Goal: Task Accomplishment & Management: Manage account settings

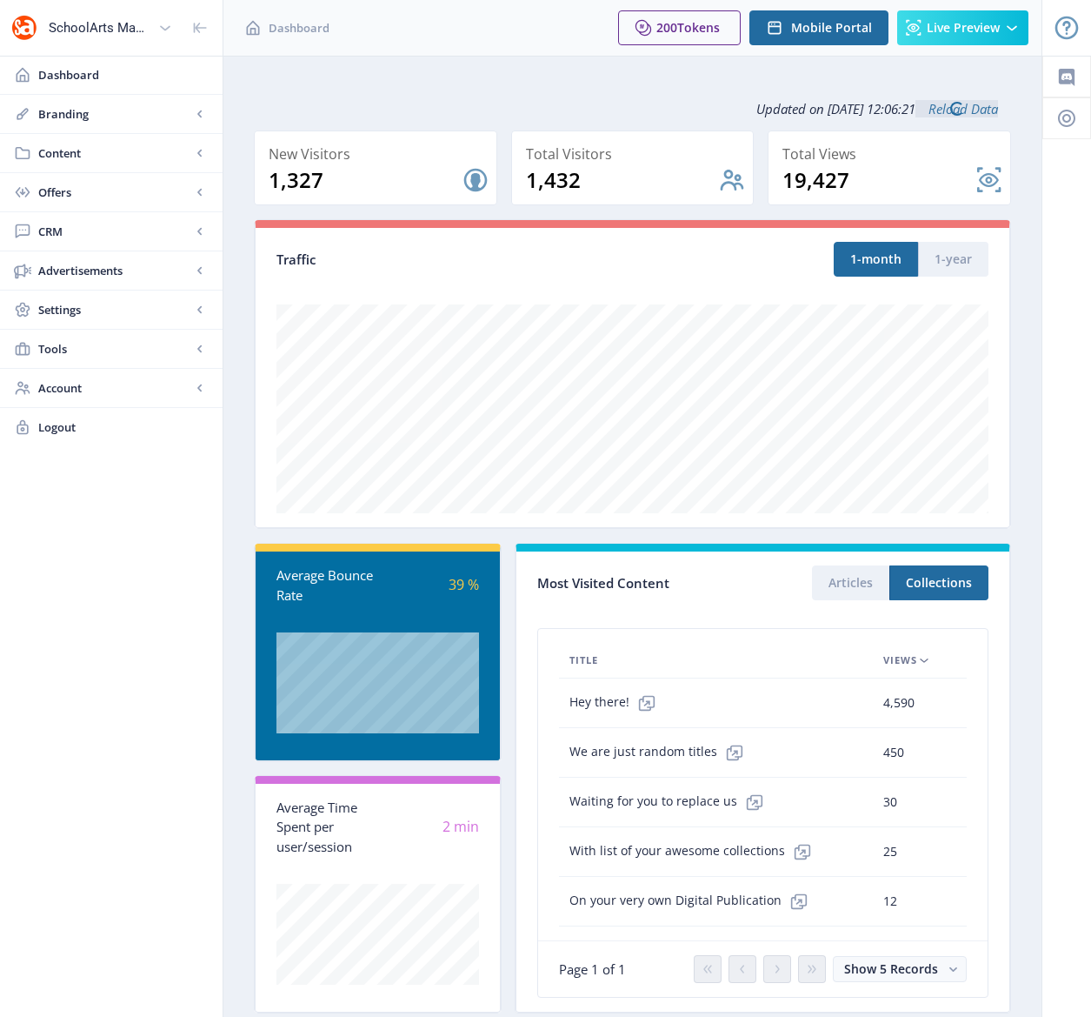
click at [53, 235] on span "CRM" at bounding box center [114, 231] width 153 height 17
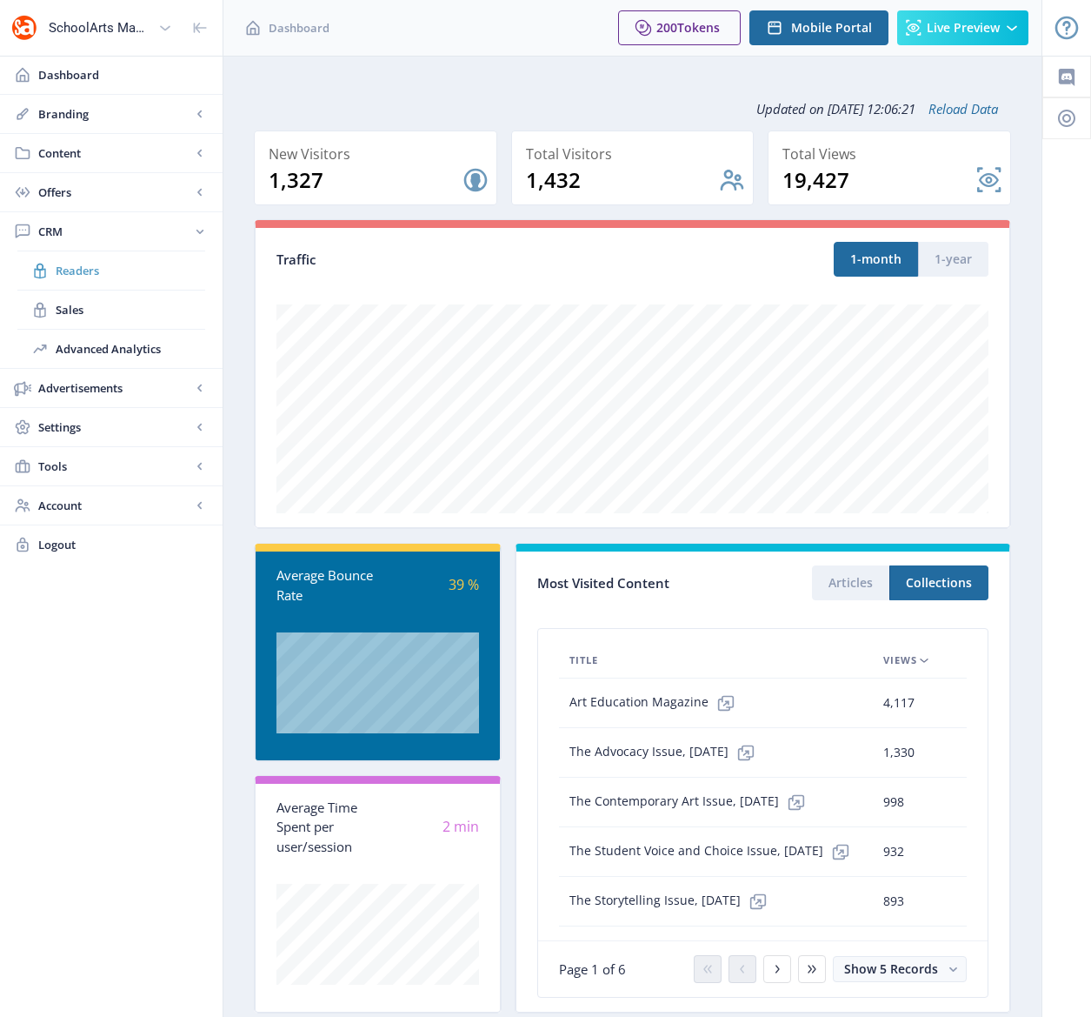
click at [81, 270] on span "Readers" at bounding box center [131, 270] width 150 height 17
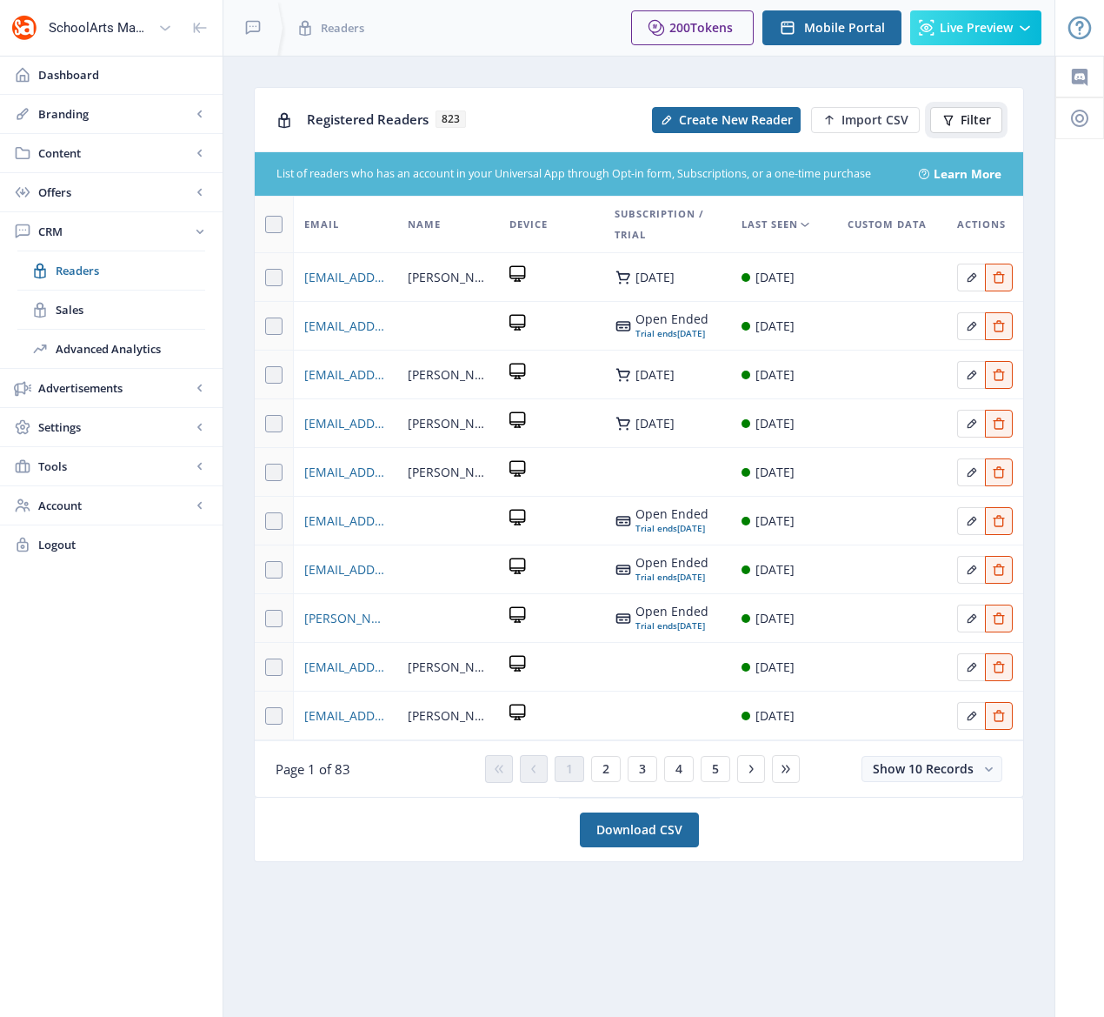
click at [963, 117] on span "Filter" at bounding box center [976, 120] width 30 height 14
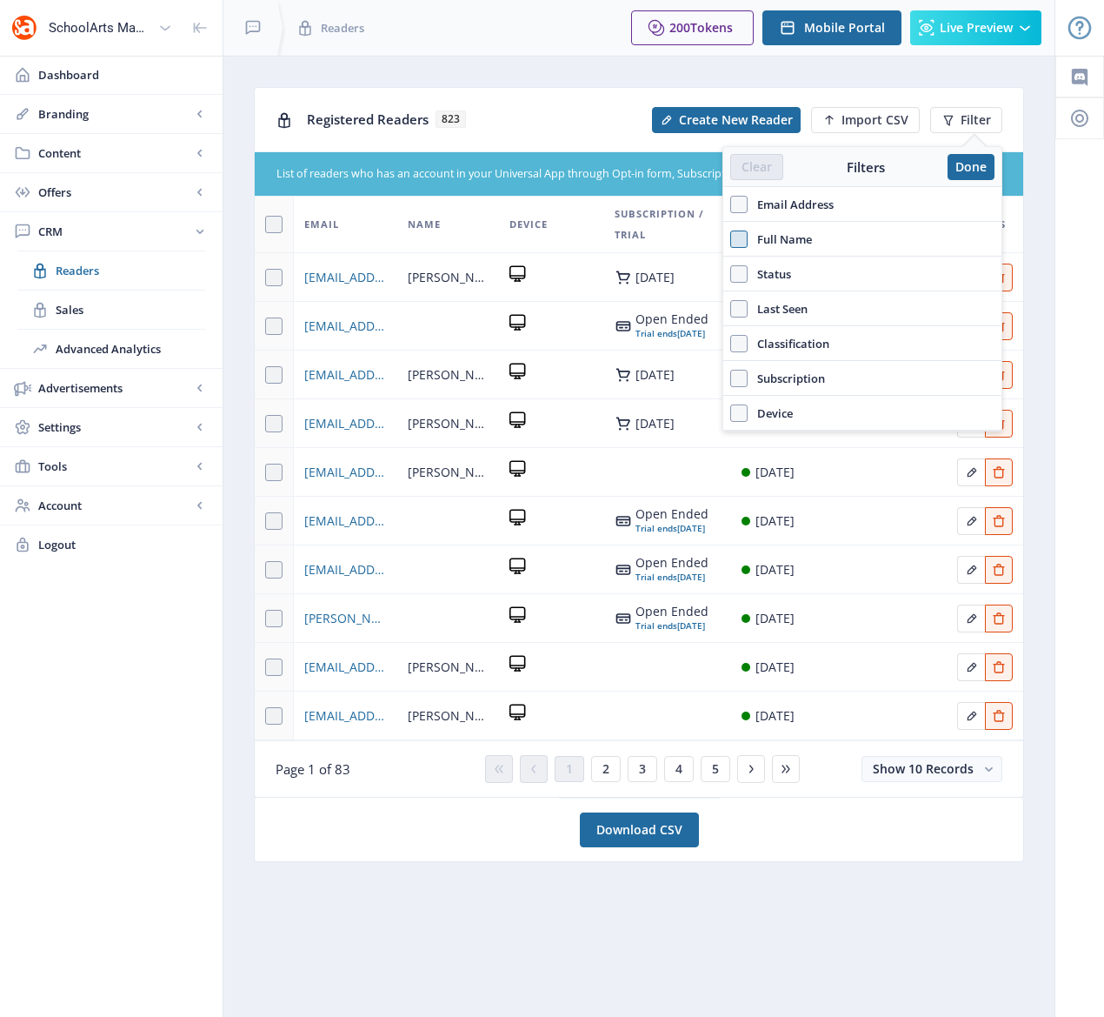
click at [744, 237] on span at bounding box center [739, 238] width 17 height 17
click at [731, 238] on input "Full Name" at bounding box center [731, 238] width 1 height 1
checkbox input "true"
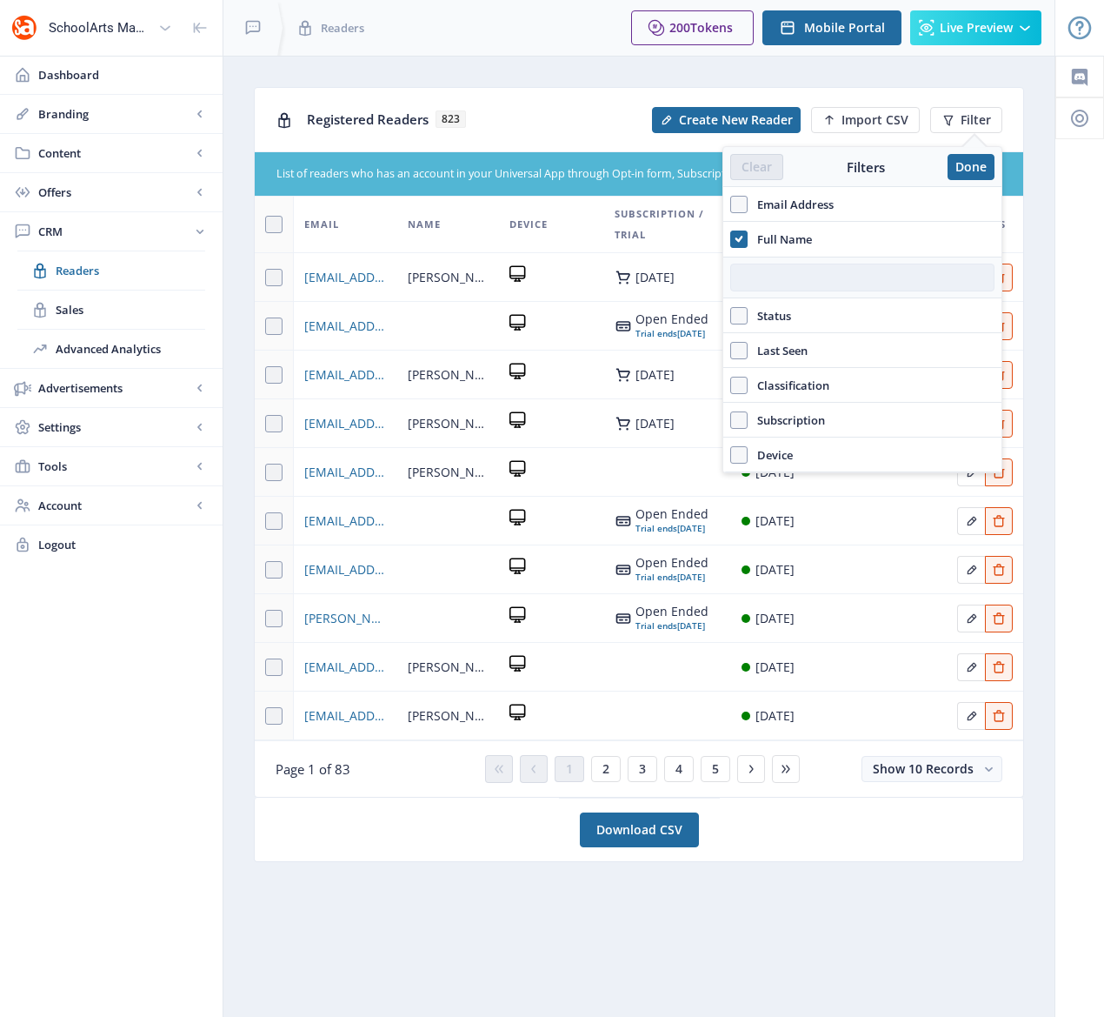
click at [760, 278] on input "text" at bounding box center [863, 278] width 264 height 28
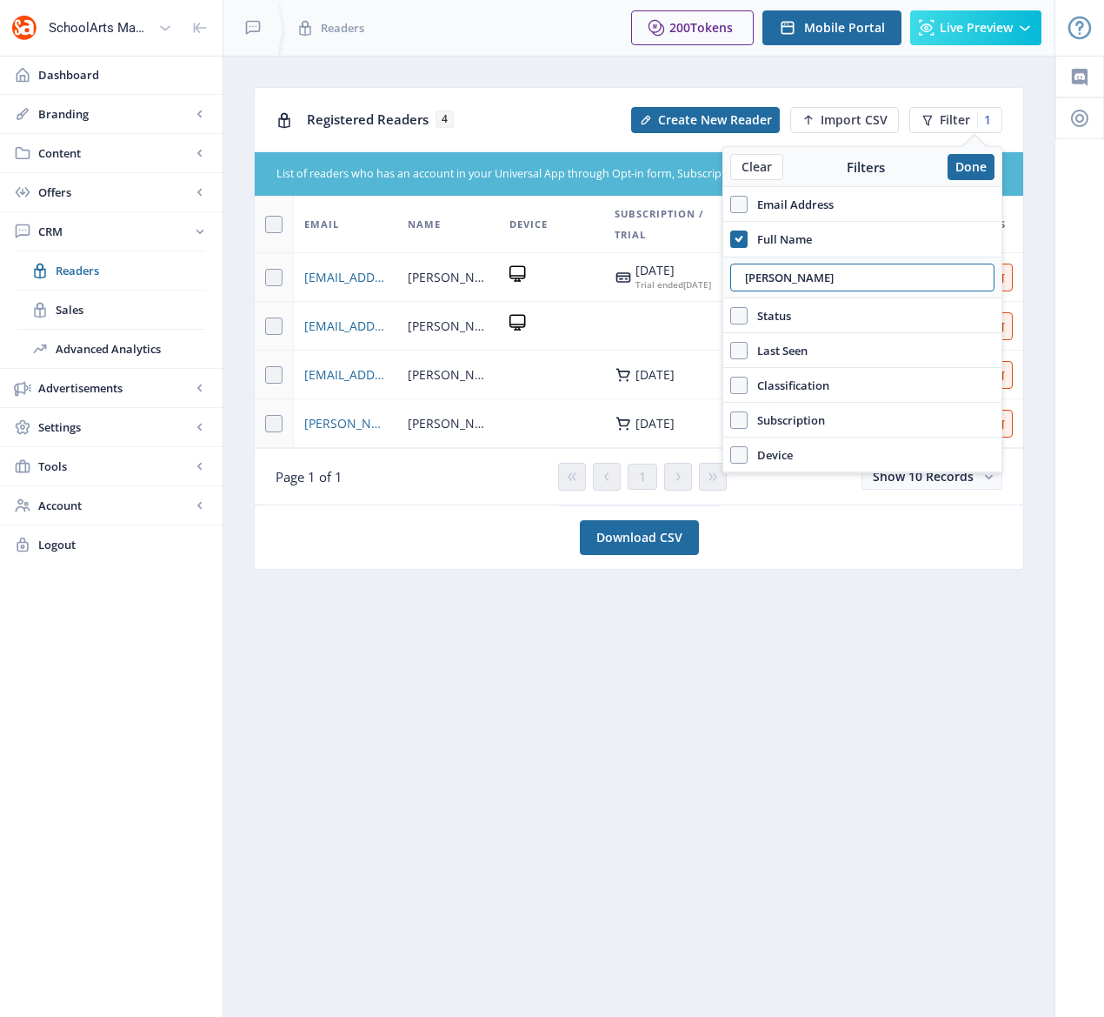
type input "[PERSON_NAME]"
click at [550, 437] on td at bounding box center [551, 423] width 104 height 49
click at [977, 160] on button "Done" at bounding box center [971, 167] width 47 height 26
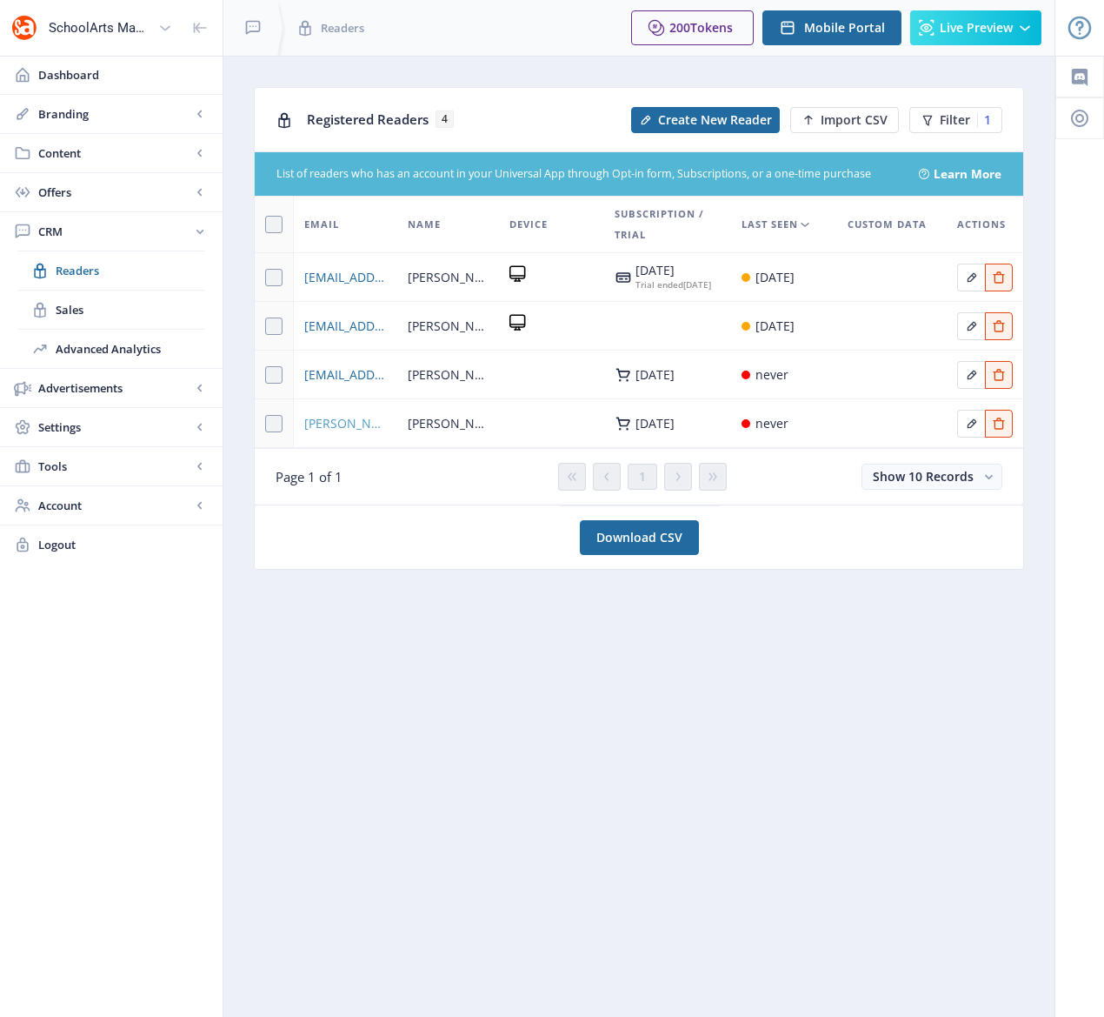
click at [338, 430] on span "[PERSON_NAME][EMAIL_ADDRESS][PERSON_NAME][DOMAIN_NAME]" at bounding box center [345, 423] width 83 height 21
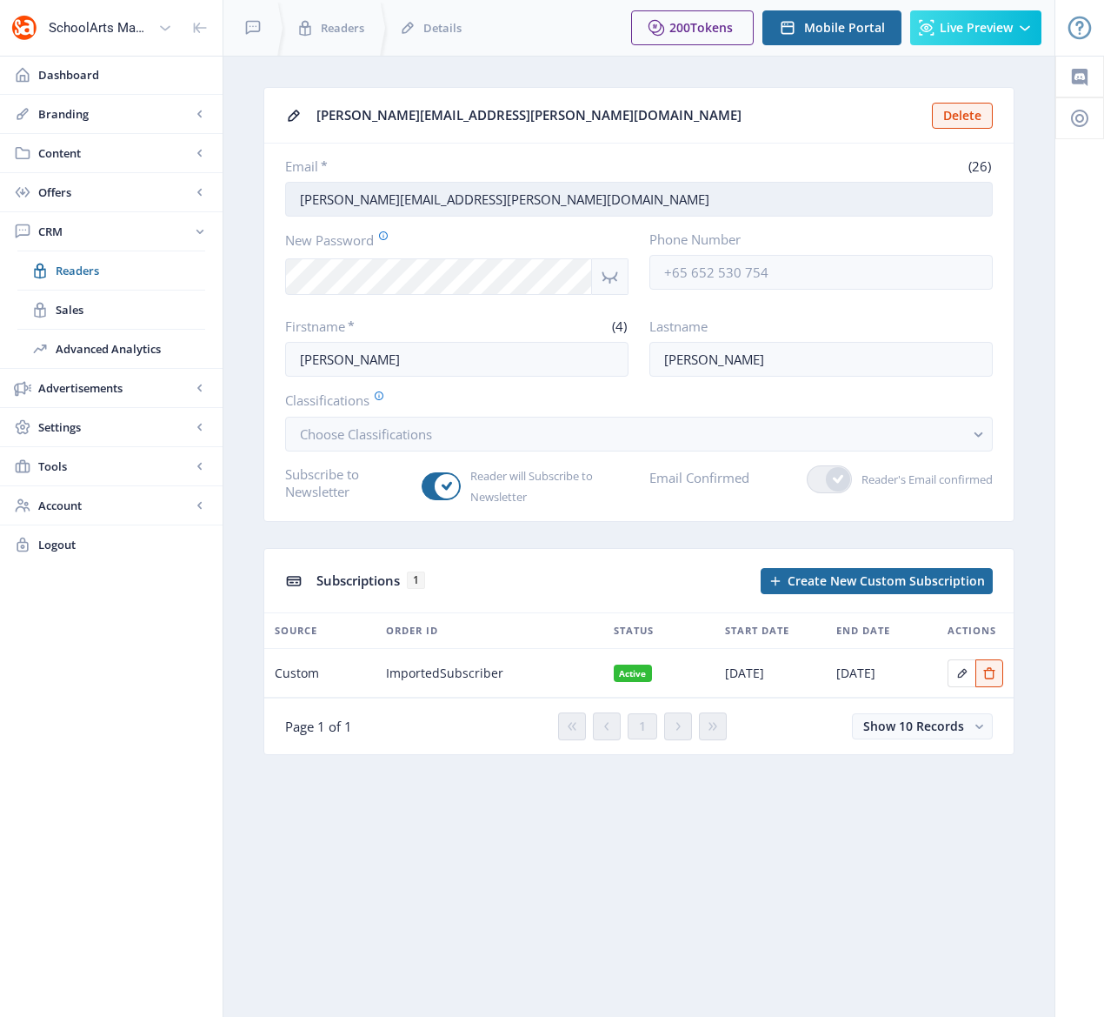
drag, startPoint x: 488, startPoint y: 201, endPoint x: 286, endPoint y: 192, distance: 201.9
click at [286, 192] on input "[PERSON_NAME][EMAIL_ADDRESS][PERSON_NAME][DOMAIN_NAME]" at bounding box center [639, 199] width 708 height 35
paste input "[EMAIL_ADDRESS]"
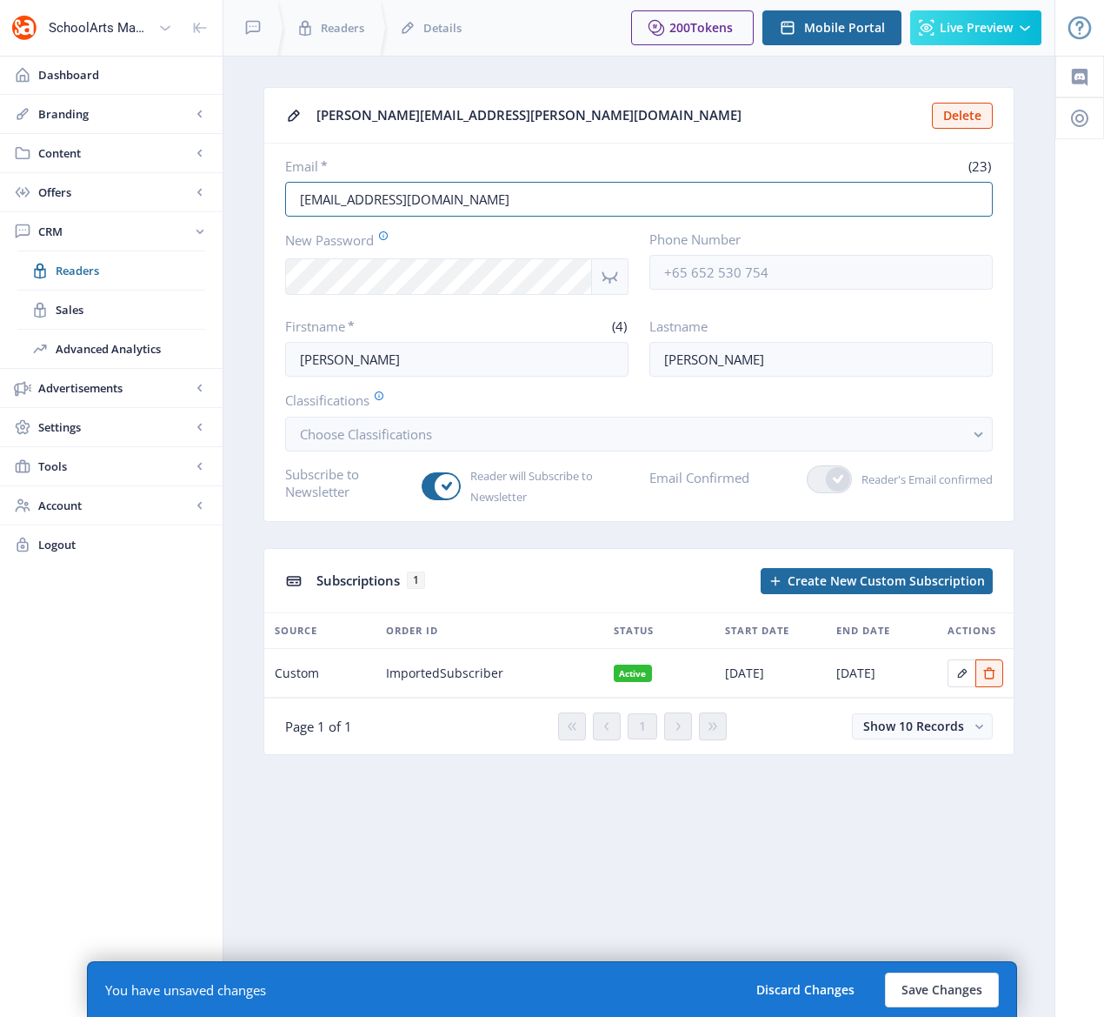
type input "[EMAIL_ADDRESS][DOMAIN_NAME]"
click at [610, 279] on icon "Show password" at bounding box center [610, 276] width 22 height 21
click at [581, 543] on div "[PERSON_NAME][EMAIL_ADDRESS][PERSON_NAME][DOMAIN_NAME] Delete Email * (23) [EMA…" at bounding box center [639, 421] width 751 height 668
click at [964, 672] on icon "Edit page" at bounding box center [962, 673] width 10 height 10
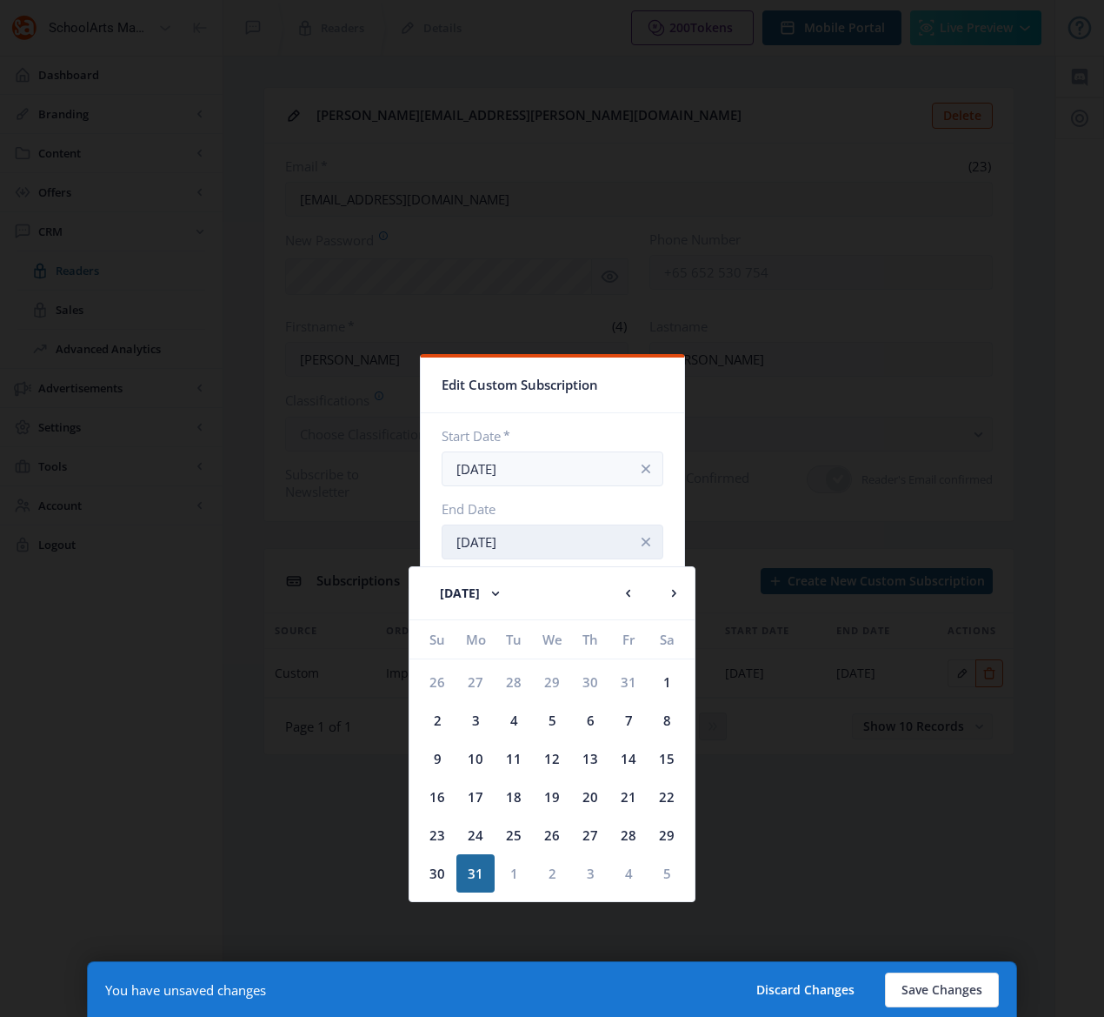
click at [560, 540] on input "[DATE]" at bounding box center [553, 541] width 222 height 35
click at [671, 589] on rect at bounding box center [673, 592] width 17 height 17
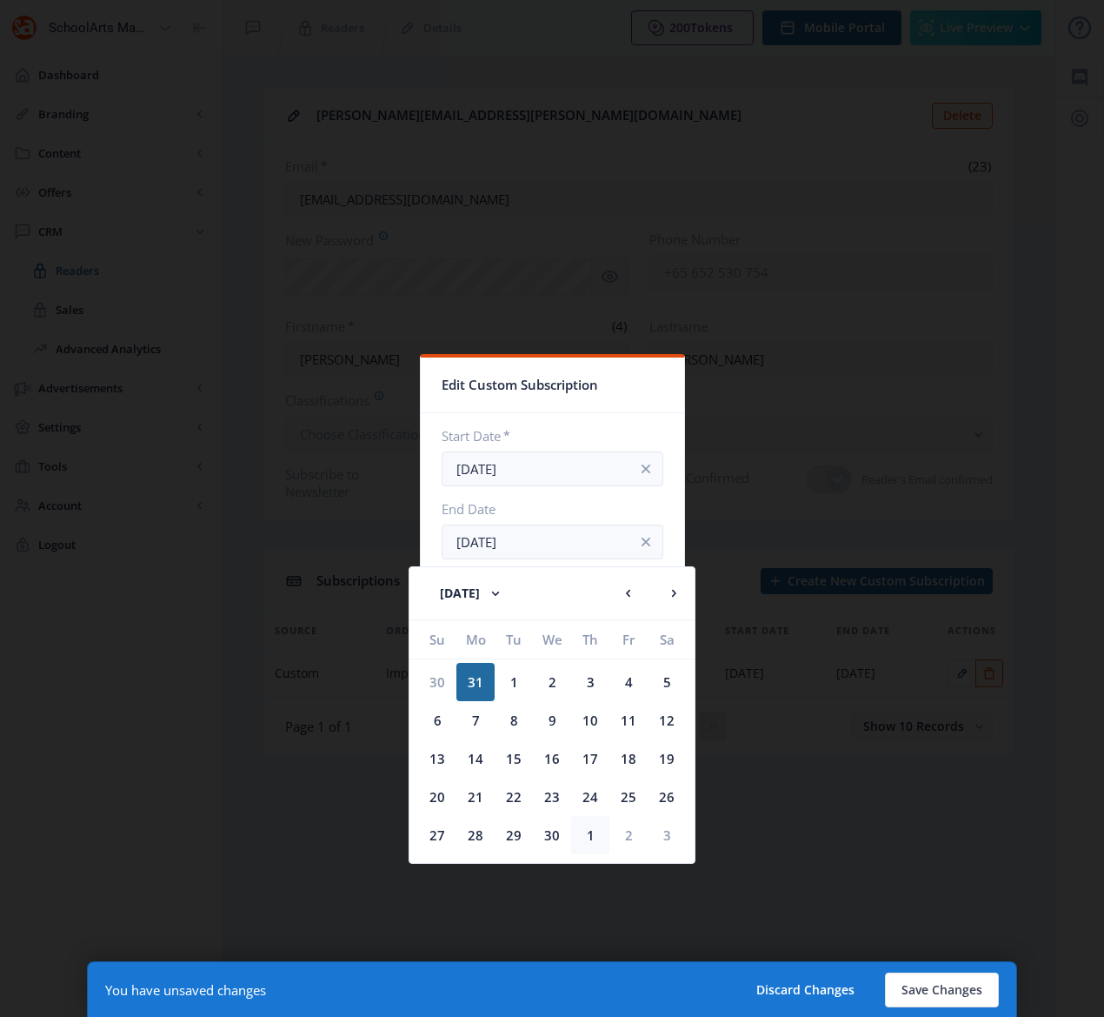
click at [590, 837] on div "1" at bounding box center [590, 835] width 38 height 38
type input "[DATE]"
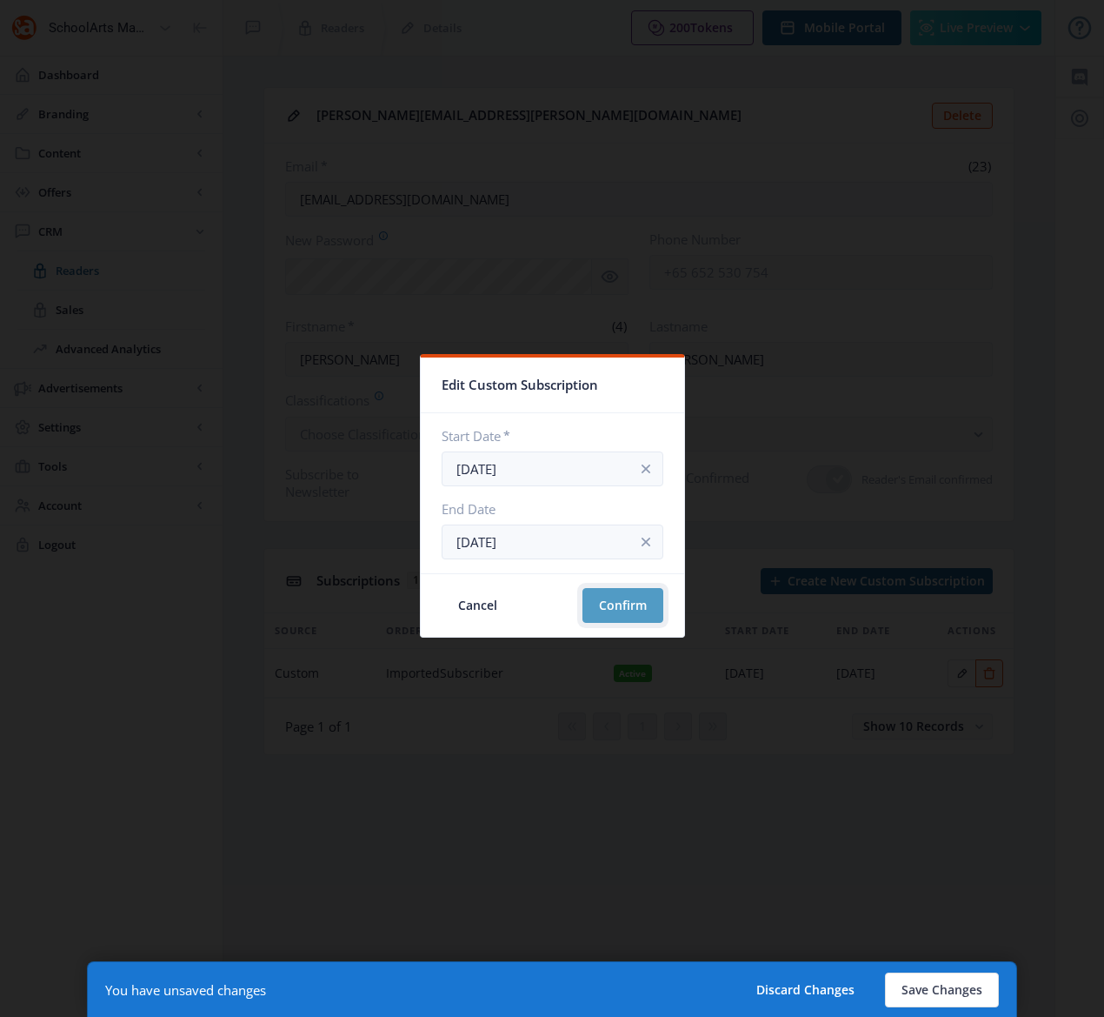
click at [602, 607] on button "Confirm" at bounding box center [623, 605] width 81 height 35
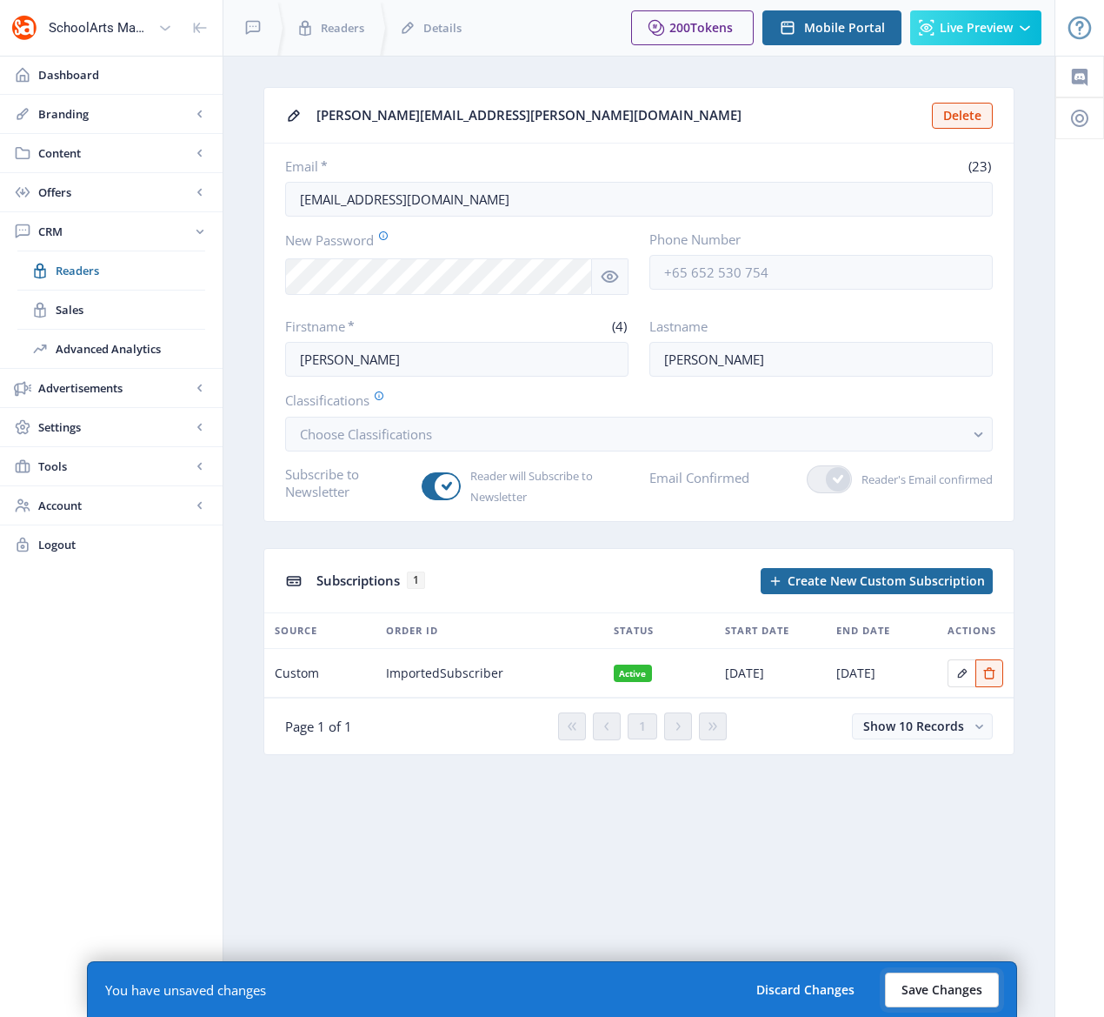
click at [940, 990] on button "Save Changes" at bounding box center [942, 989] width 114 height 35
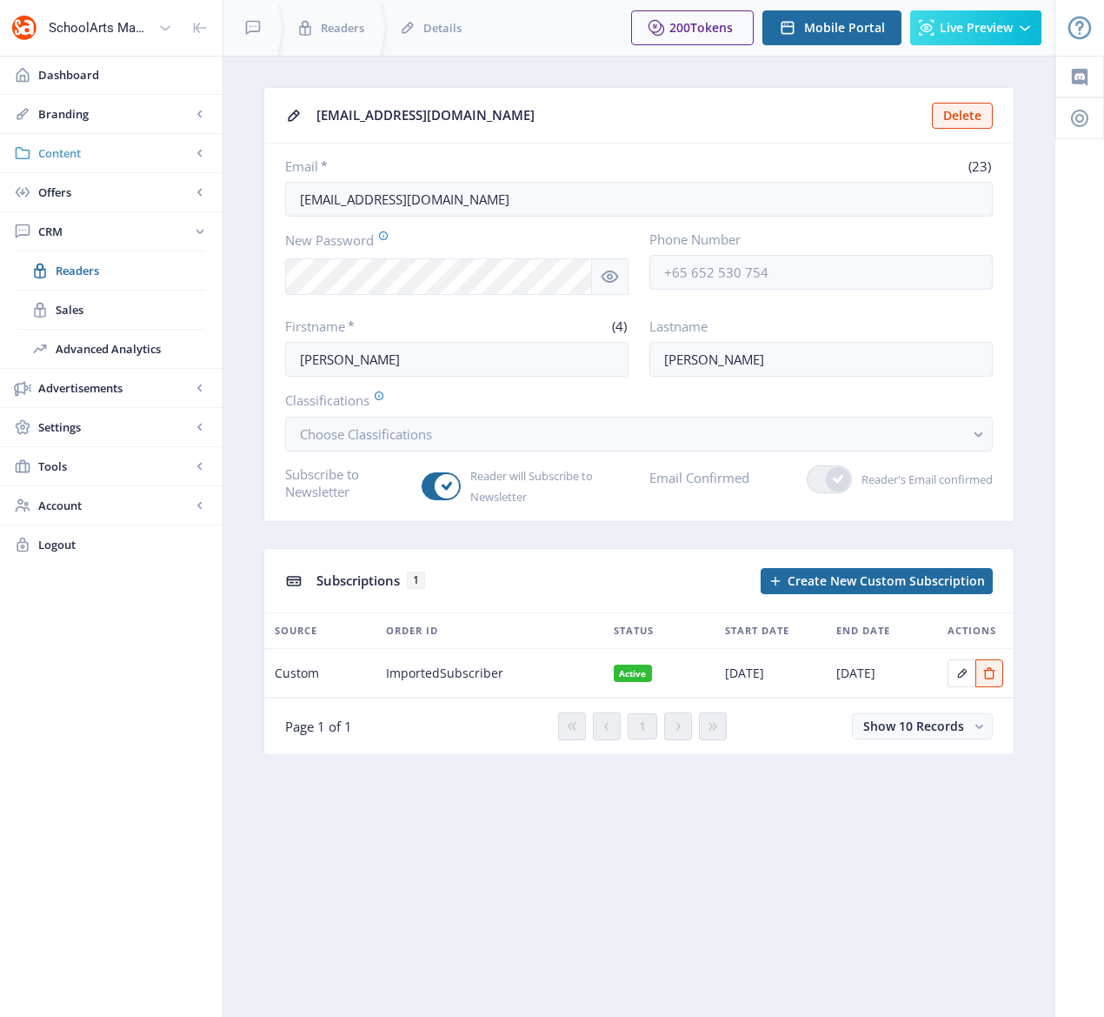
click at [63, 150] on span "Content" at bounding box center [114, 152] width 153 height 17
click at [100, 225] on span "Collections" at bounding box center [131, 231] width 150 height 17
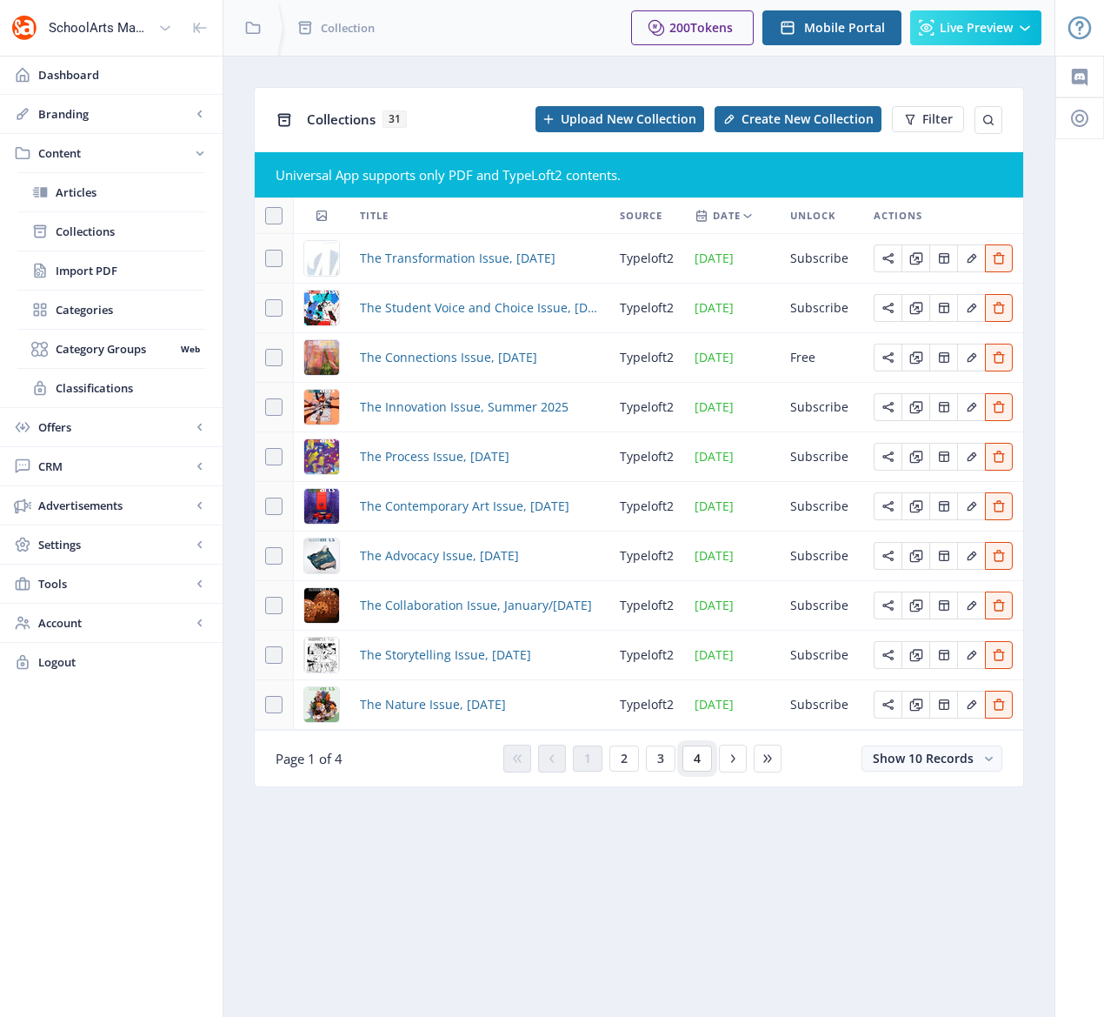
click at [700, 761] on span "4" at bounding box center [697, 758] width 7 height 14
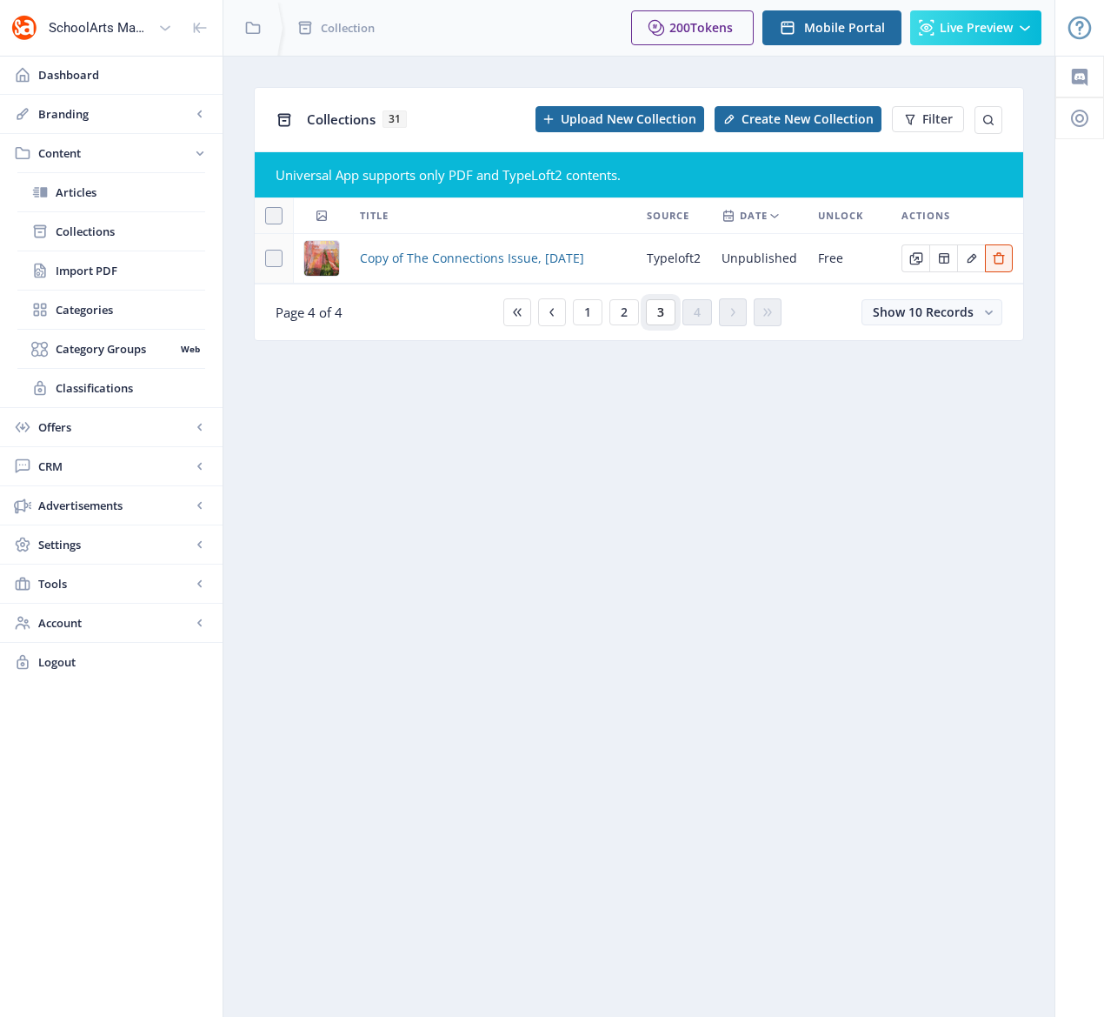
click at [658, 305] on span "3" at bounding box center [660, 312] width 7 height 14
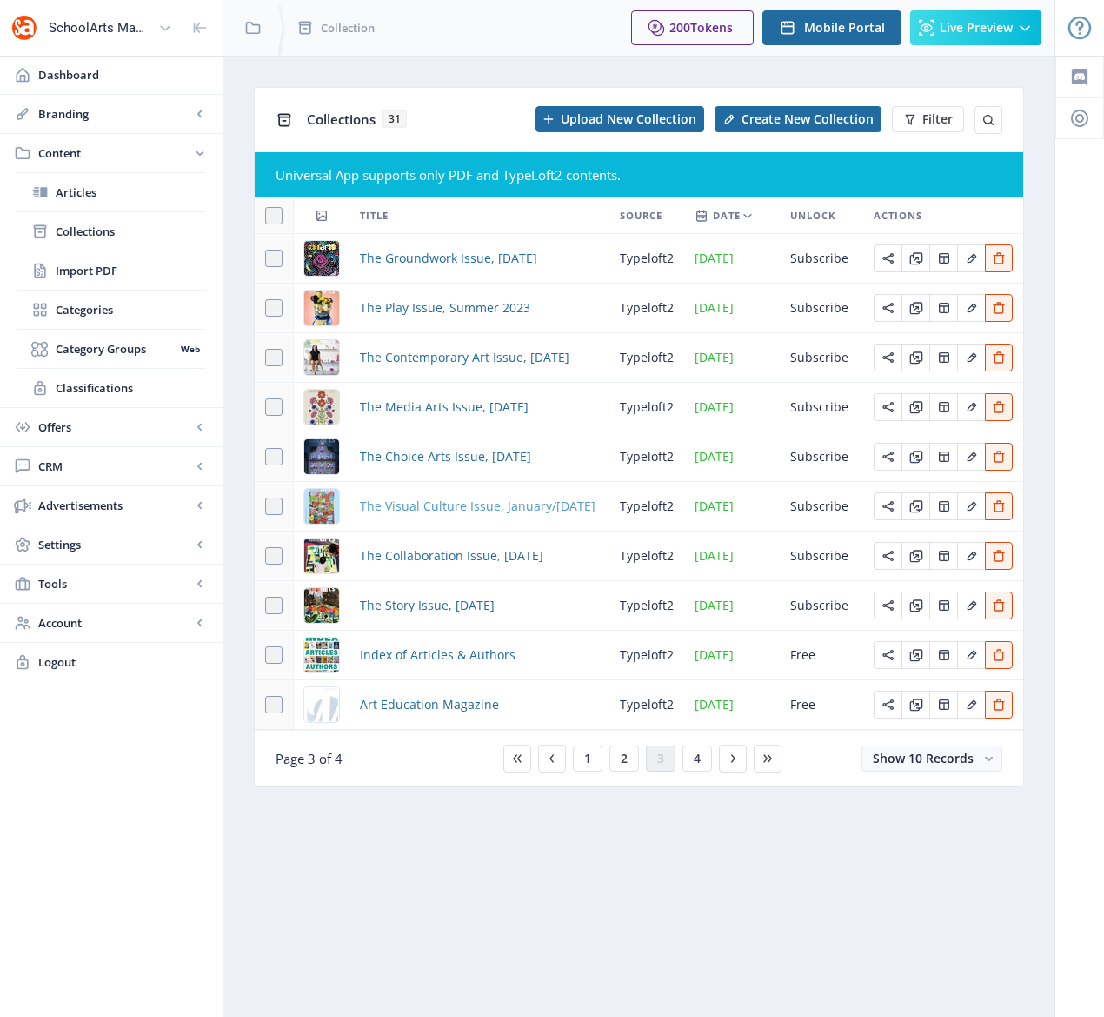
click at [501, 506] on span "The Visual Culture Issue, January/[DATE]" at bounding box center [478, 506] width 236 height 21
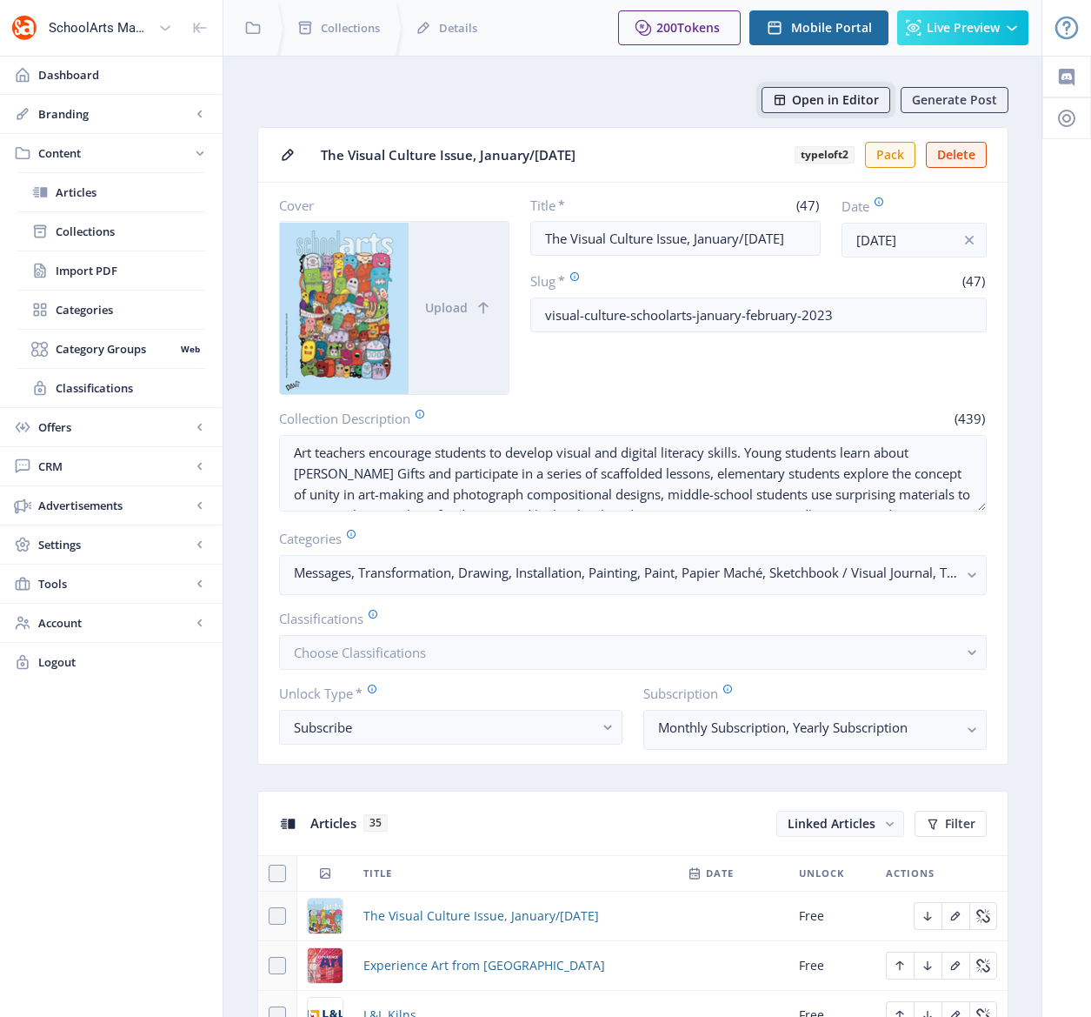
click at [797, 97] on span "Open in Editor" at bounding box center [835, 100] width 87 height 14
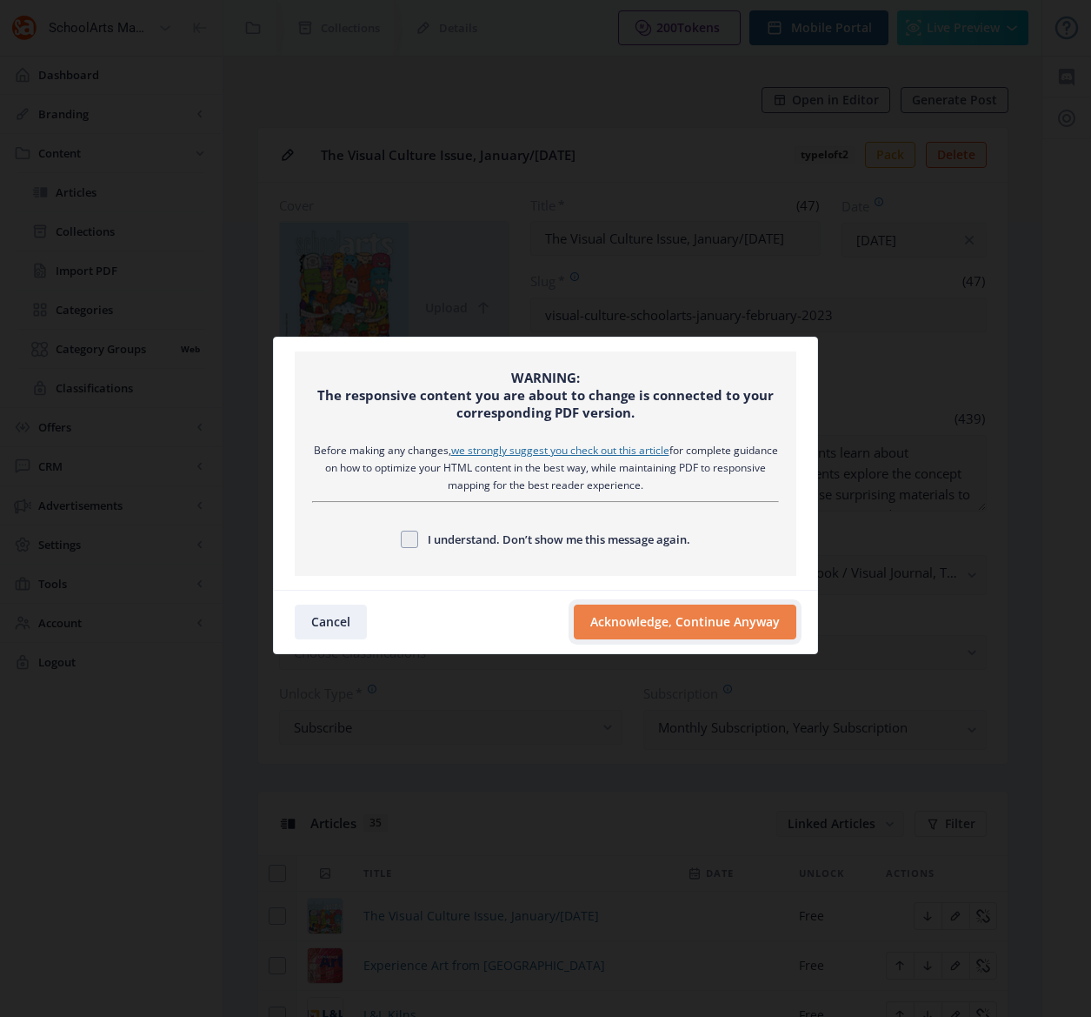
click at [673, 623] on button "Acknowledge, Continue Anyway" at bounding box center [685, 621] width 223 height 35
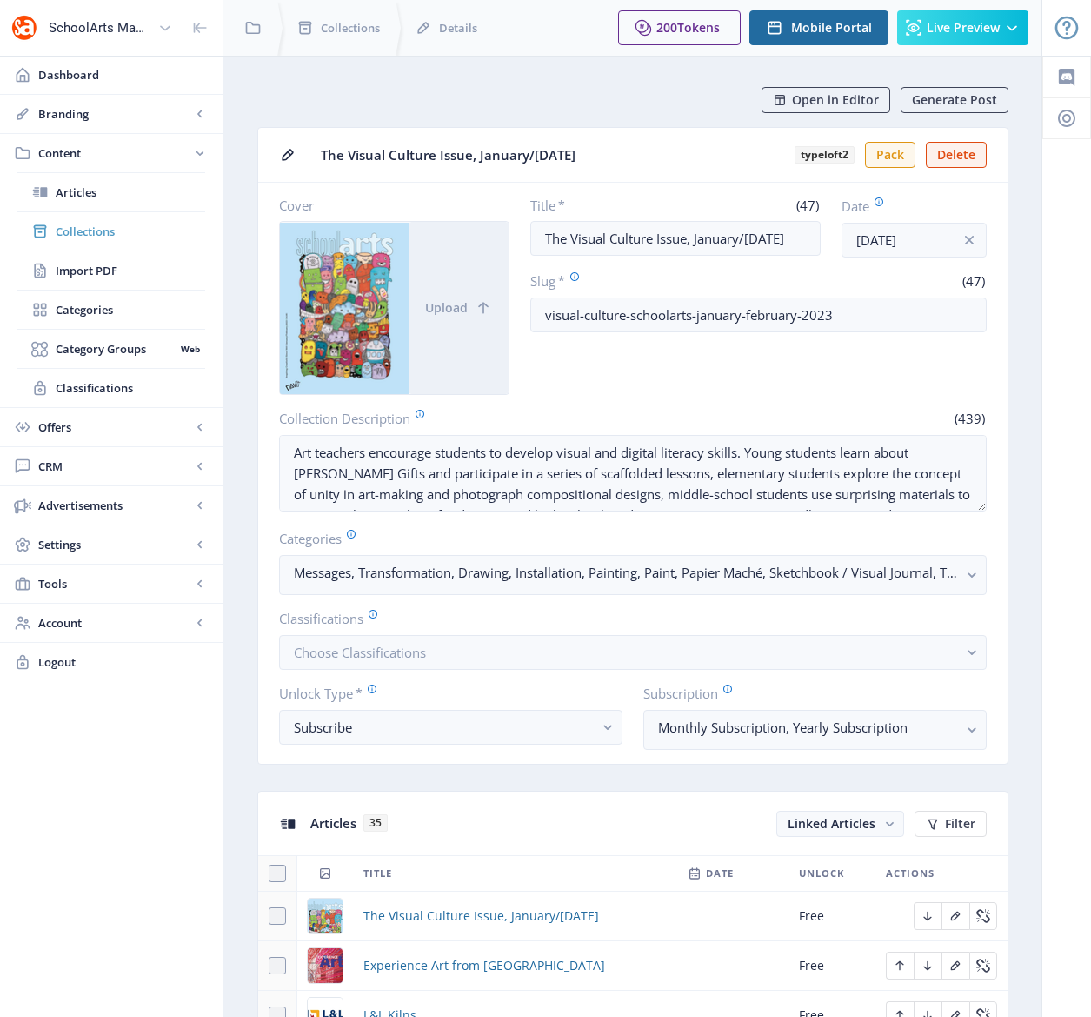
click at [72, 232] on span "Collections" at bounding box center [131, 231] width 150 height 17
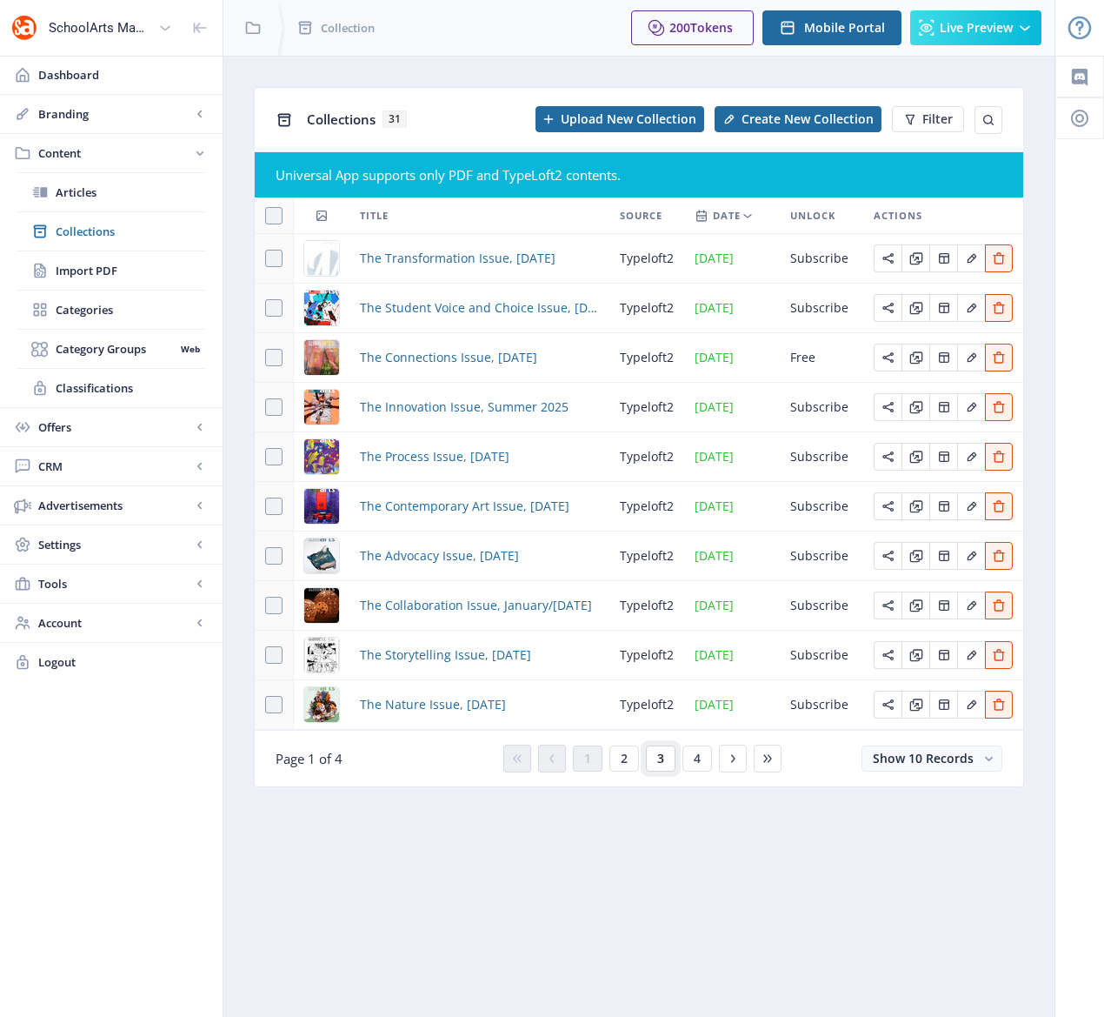
click at [664, 759] on span "3" at bounding box center [660, 758] width 7 height 14
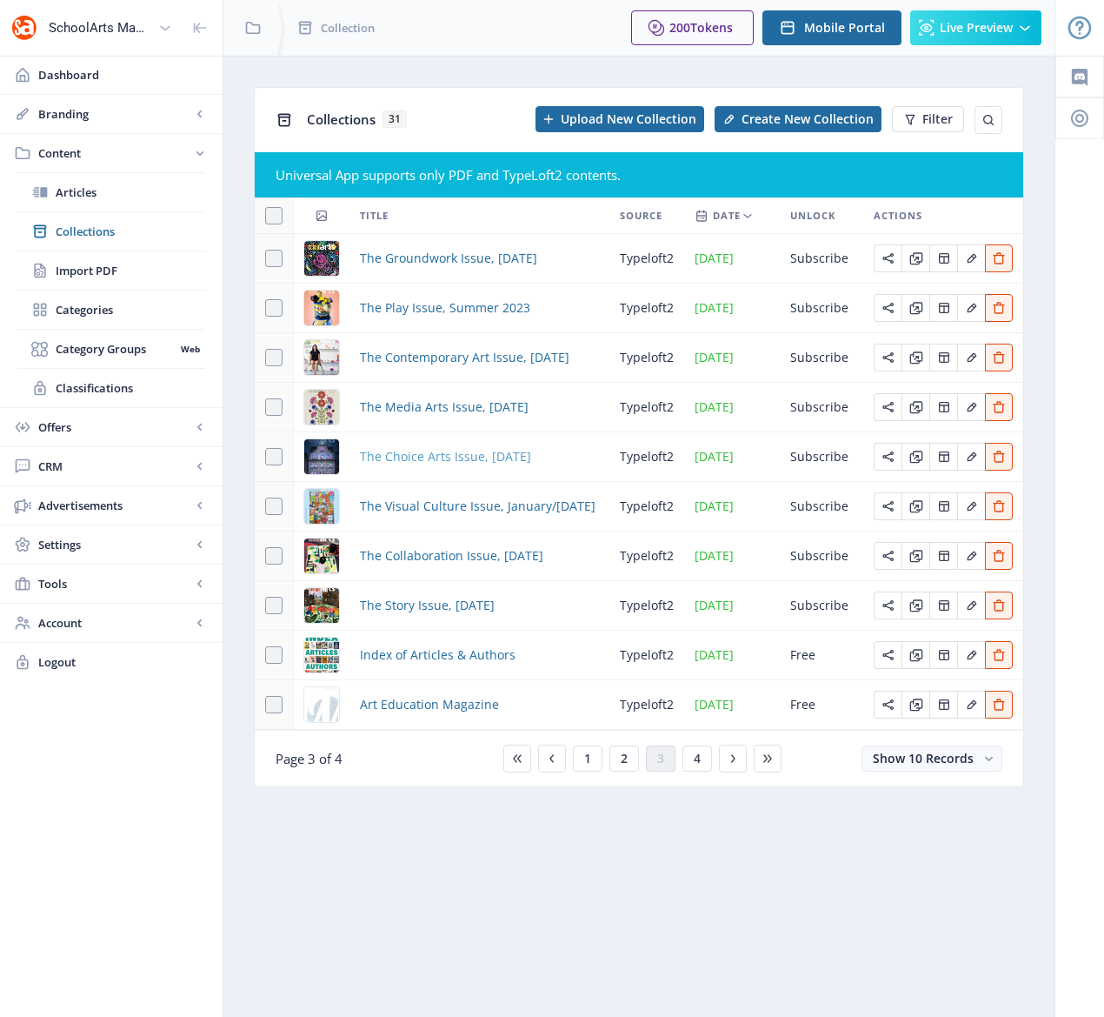
click at [450, 456] on span "The Choice Arts Issue, [DATE]" at bounding box center [445, 456] width 171 height 21
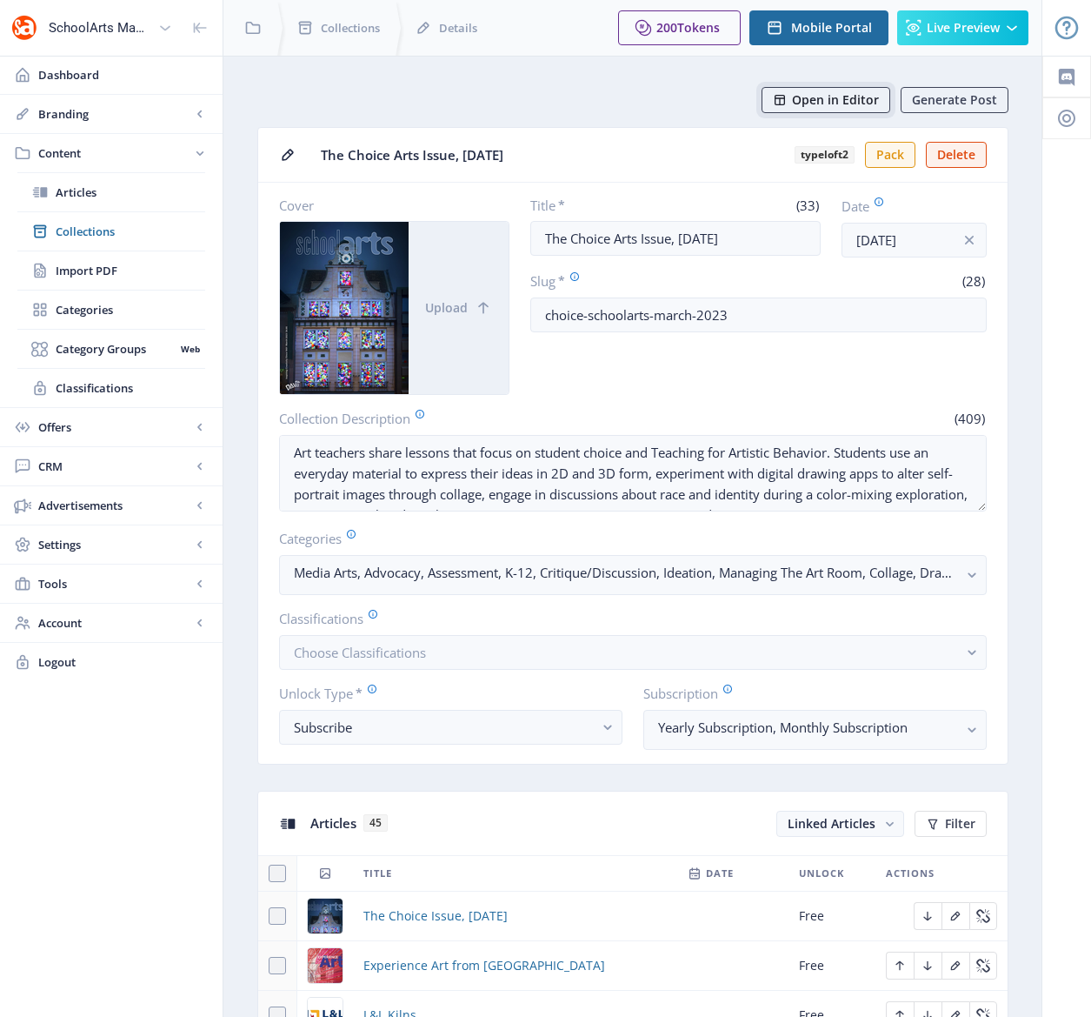
click at [832, 100] on span "Open in Editor" at bounding box center [835, 100] width 87 height 14
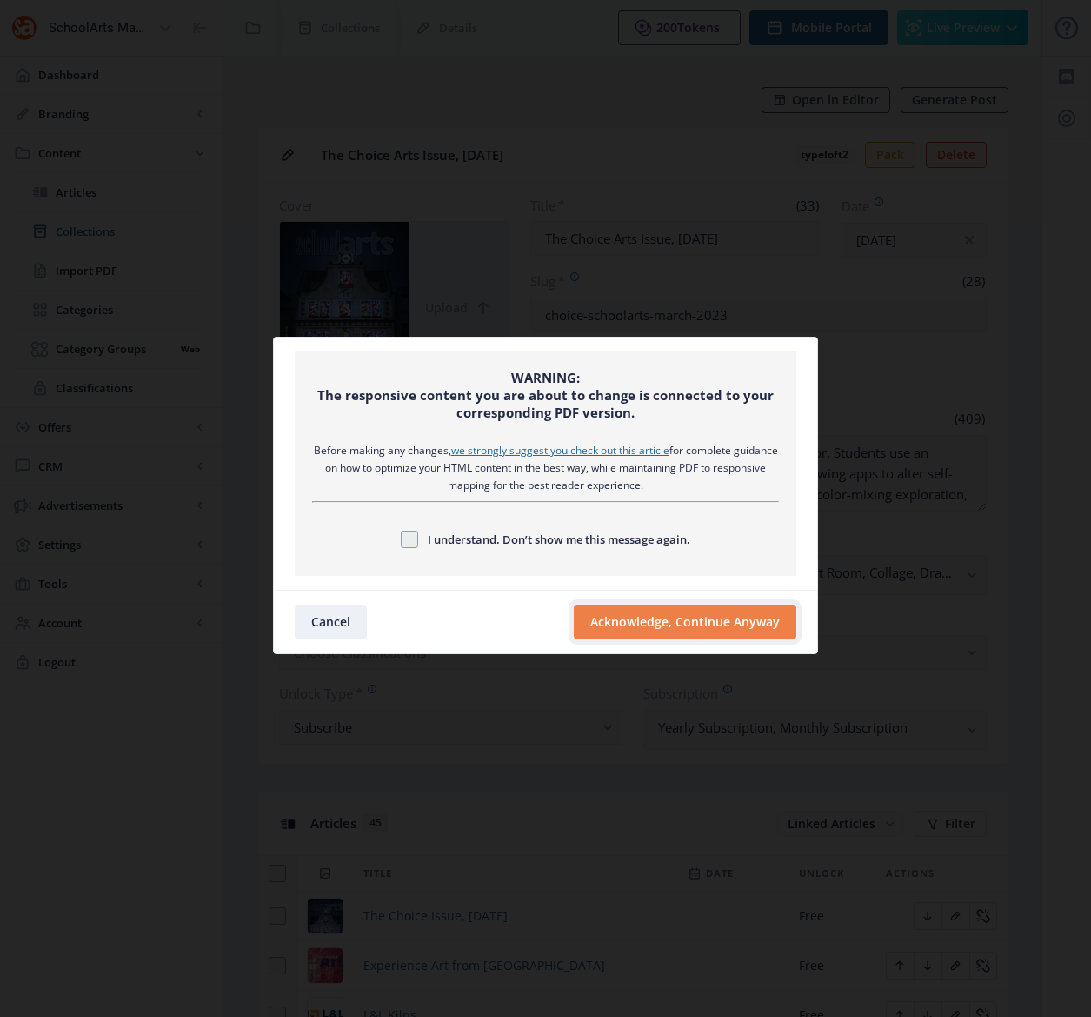
click at [677, 628] on button "Acknowledge, Continue Anyway" at bounding box center [685, 621] width 223 height 35
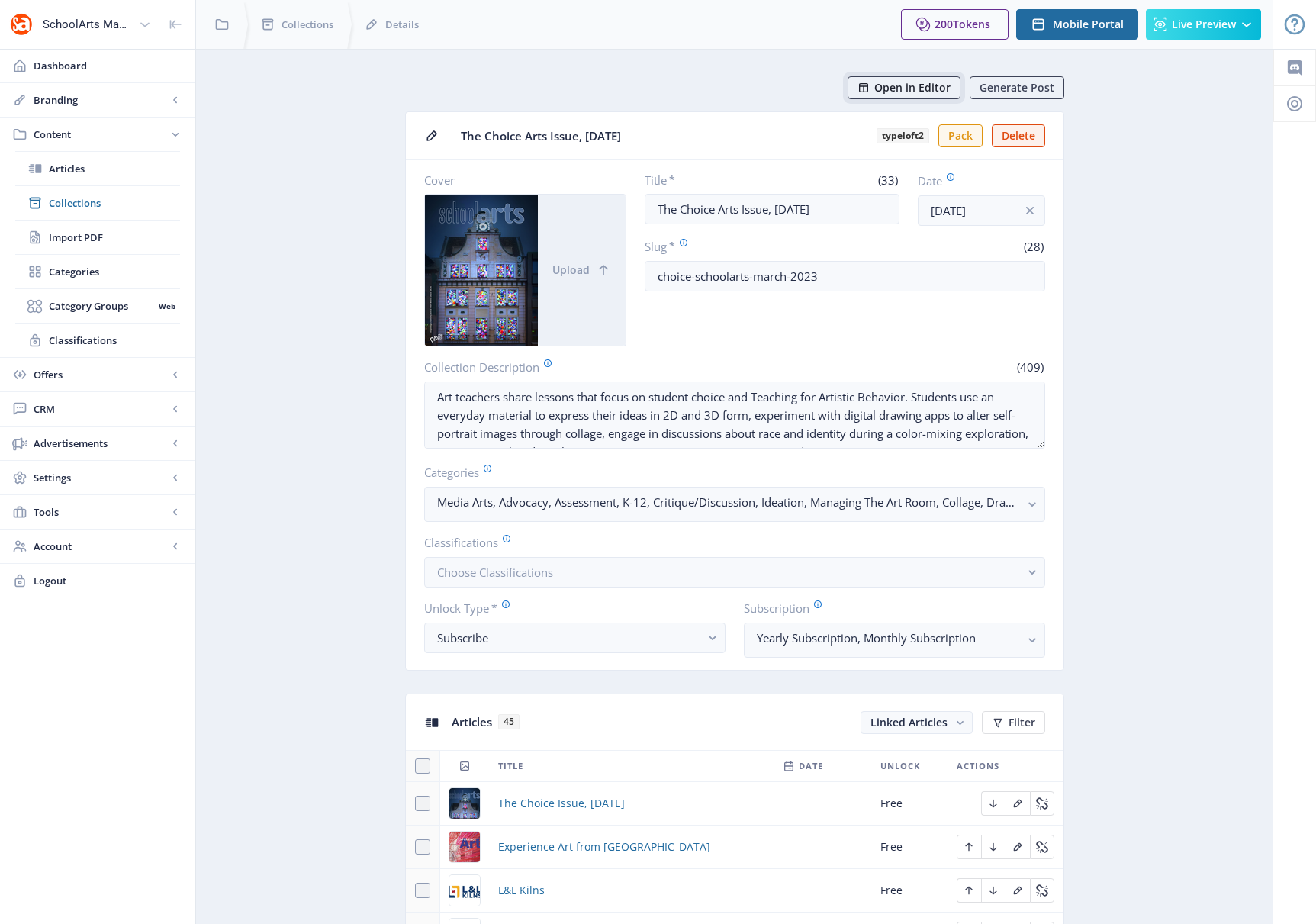
click at [901, 85] on span "Open in Editor" at bounding box center [912, 88] width 76 height 12
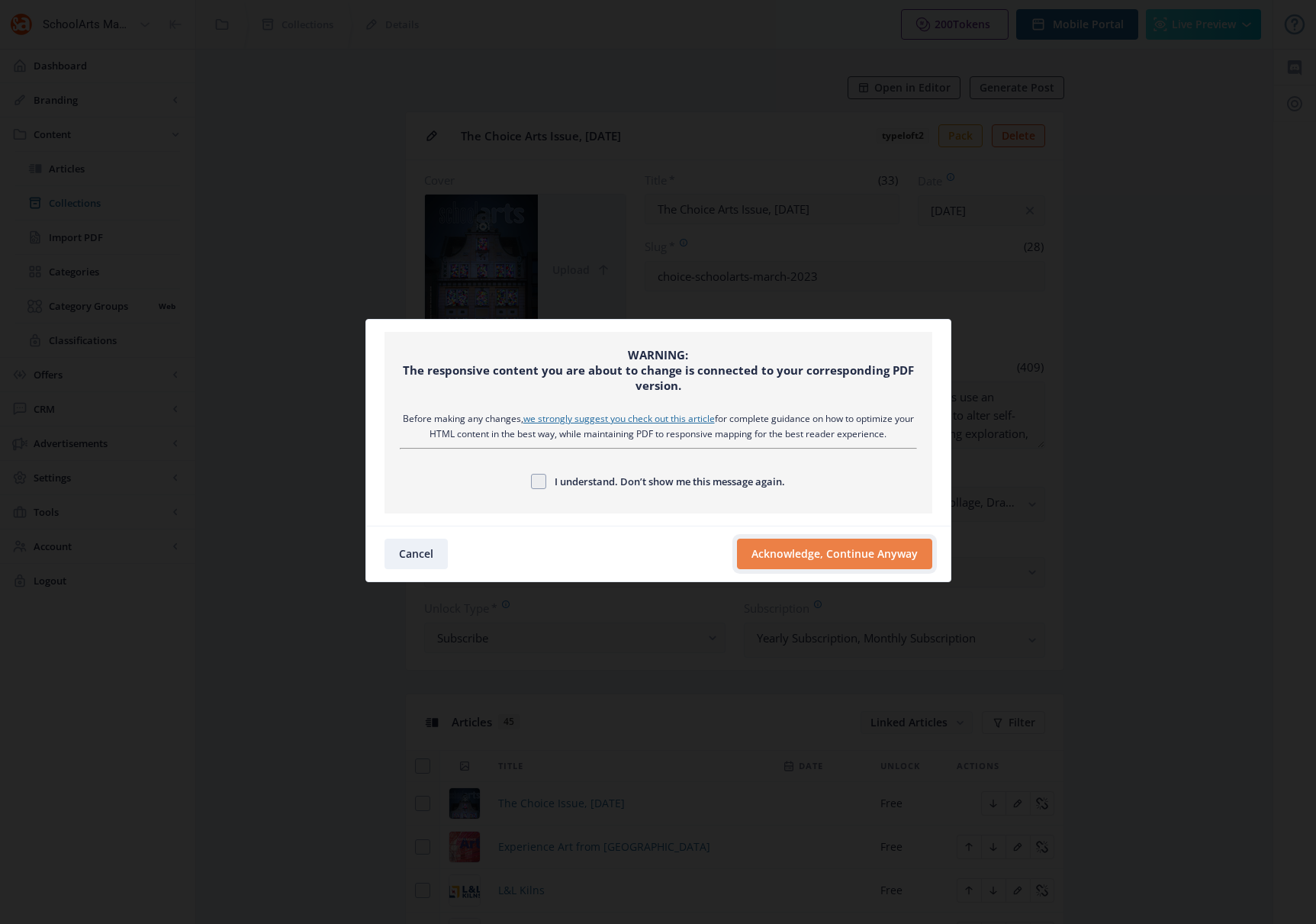
click at [788, 549] on button "Acknowledge, Continue Anyway" at bounding box center [834, 554] width 196 height 31
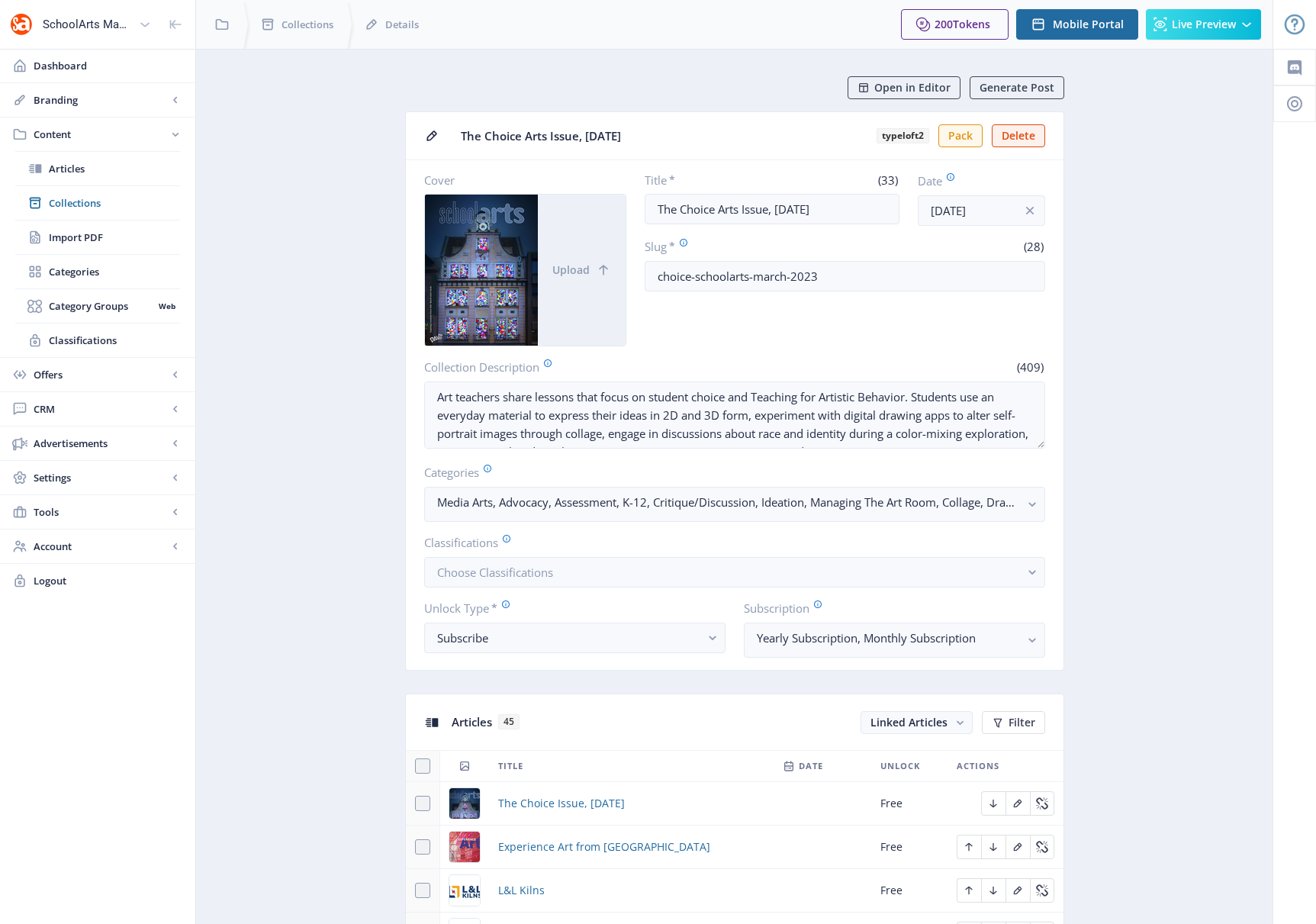
drag, startPoint x: 650, startPoint y: 131, endPoint x: 436, endPoint y: 132, distance: 214.0
click at [436, 132] on nb-card-header "The Choice Arts Issue, [DATE] typeloft2 Pack Delete" at bounding box center [735, 136] width 658 height 48
copy span "The Choice Arts Issue, [DATE]"
click at [81, 201] on span "Collections" at bounding box center [115, 203] width 132 height 15
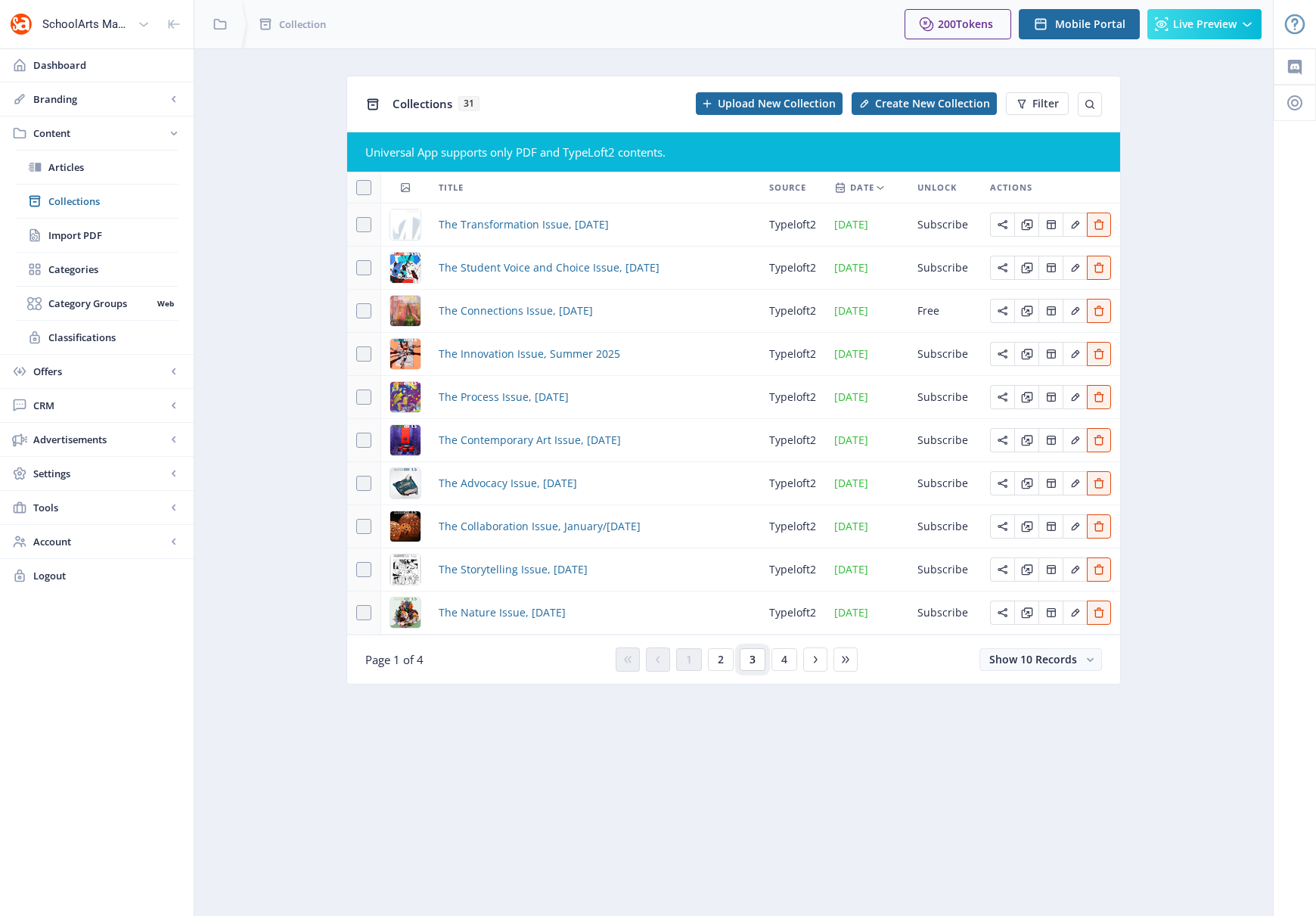
click at [749, 653] on button "3" at bounding box center [753, 659] width 26 height 23
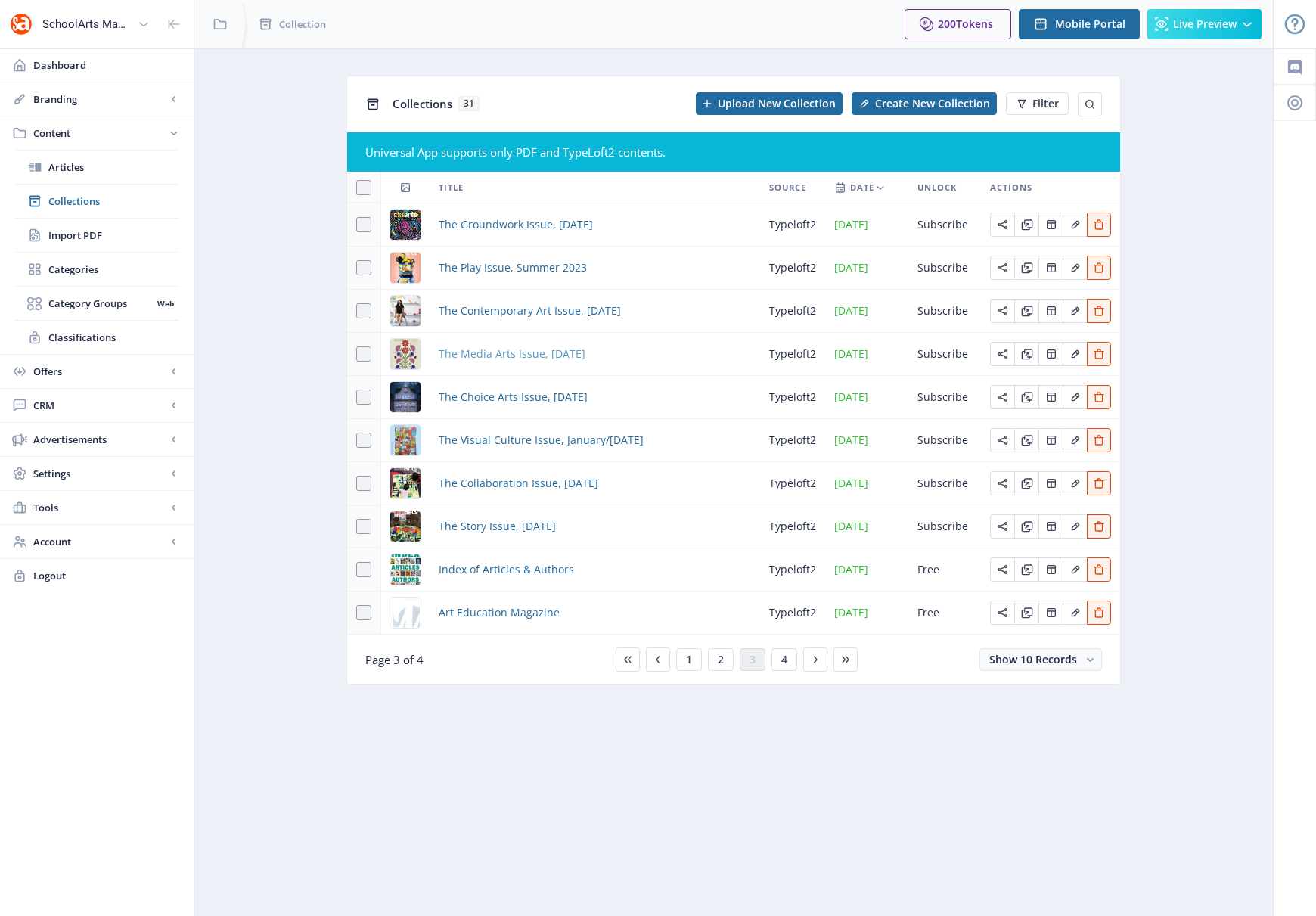
click at [519, 348] on span "The Media Arts Issue, [DATE]" at bounding box center [511, 354] width 147 height 18
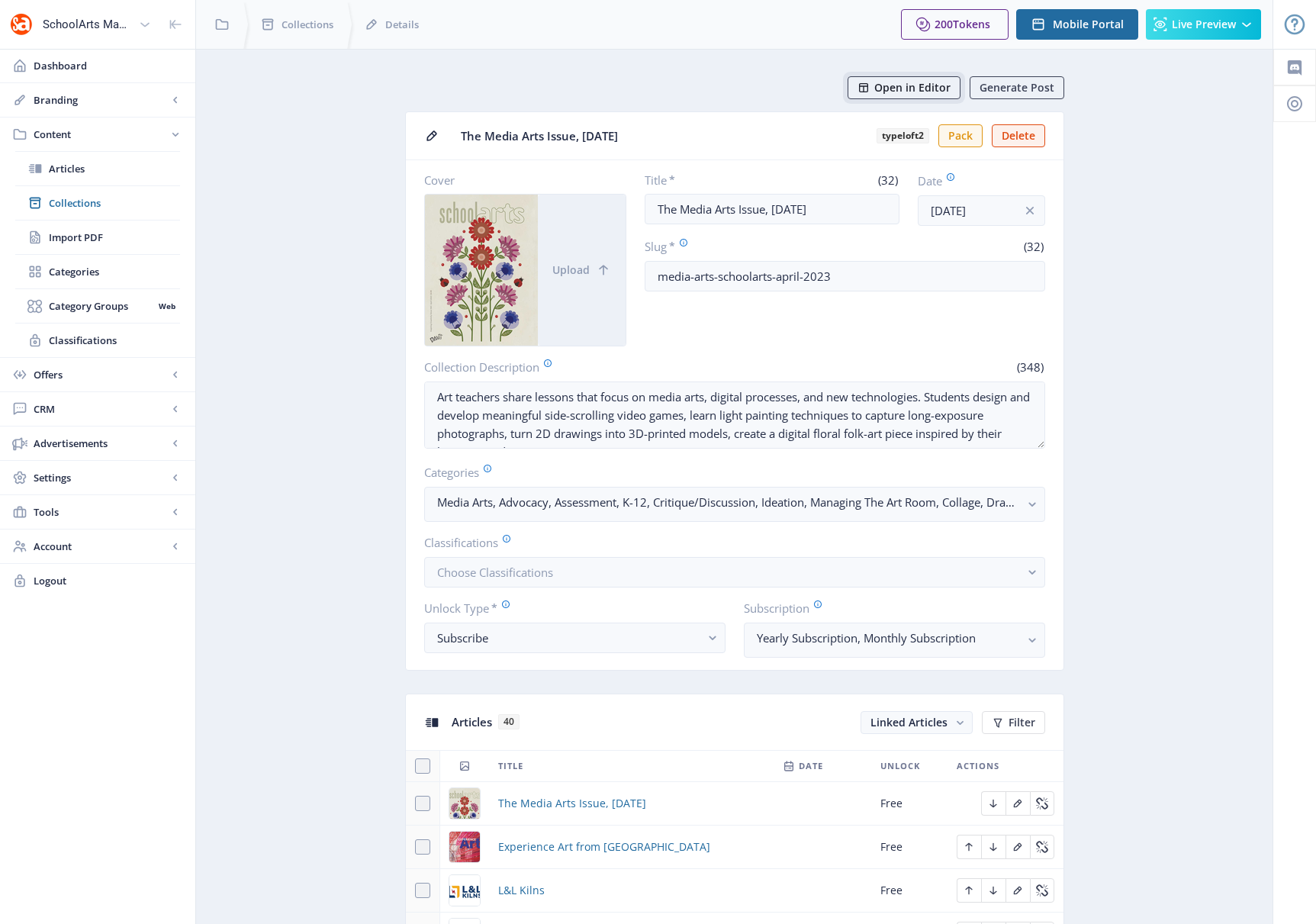
click at [927, 82] on span "Open in Editor" at bounding box center [912, 88] width 76 height 12
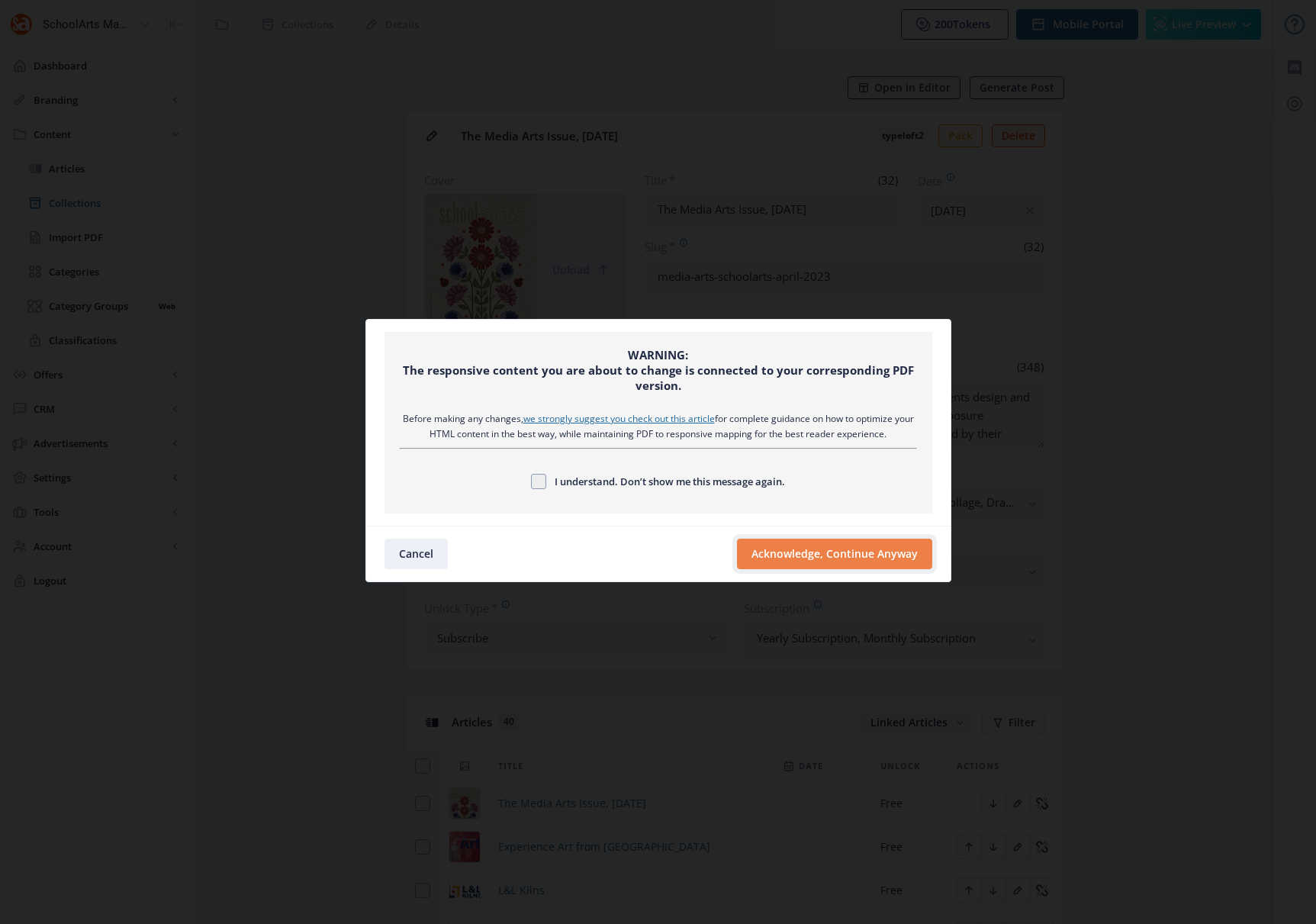
click at [860, 553] on button "Acknowledge, Continue Anyway" at bounding box center [834, 554] width 196 height 31
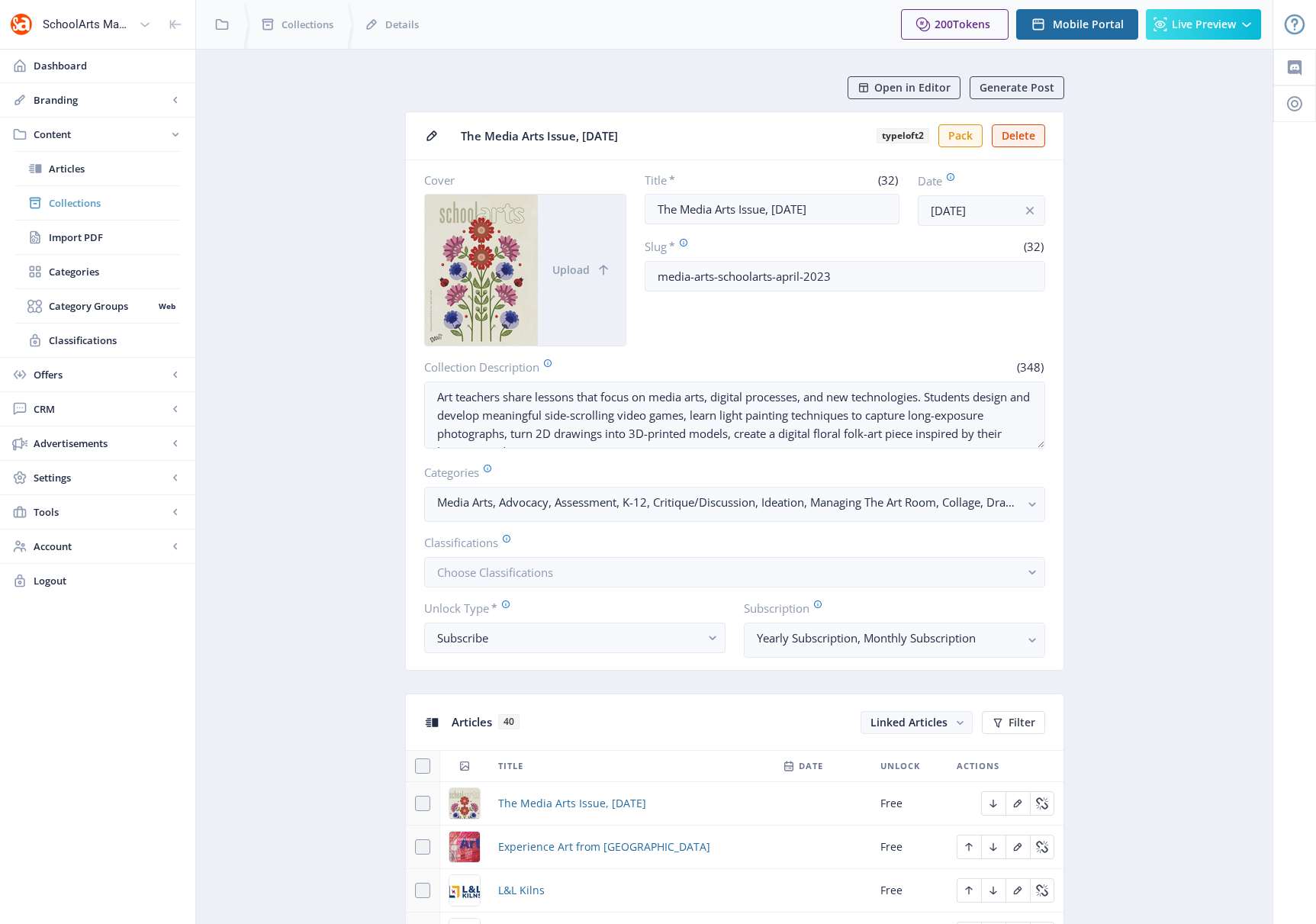
click at [90, 203] on span "Collections" at bounding box center [115, 203] width 132 height 15
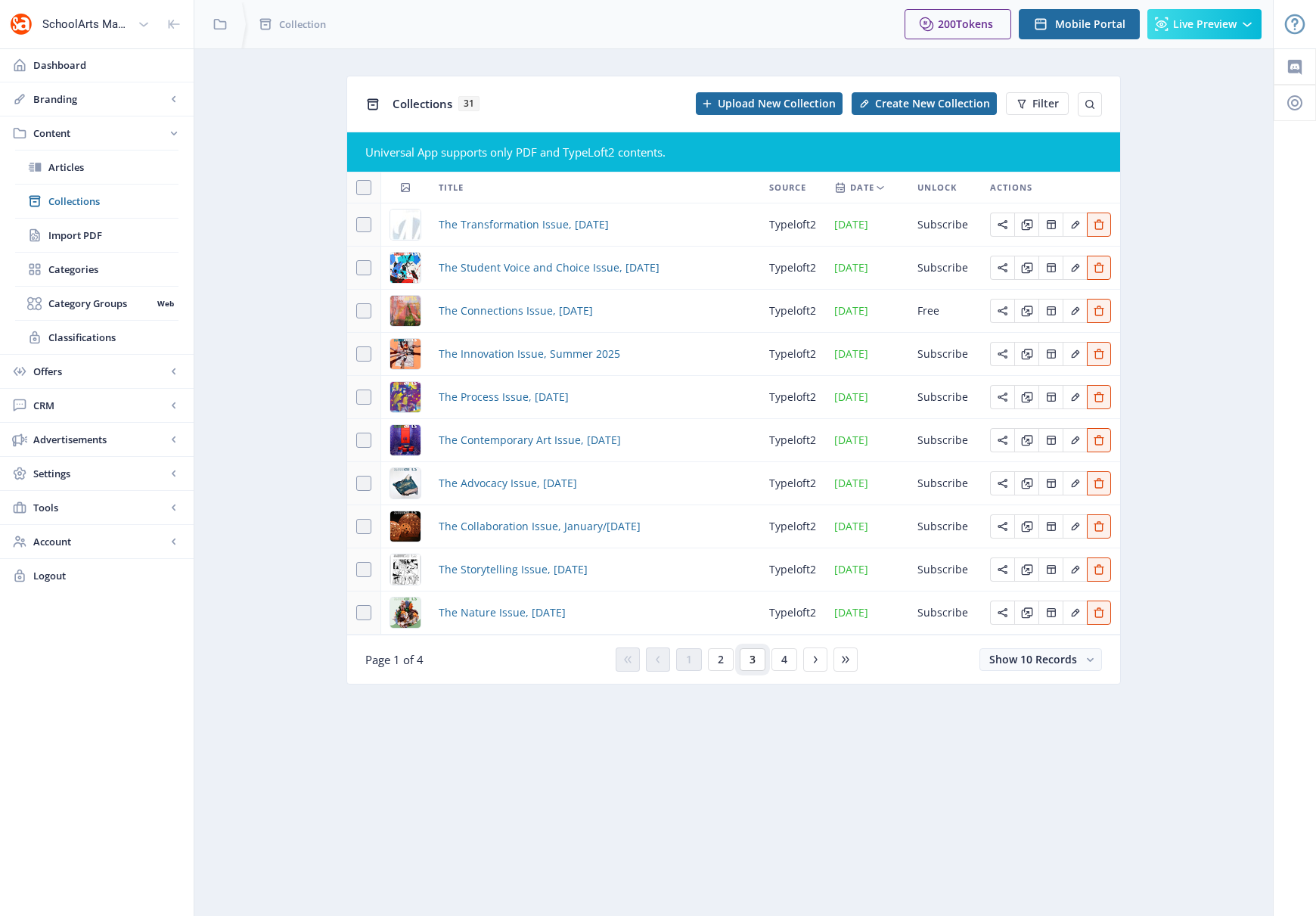
click at [745, 663] on button "3" at bounding box center [753, 659] width 26 height 23
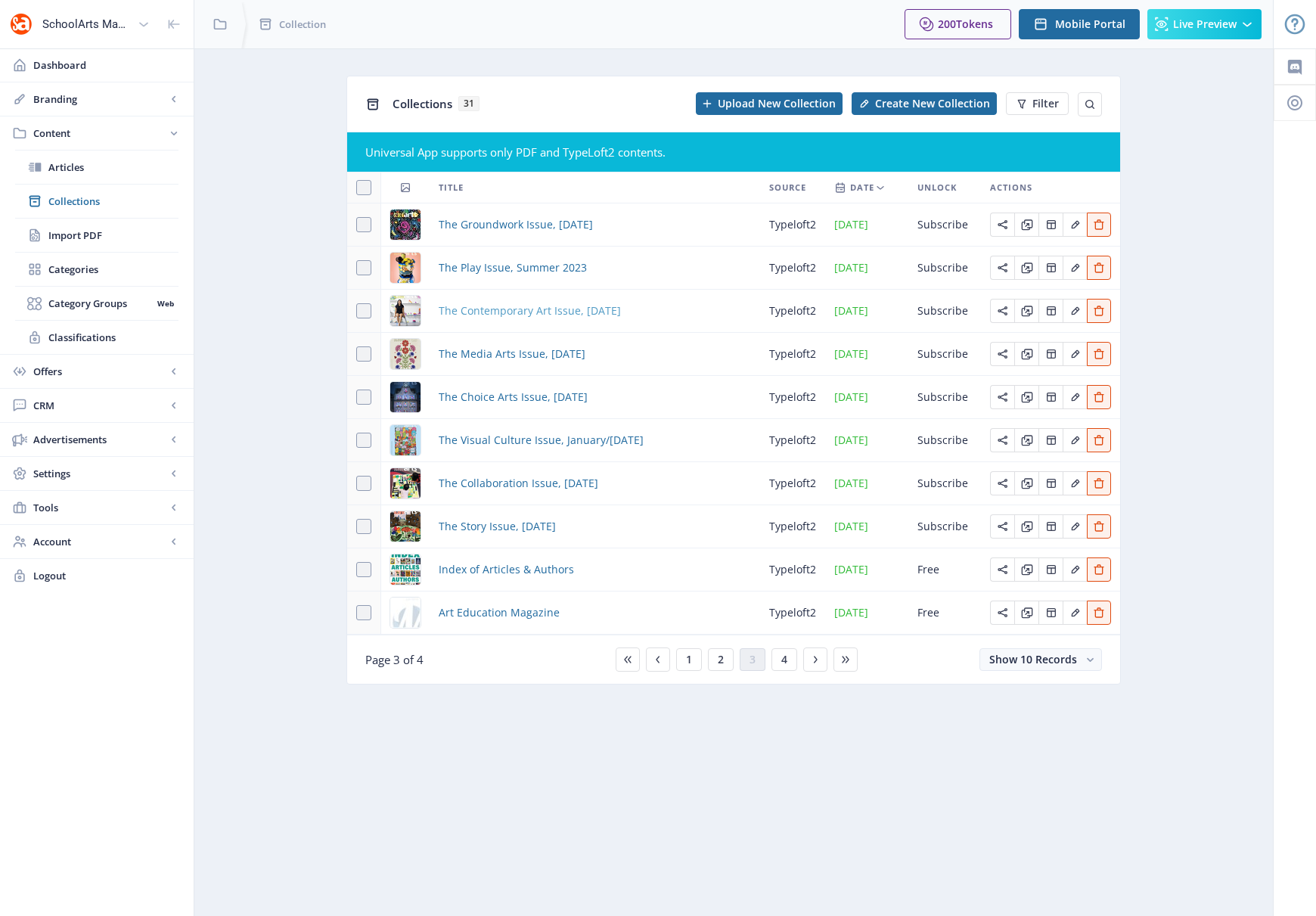
click at [499, 311] on span "The Contemporary Art Issue, [DATE]" at bounding box center [530, 311] width 183 height 18
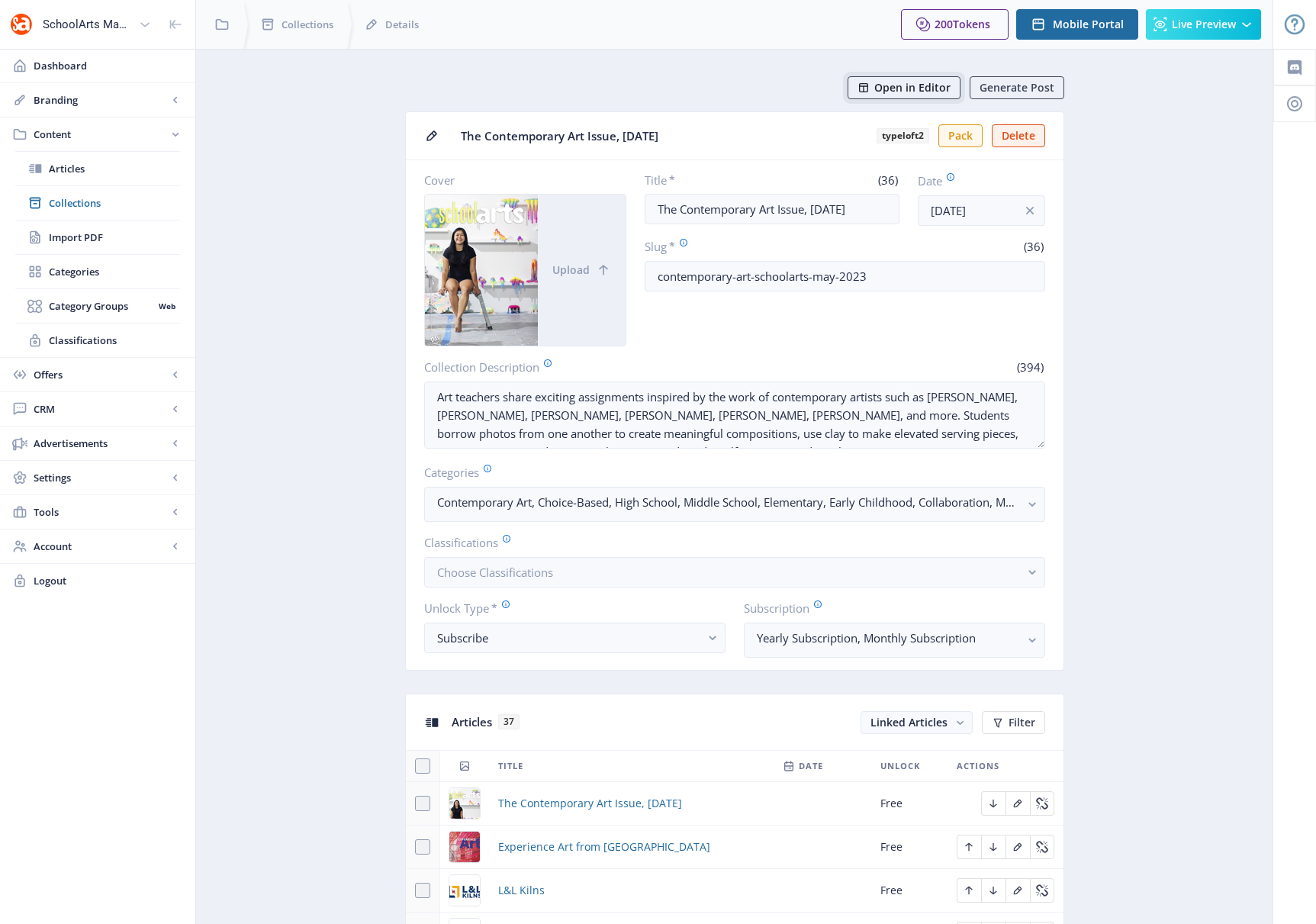
click at [886, 87] on span "Open in Editor" at bounding box center [912, 88] width 76 height 12
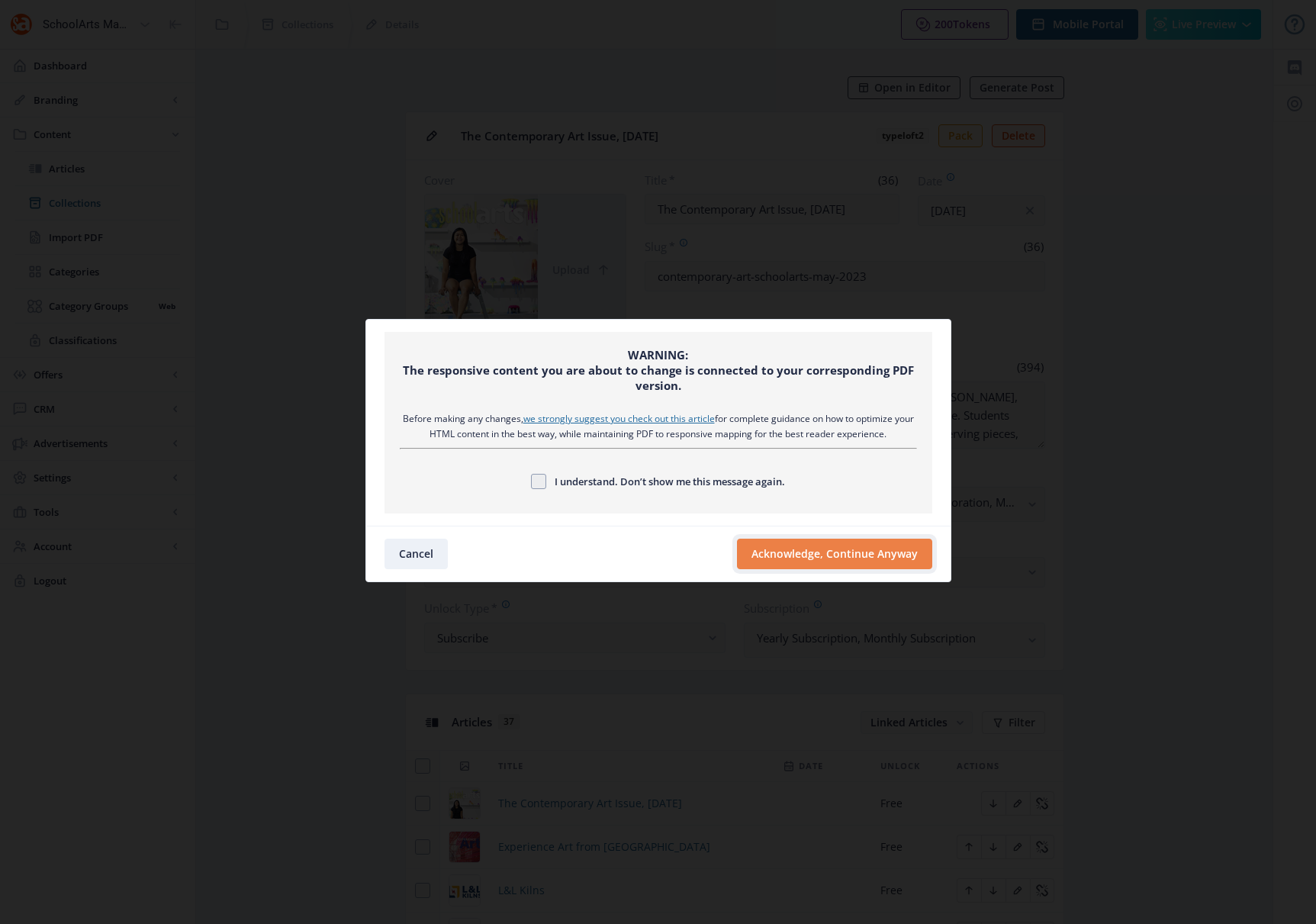
click at [791, 556] on button "Acknowledge, Continue Anyway" at bounding box center [834, 554] width 196 height 31
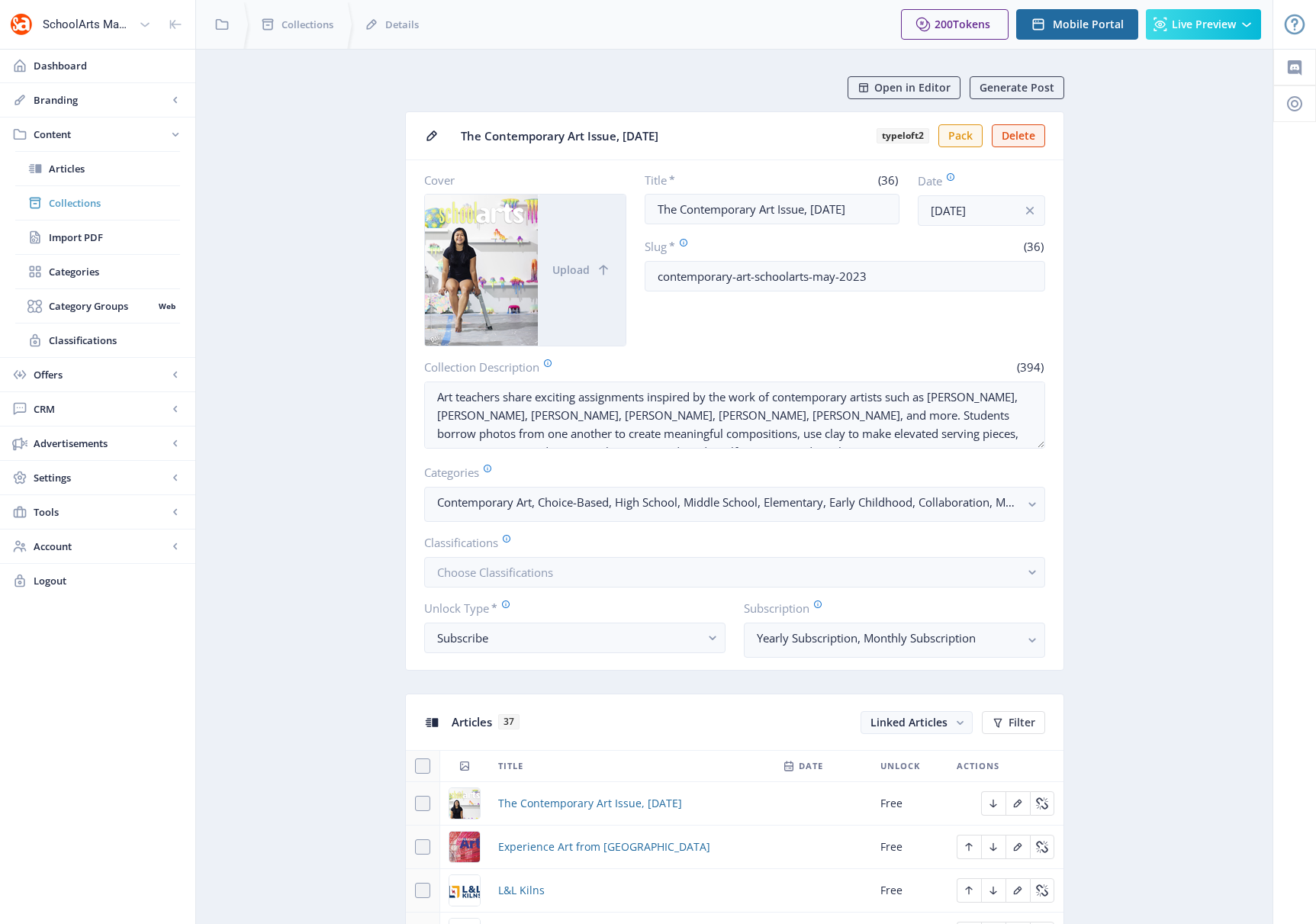
click at [73, 199] on span "Collections" at bounding box center [115, 203] width 132 height 15
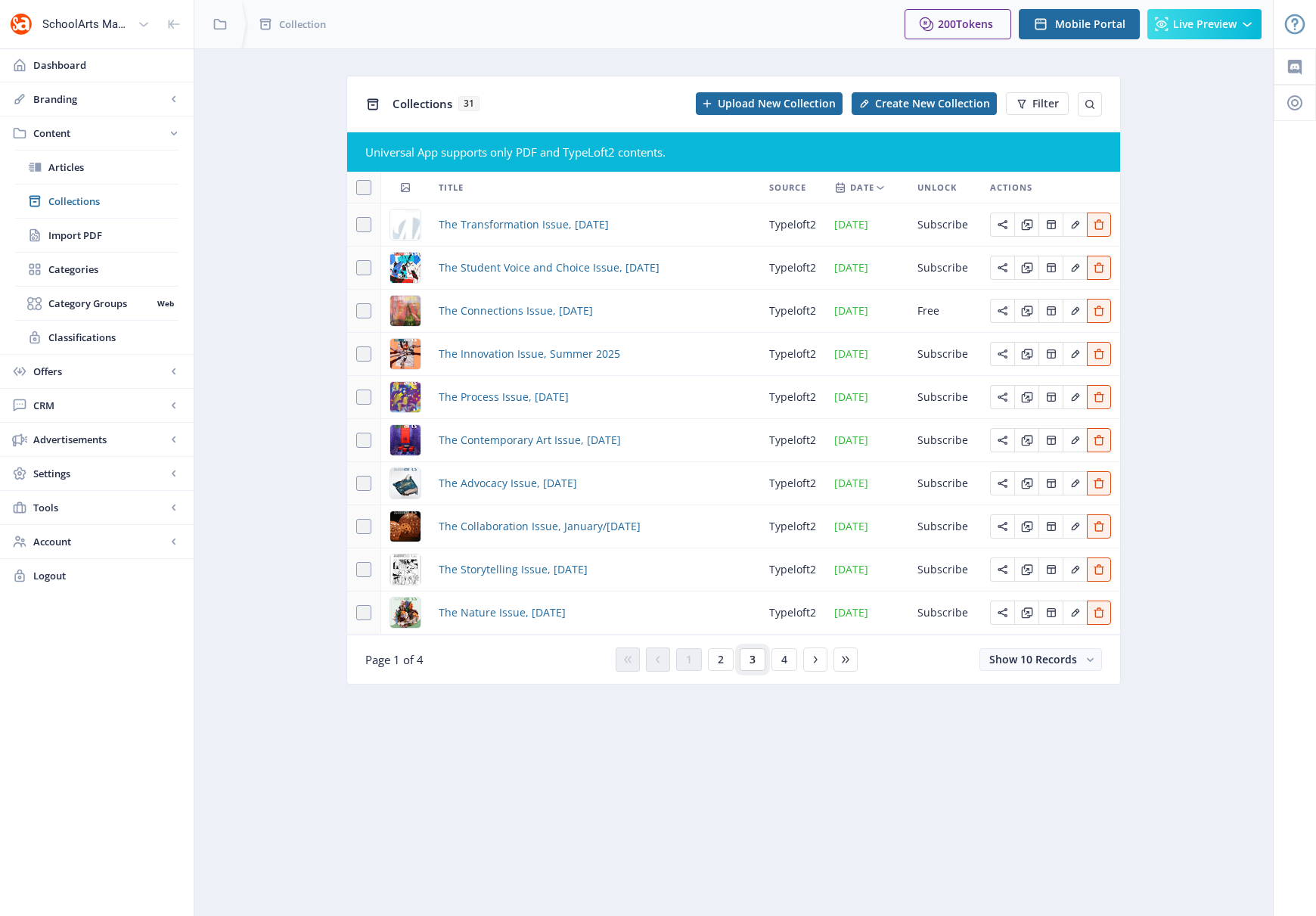
click at [747, 665] on button "3" at bounding box center [753, 659] width 26 height 23
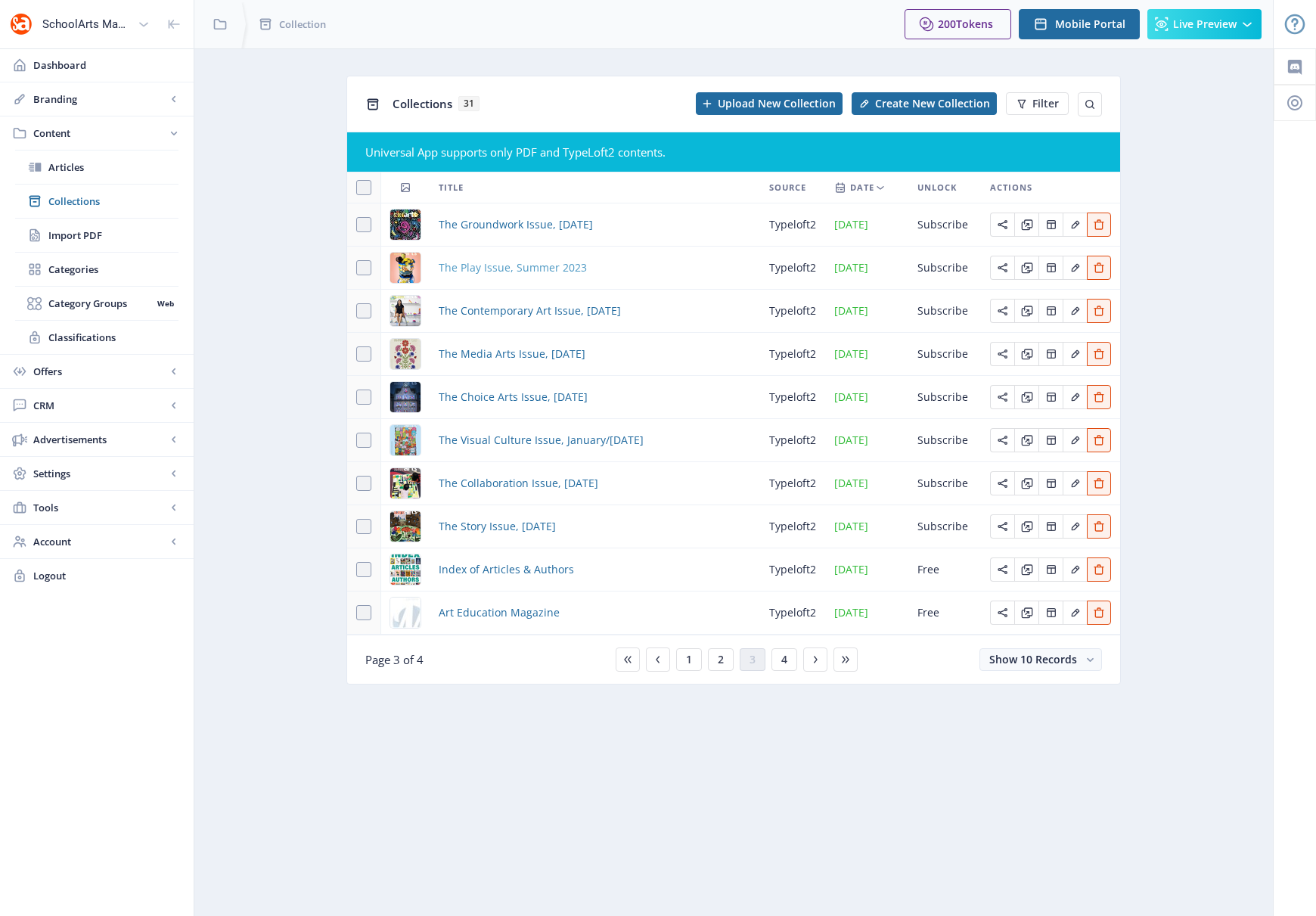
click at [491, 263] on span "The Play Issue, Summer 2023" at bounding box center [512, 267] width 148 height 18
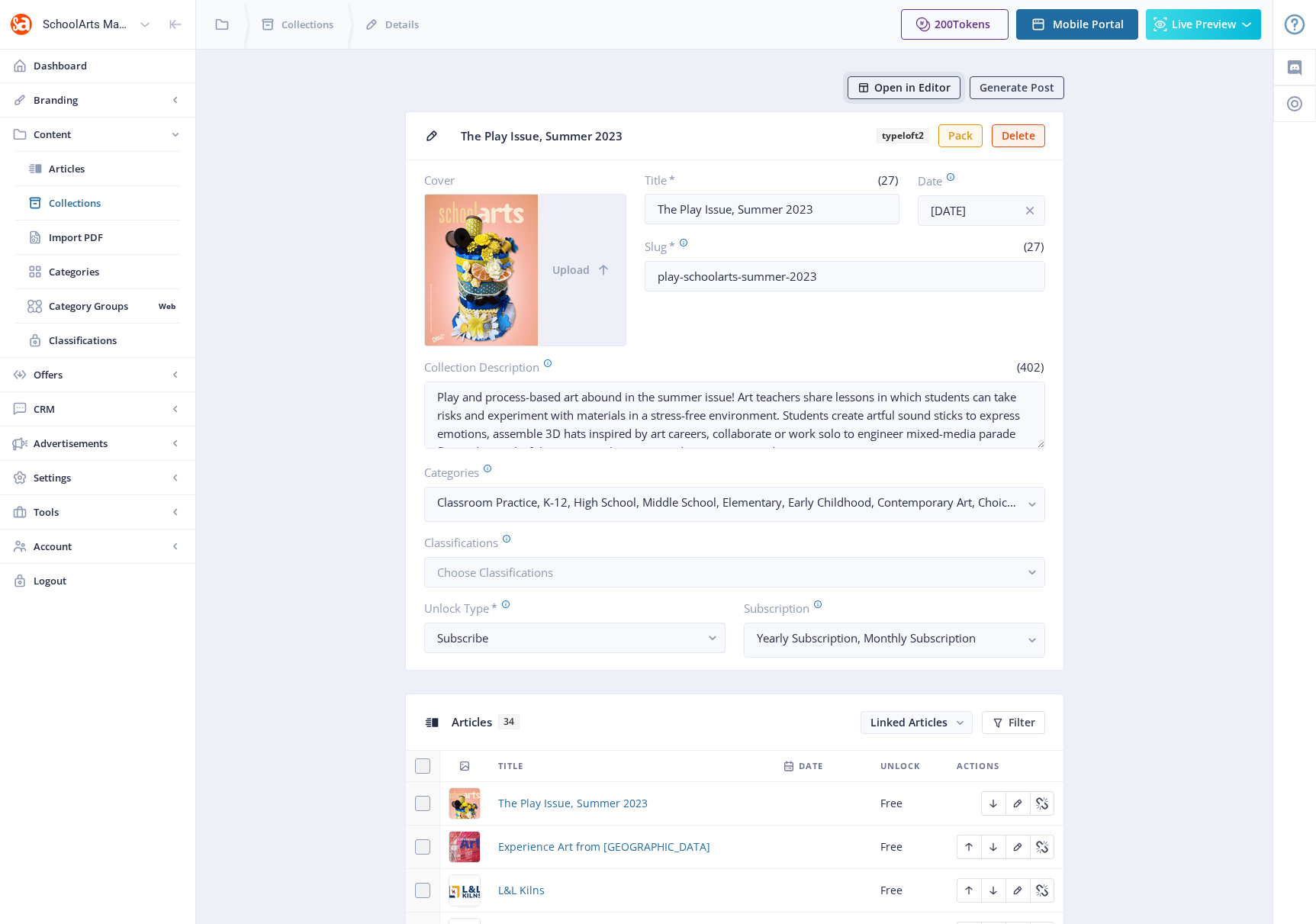
click at [881, 83] on span "Open in Editor" at bounding box center [912, 88] width 76 height 12
click at [67, 204] on span "Collections" at bounding box center [115, 203] width 132 height 15
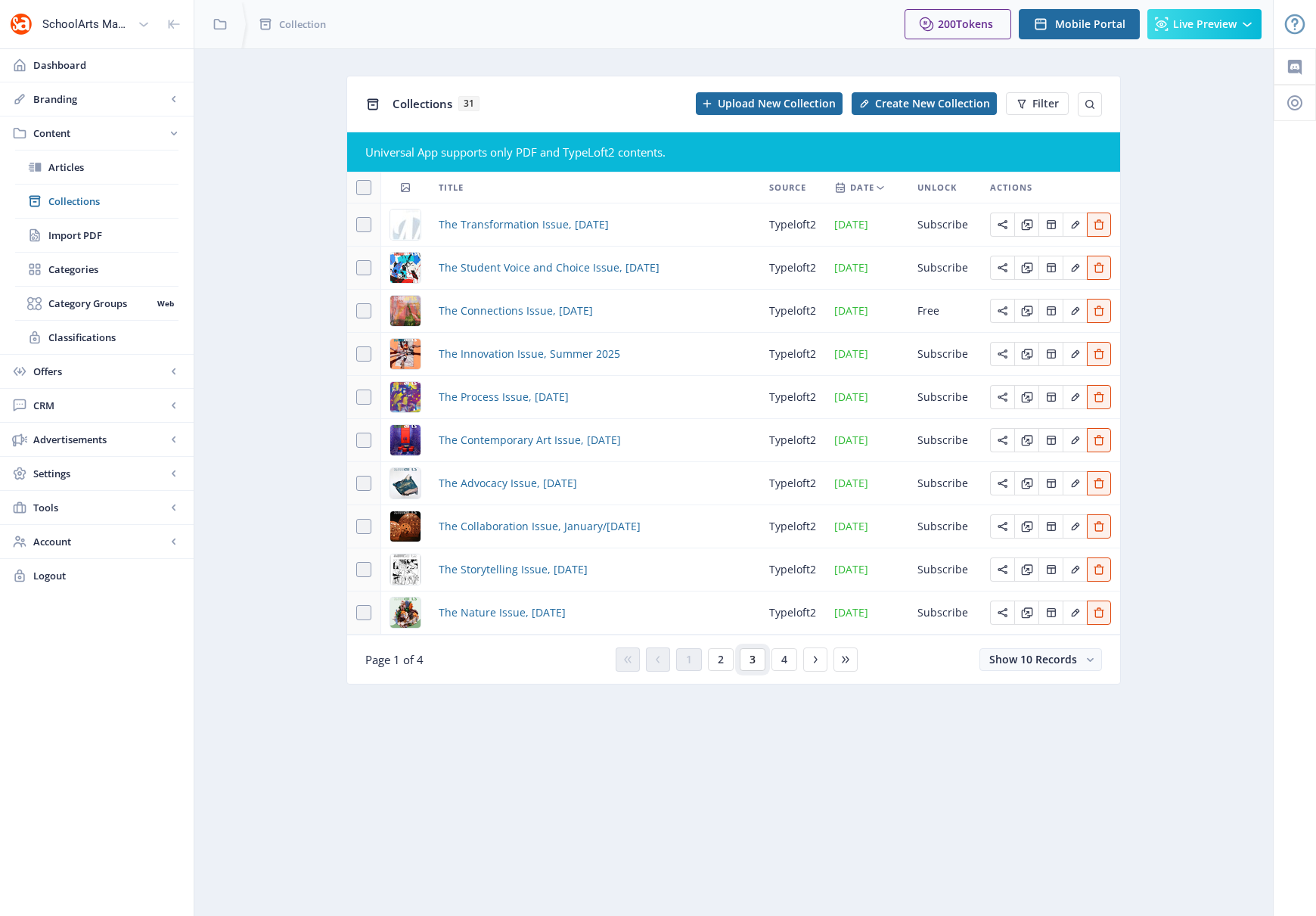
click at [752, 659] on span "3" at bounding box center [752, 659] width 6 height 12
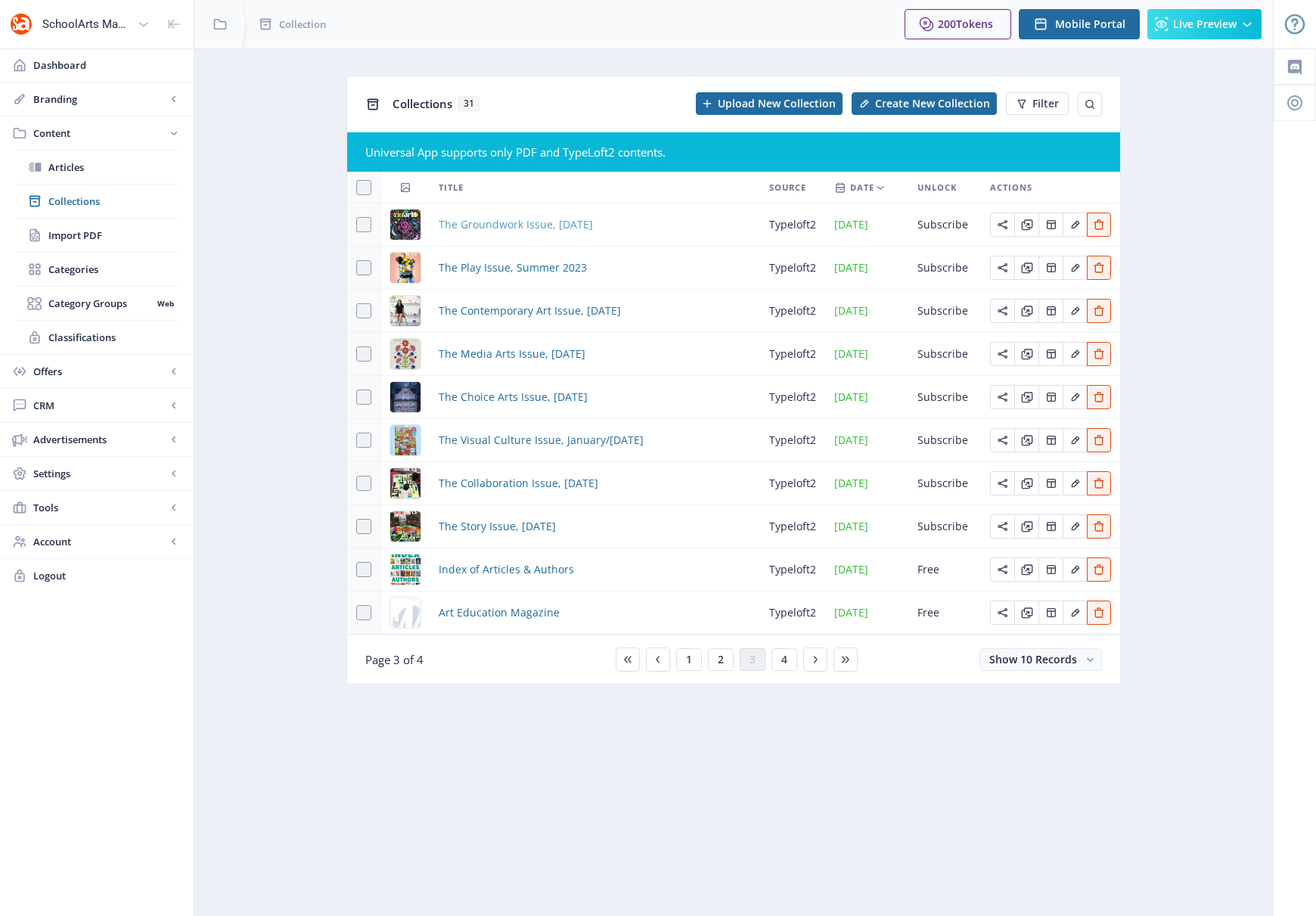
click at [521, 224] on span "The Groundwork Issue, [DATE]" at bounding box center [515, 224] width 154 height 18
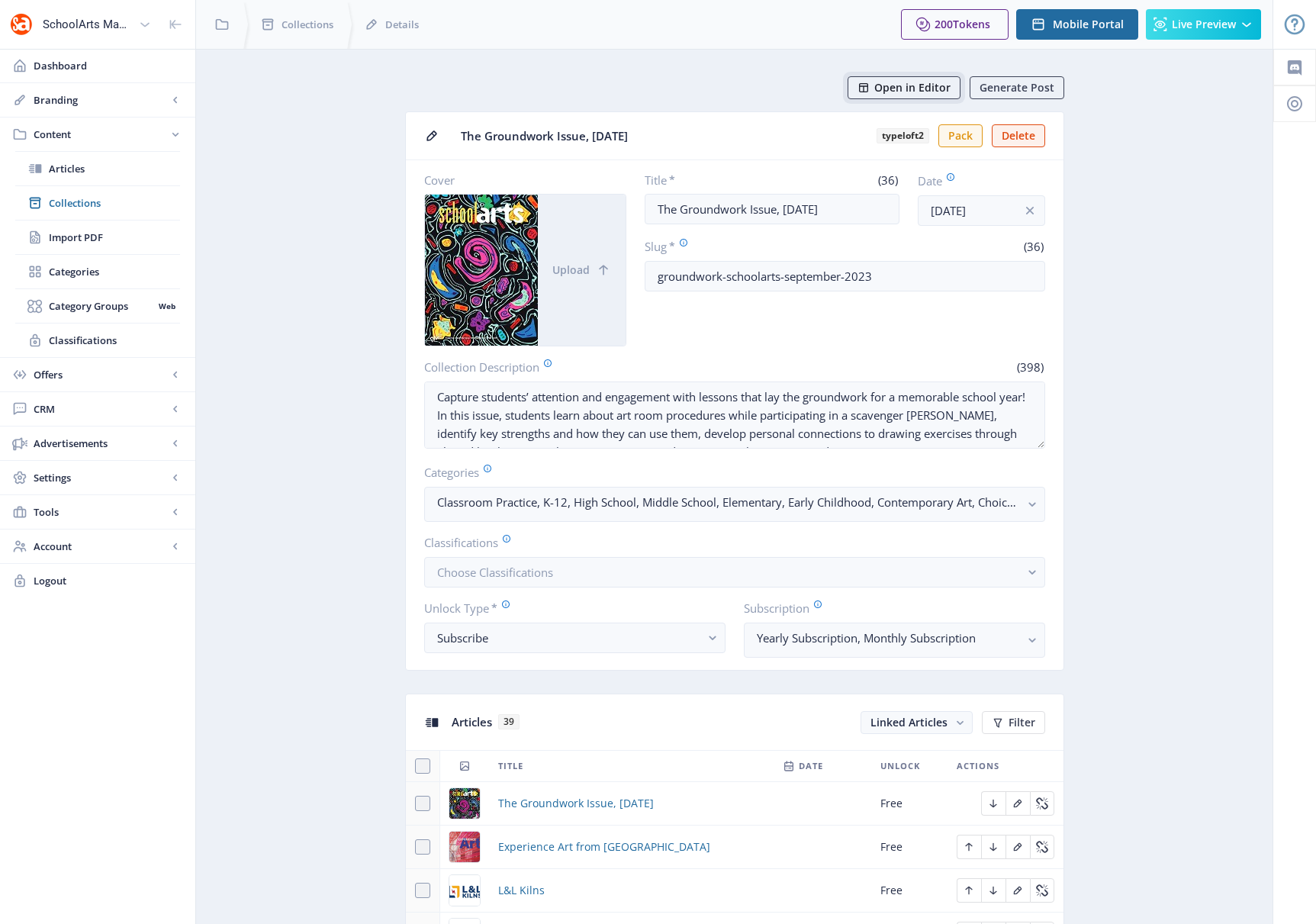
click at [905, 86] on span "Open in Editor" at bounding box center [912, 88] width 76 height 12
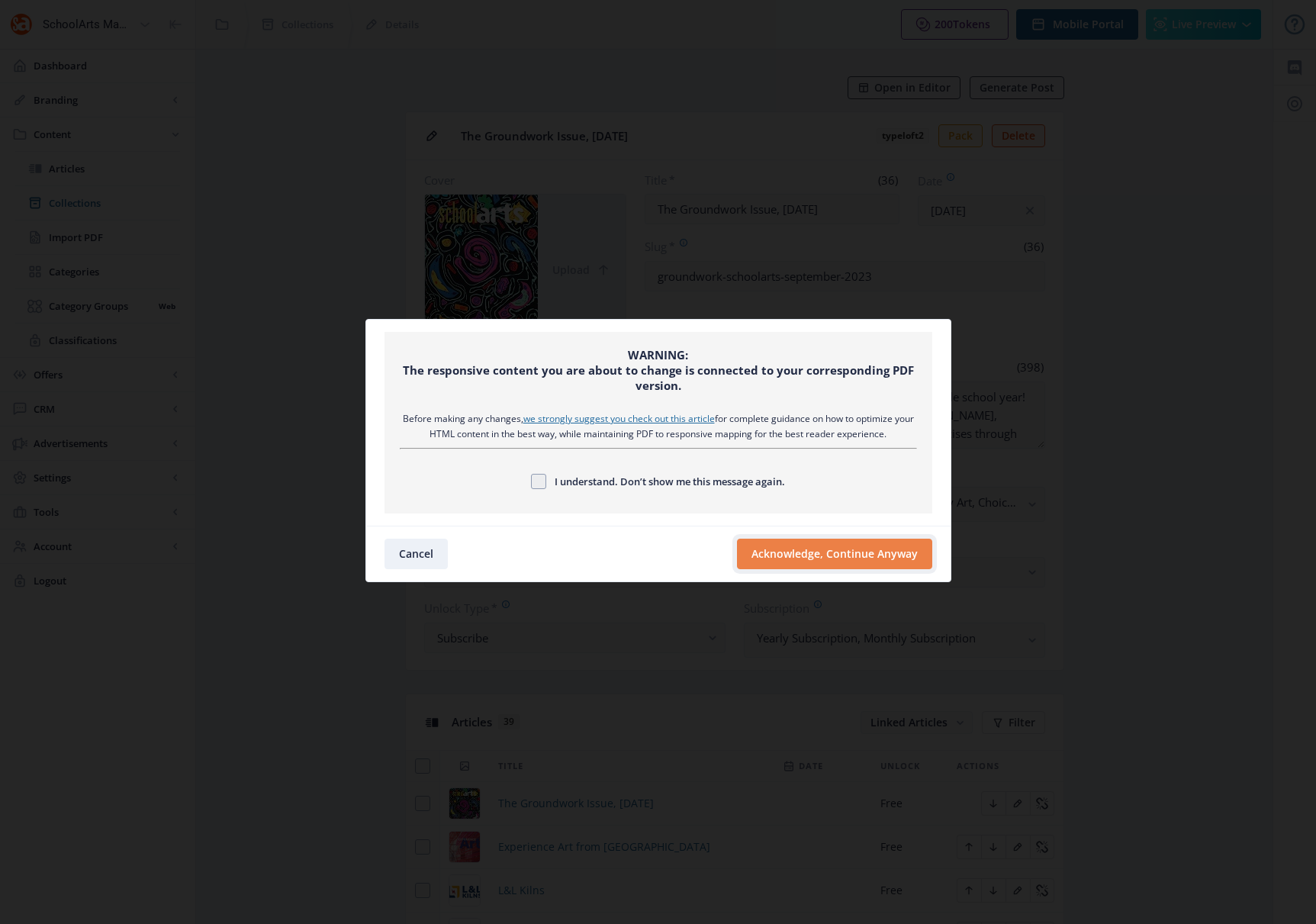
click at [857, 544] on button "Acknowledge, Continue Anyway" at bounding box center [834, 554] width 196 height 31
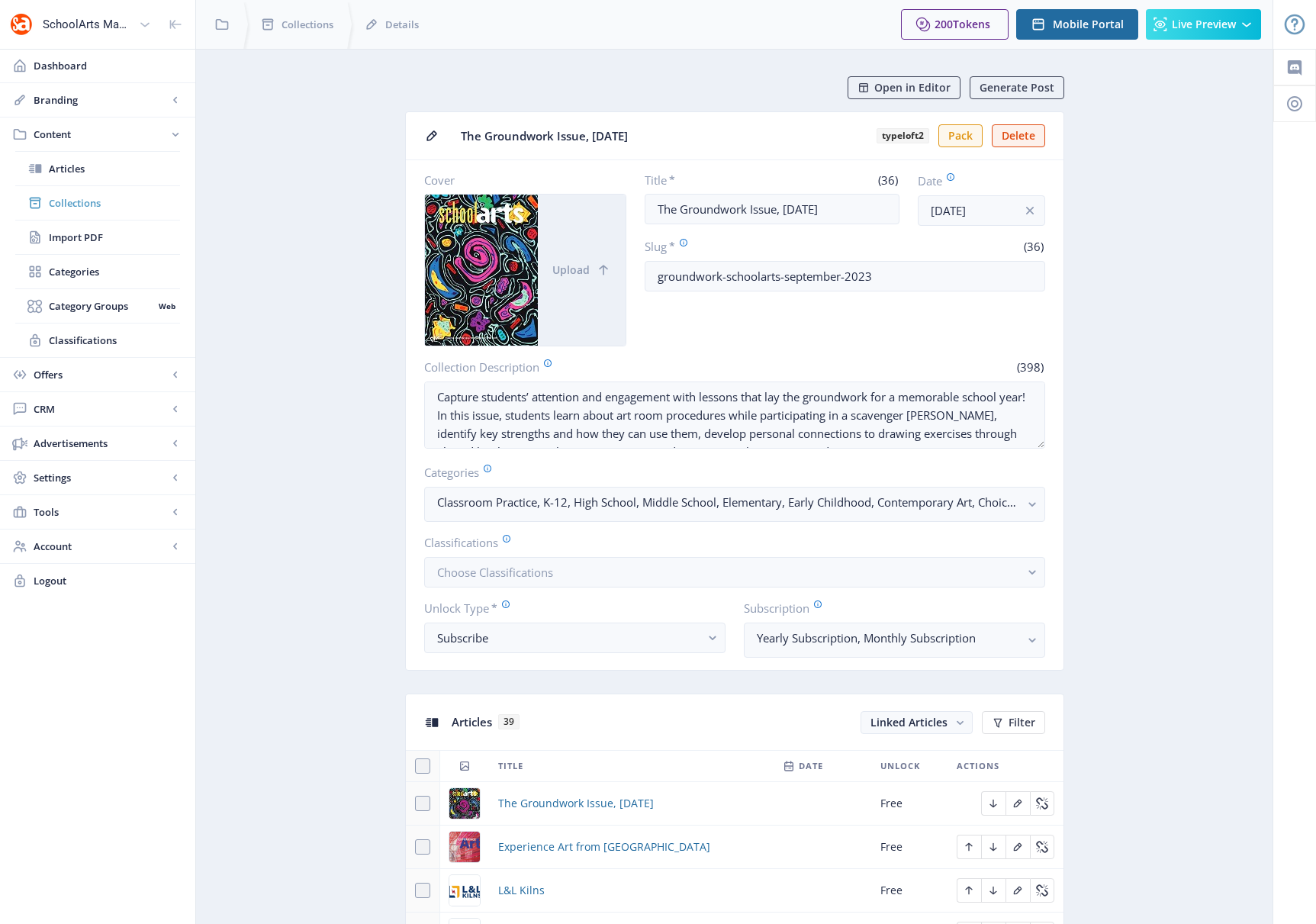
click at [69, 204] on span "Collections" at bounding box center [115, 203] width 132 height 15
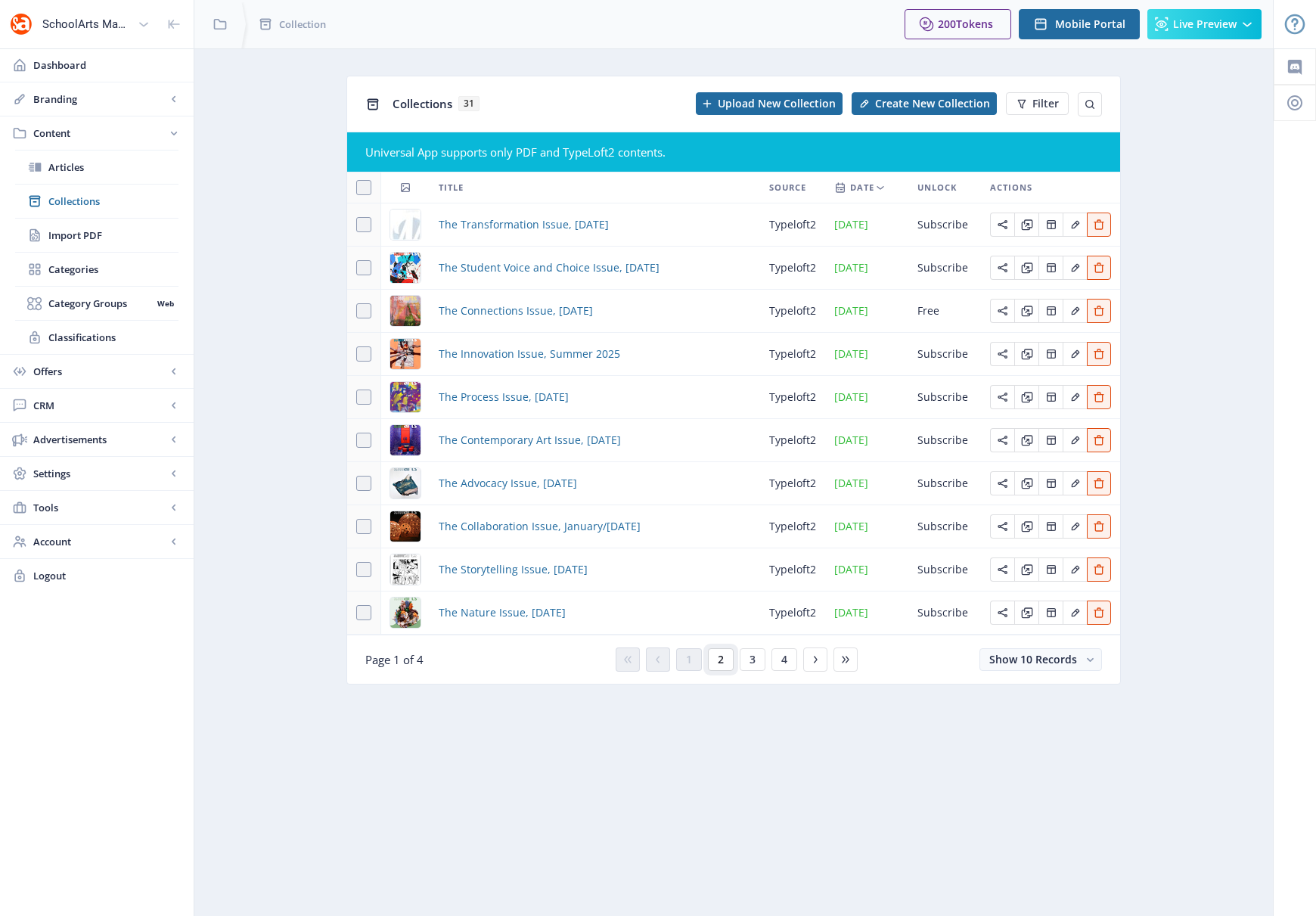
click at [723, 666] on button "2" at bounding box center [721, 659] width 26 height 23
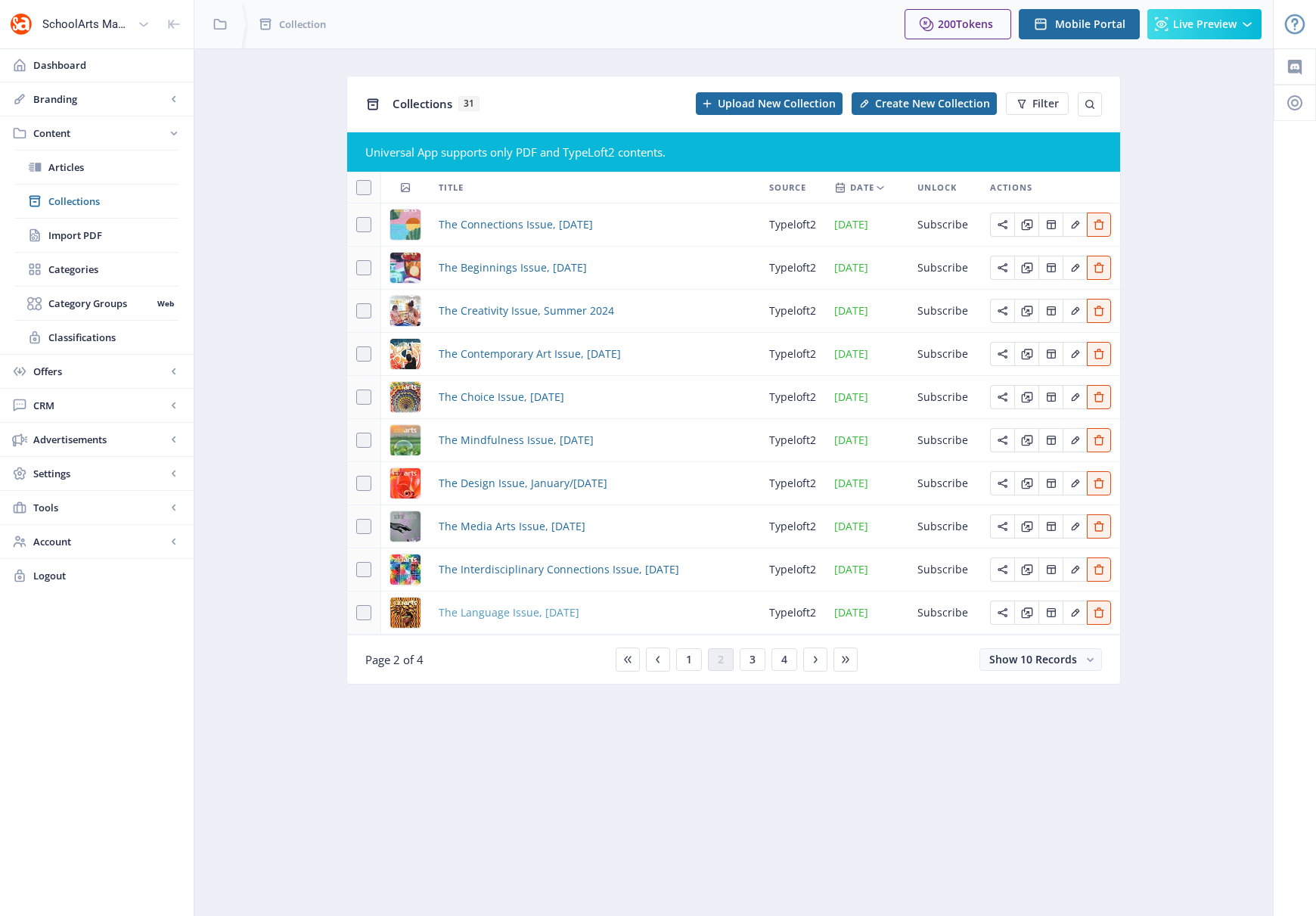
click at [511, 612] on span "The Language Issue, [DATE]" at bounding box center [509, 612] width 141 height 18
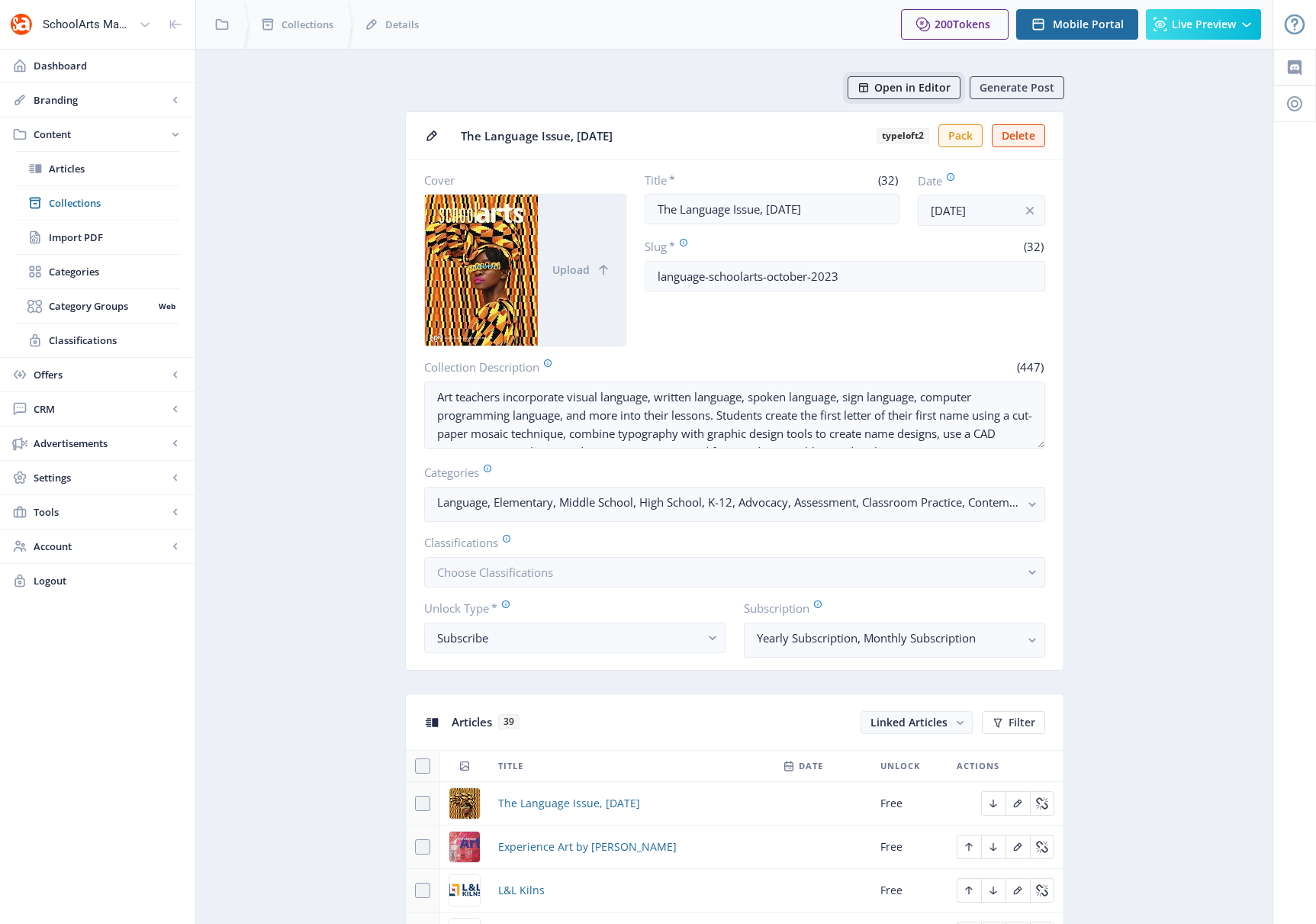
click at [881, 90] on span "Open in Editor" at bounding box center [912, 88] width 76 height 12
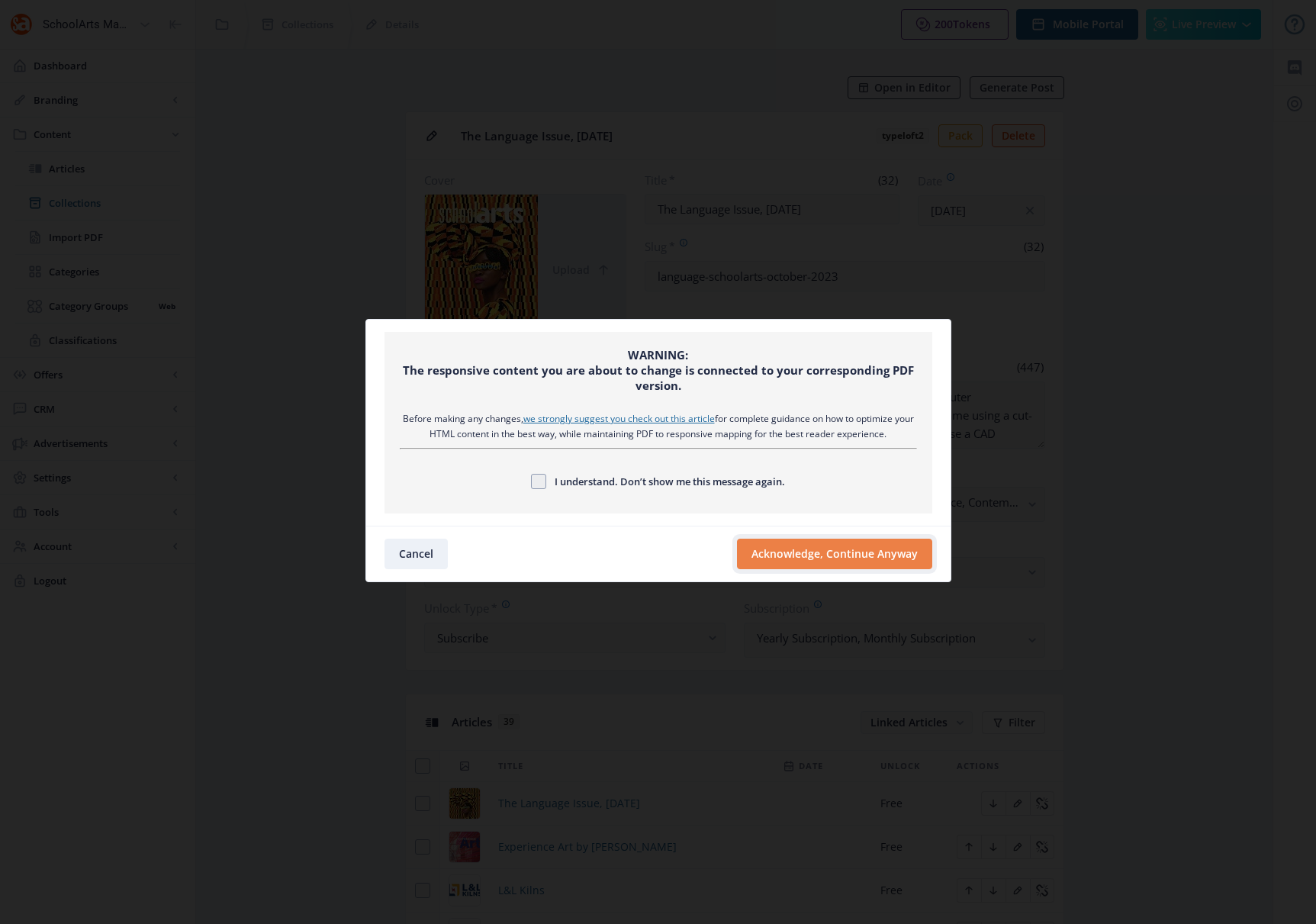
click at [834, 547] on button "Acknowledge, Continue Anyway" at bounding box center [834, 554] width 196 height 31
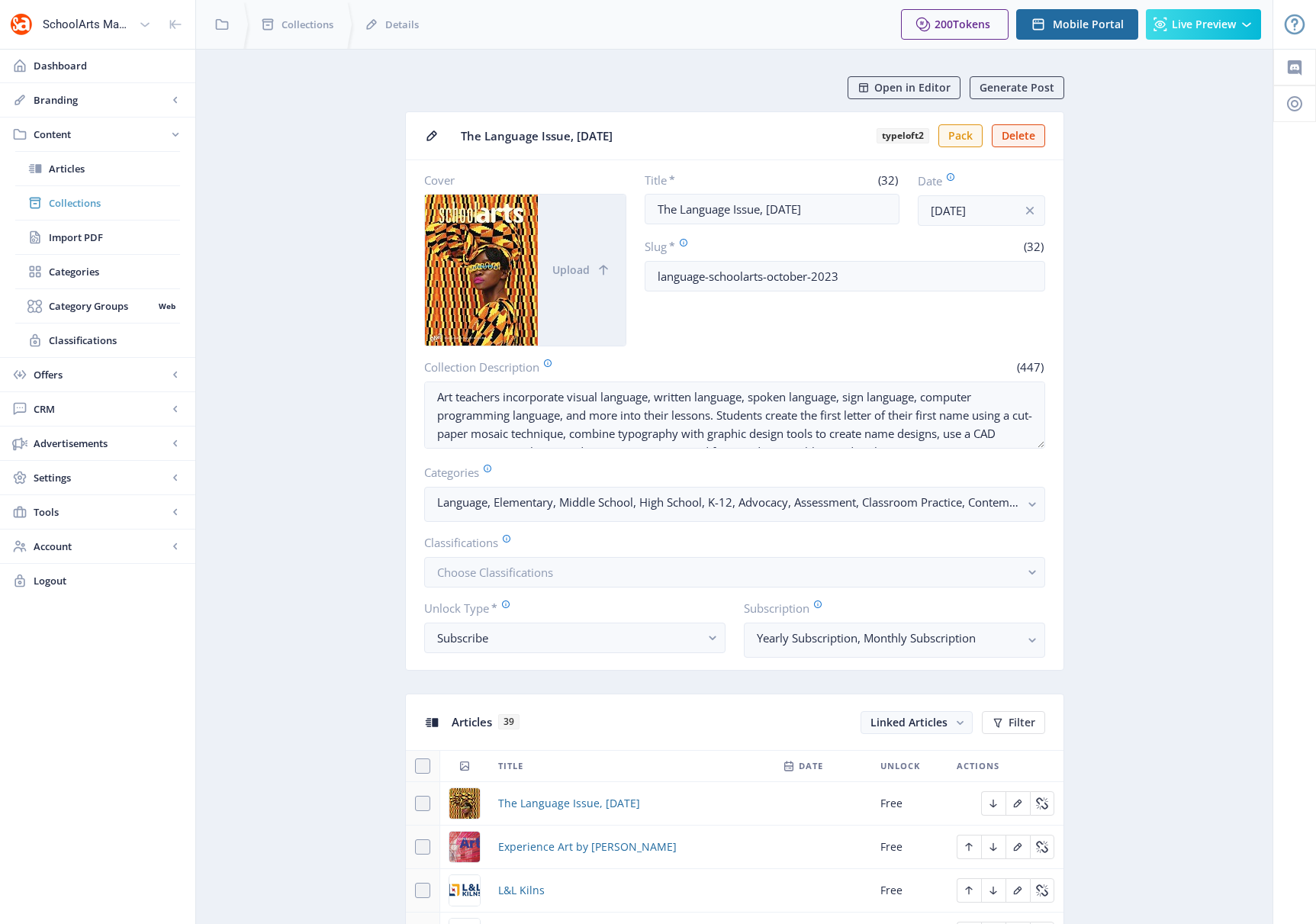
click at [83, 202] on span "Collections" at bounding box center [115, 203] width 132 height 15
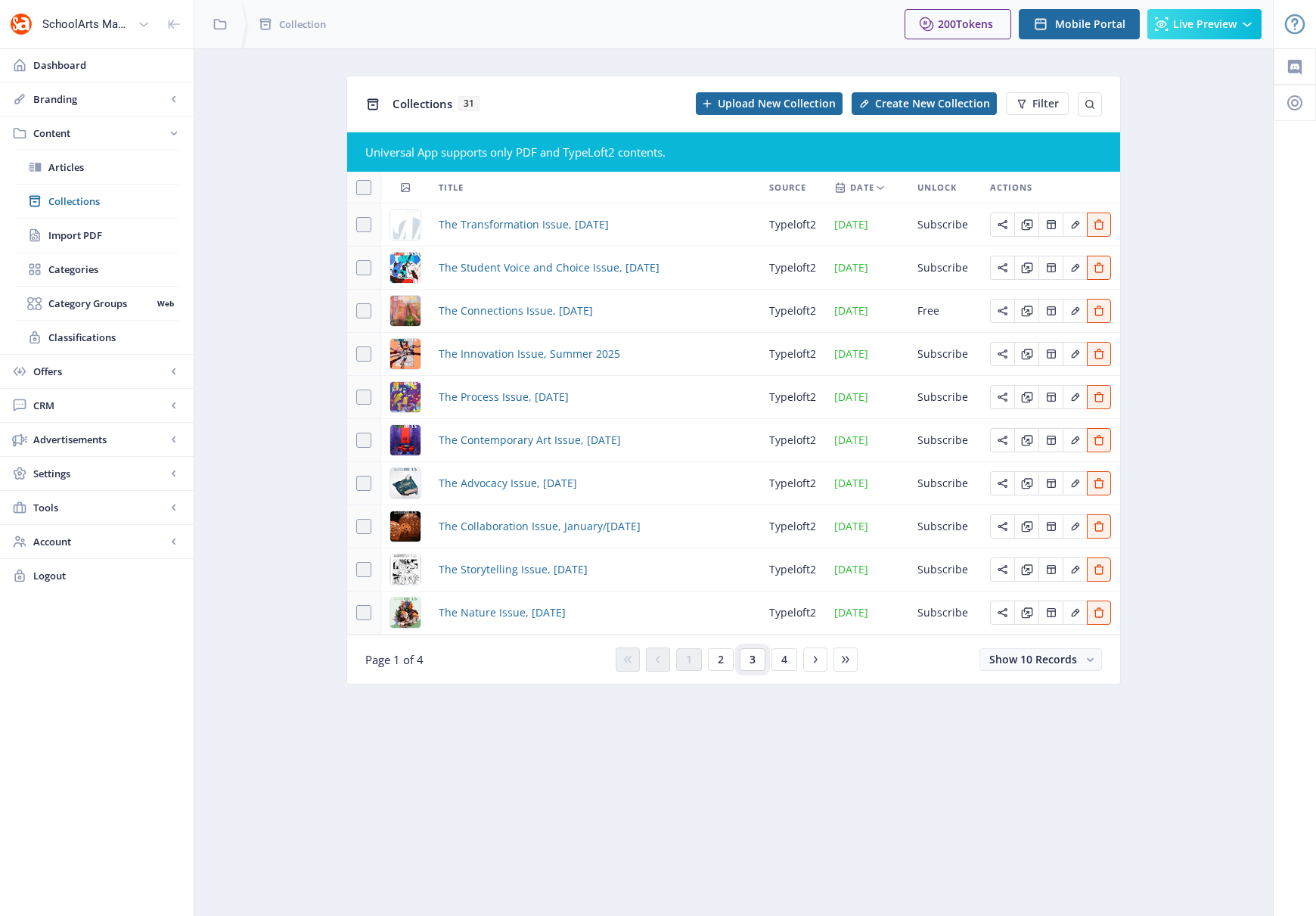
click at [750, 655] on span "3" at bounding box center [752, 659] width 6 height 12
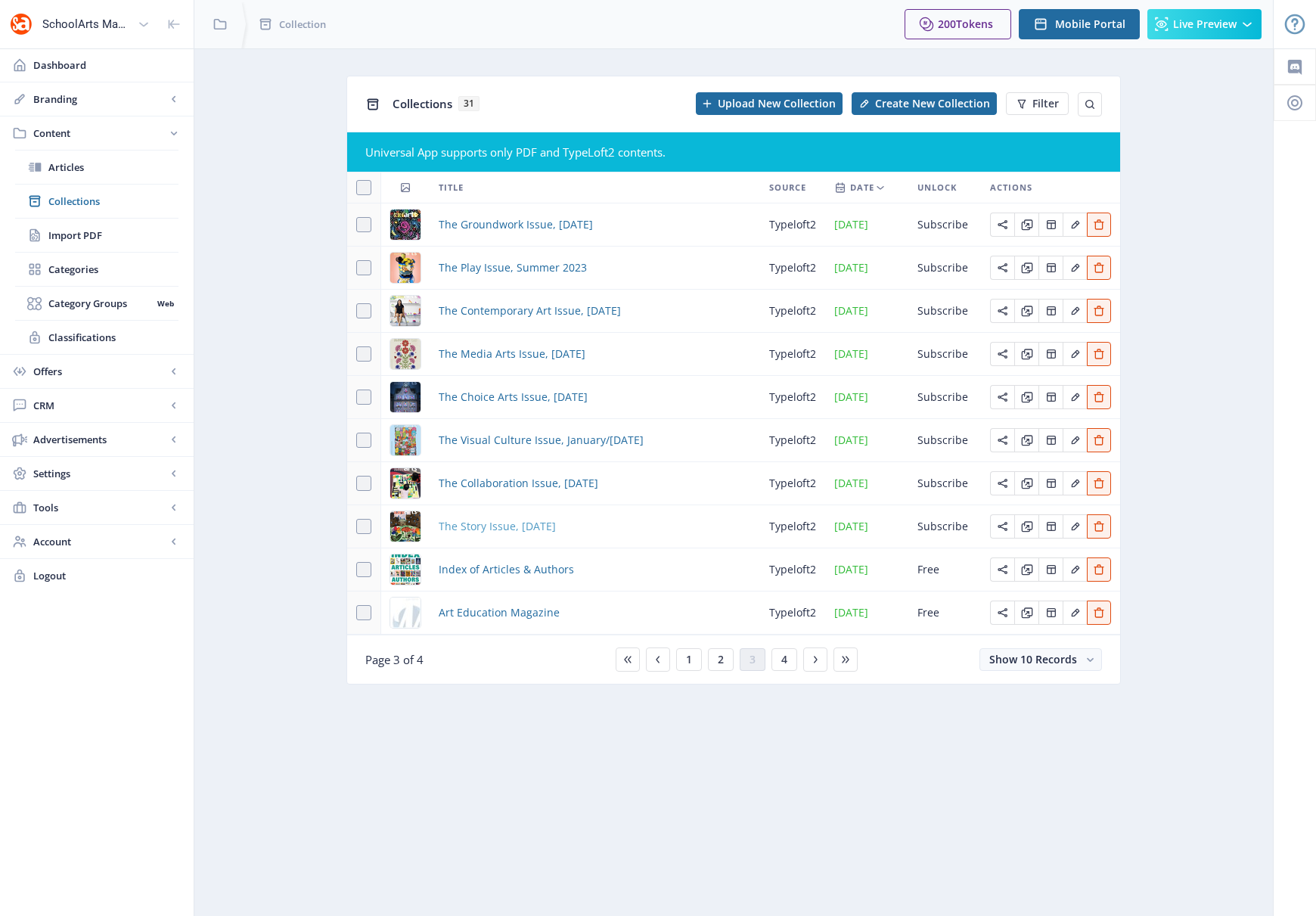
click at [511, 525] on span "The Story Issue, [DATE]" at bounding box center [497, 526] width 117 height 18
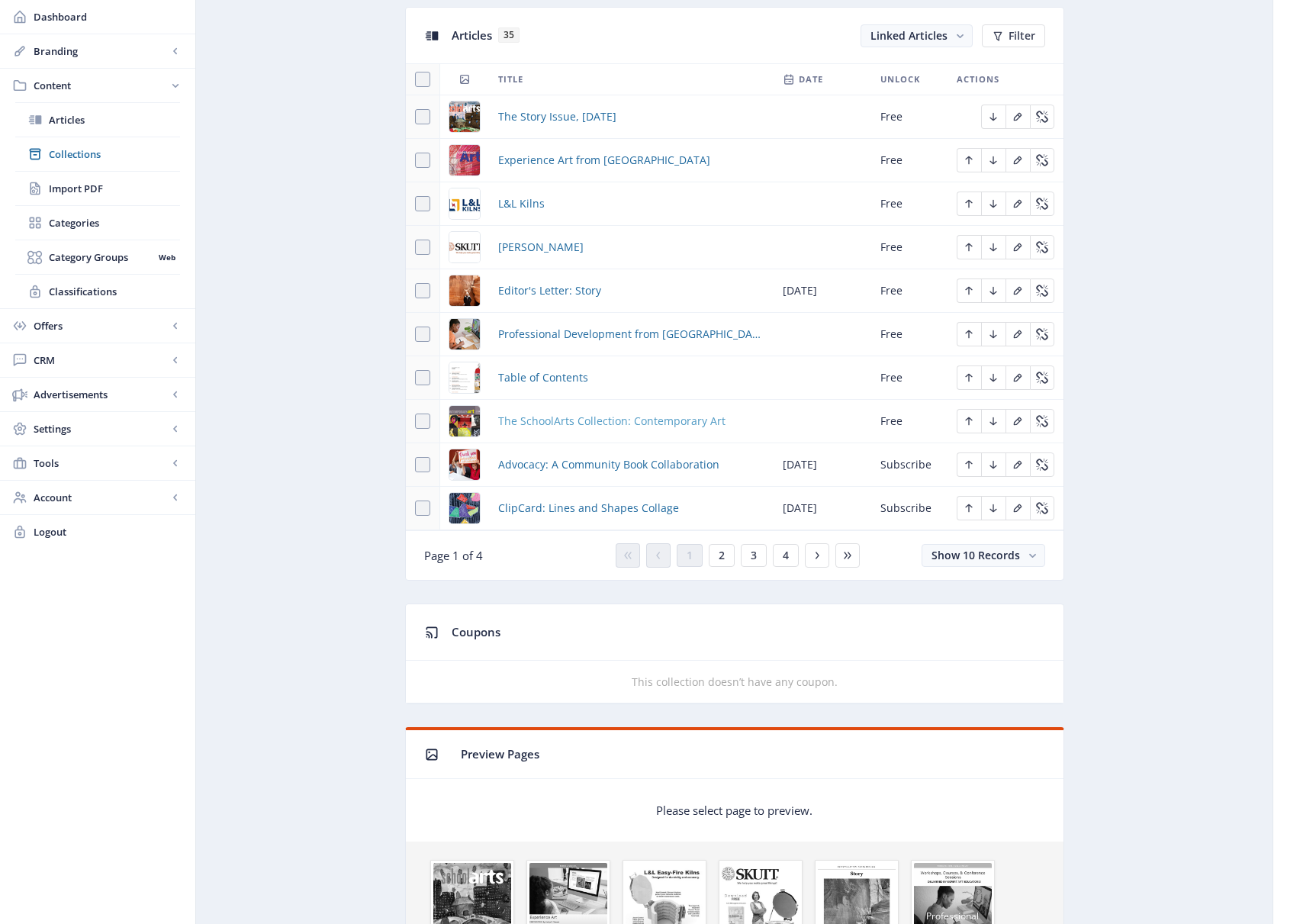
scroll to position [692, 0]
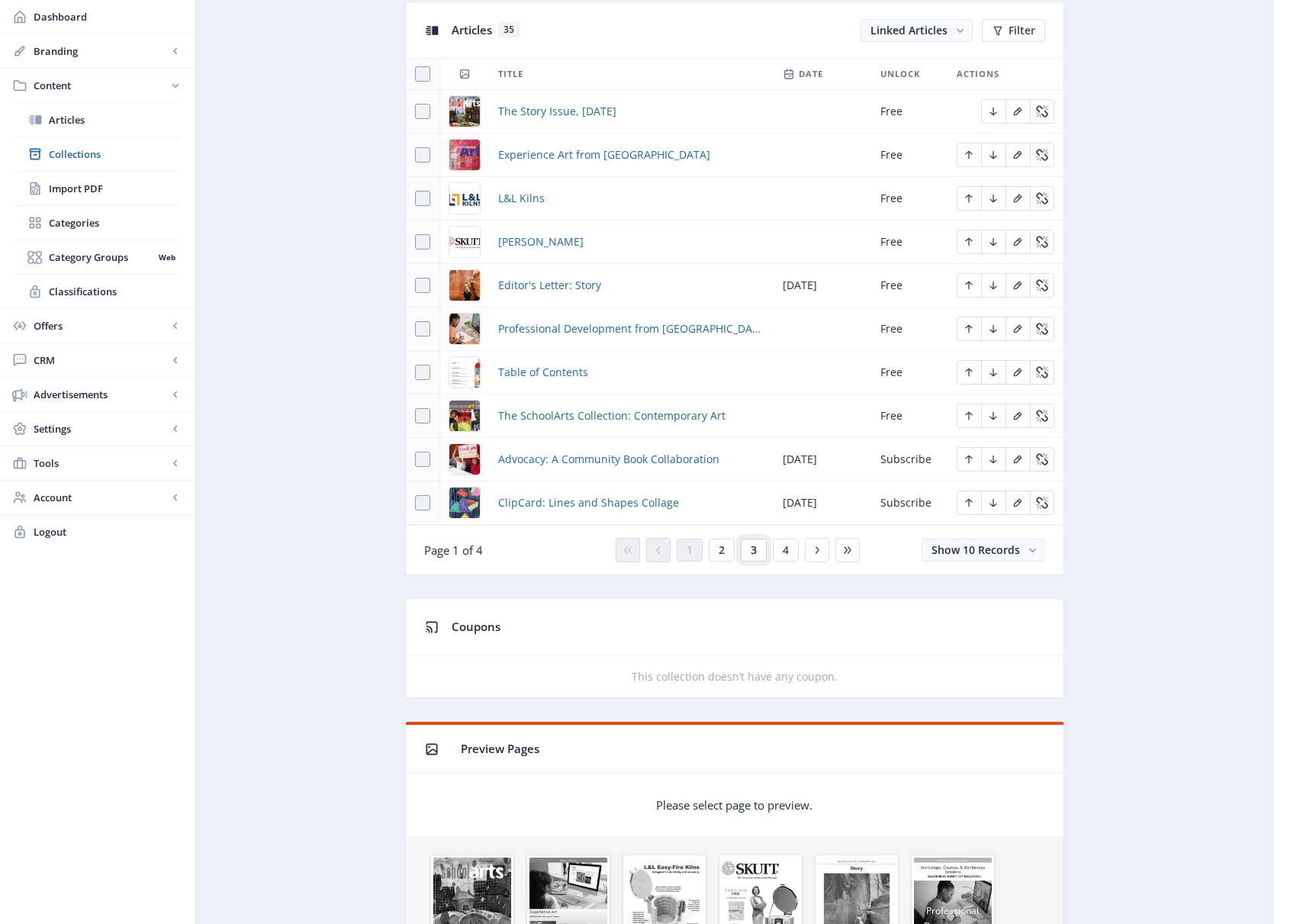
click at [755, 552] on span "3" at bounding box center [754, 550] width 6 height 12
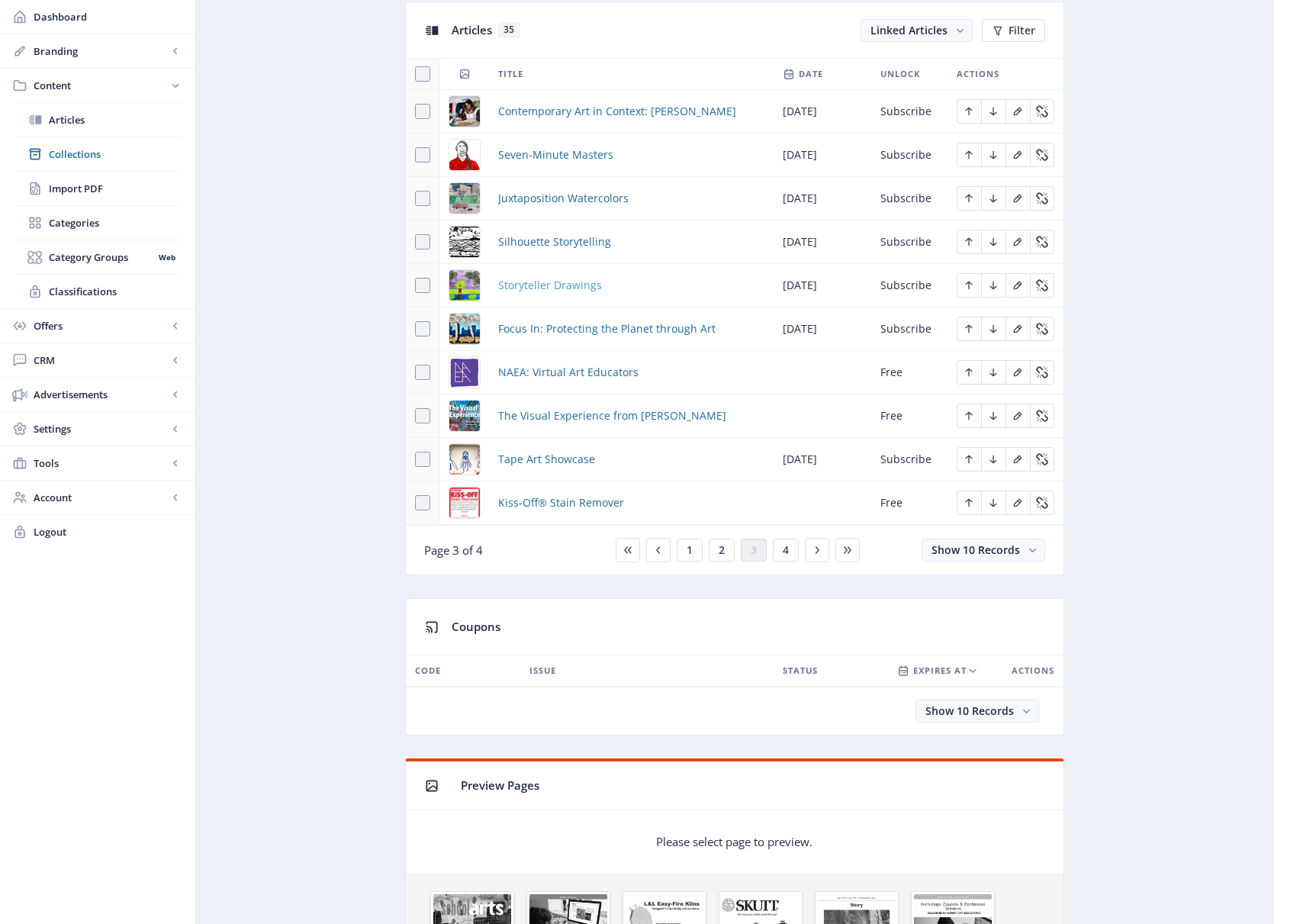
click at [535, 284] on span "Storyteller Drawings" at bounding box center [550, 285] width 104 height 18
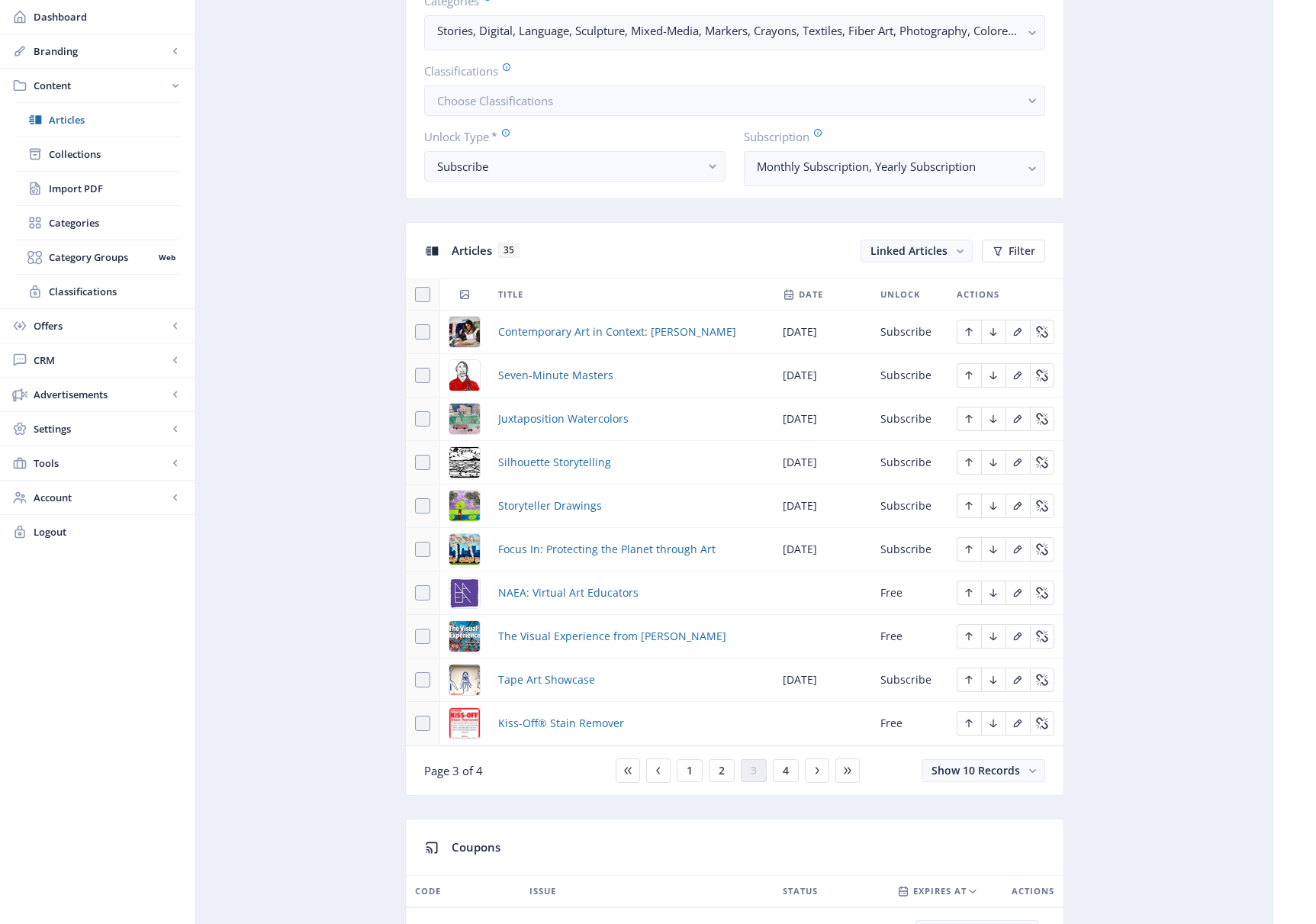
scroll to position [629, 0]
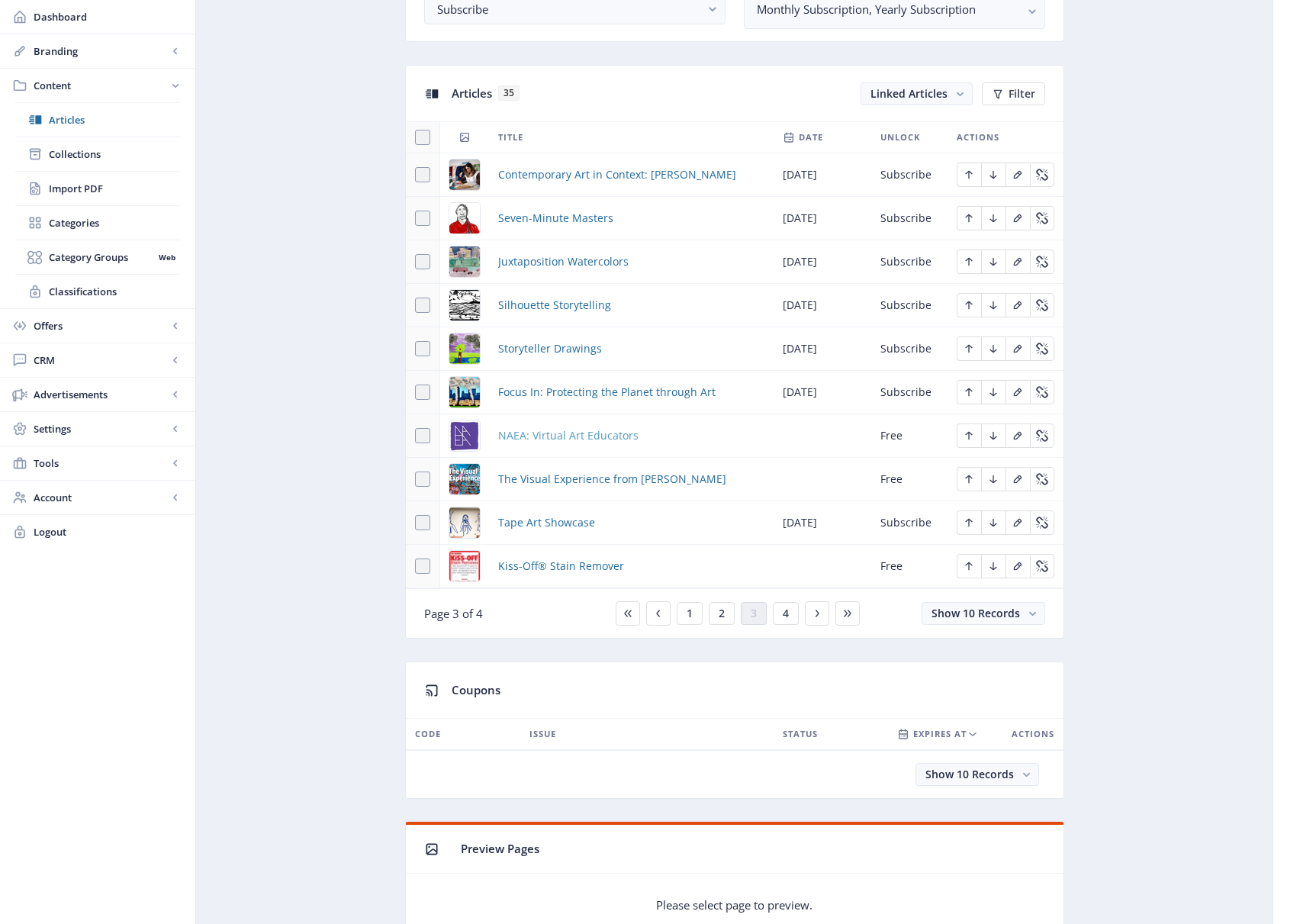
click at [583, 434] on span "NAEA: Virtual Art Educators" at bounding box center [569, 435] width 140 height 18
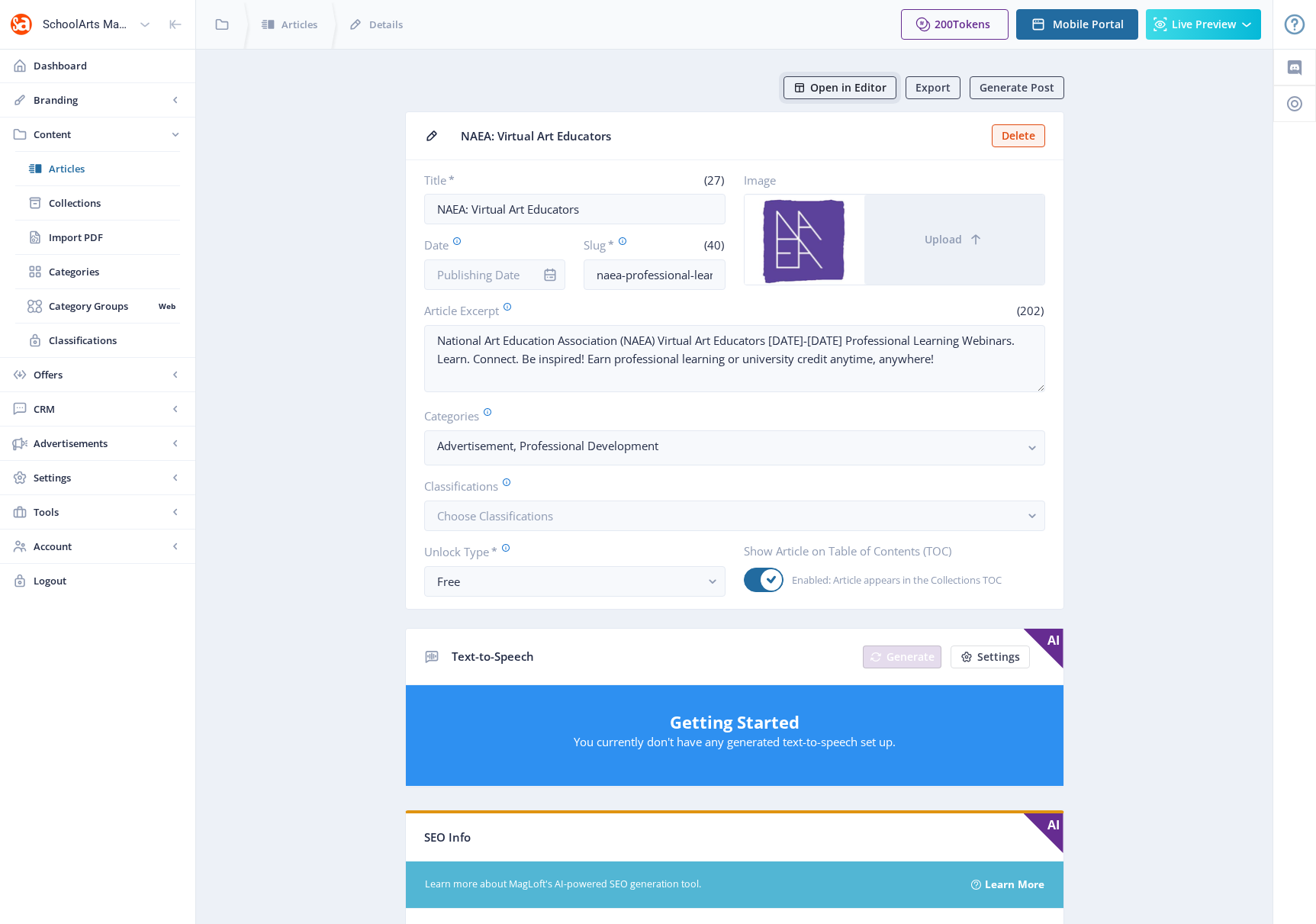
click at [855, 84] on span "Open in Editor" at bounding box center [848, 88] width 76 height 12
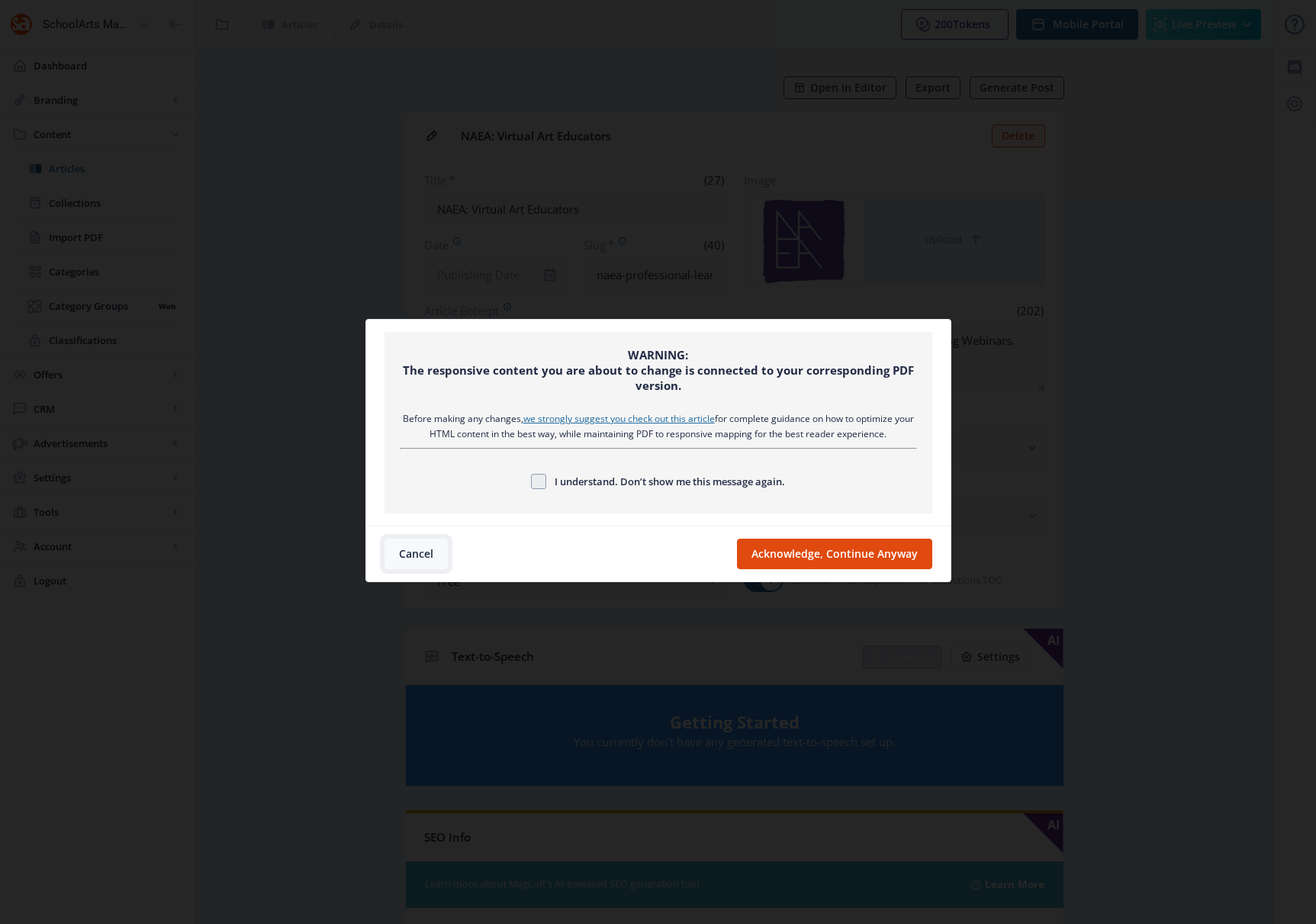
click at [411, 557] on button "Cancel" at bounding box center [416, 554] width 63 height 31
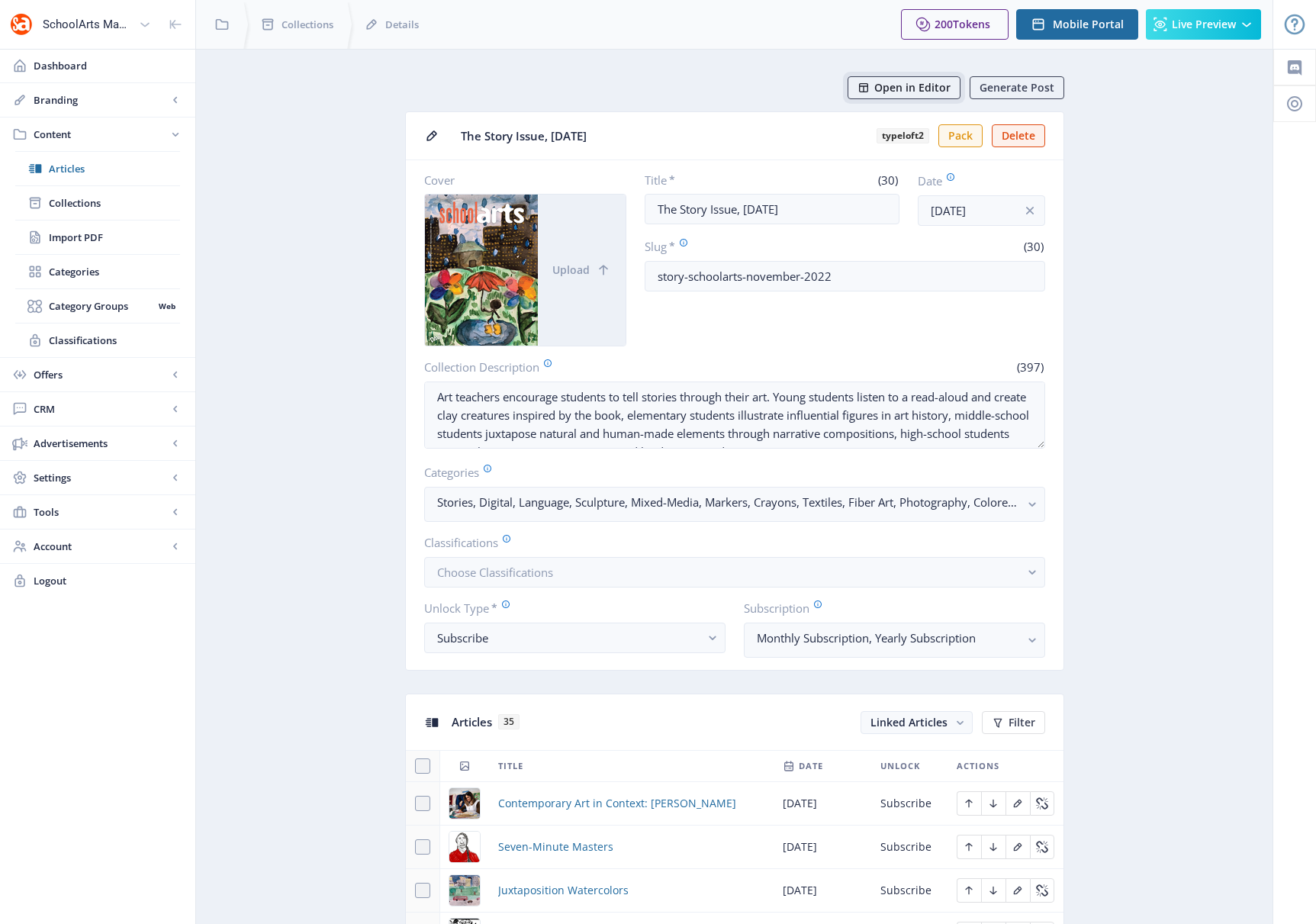
click at [910, 84] on span "Open in Editor" at bounding box center [912, 88] width 76 height 12
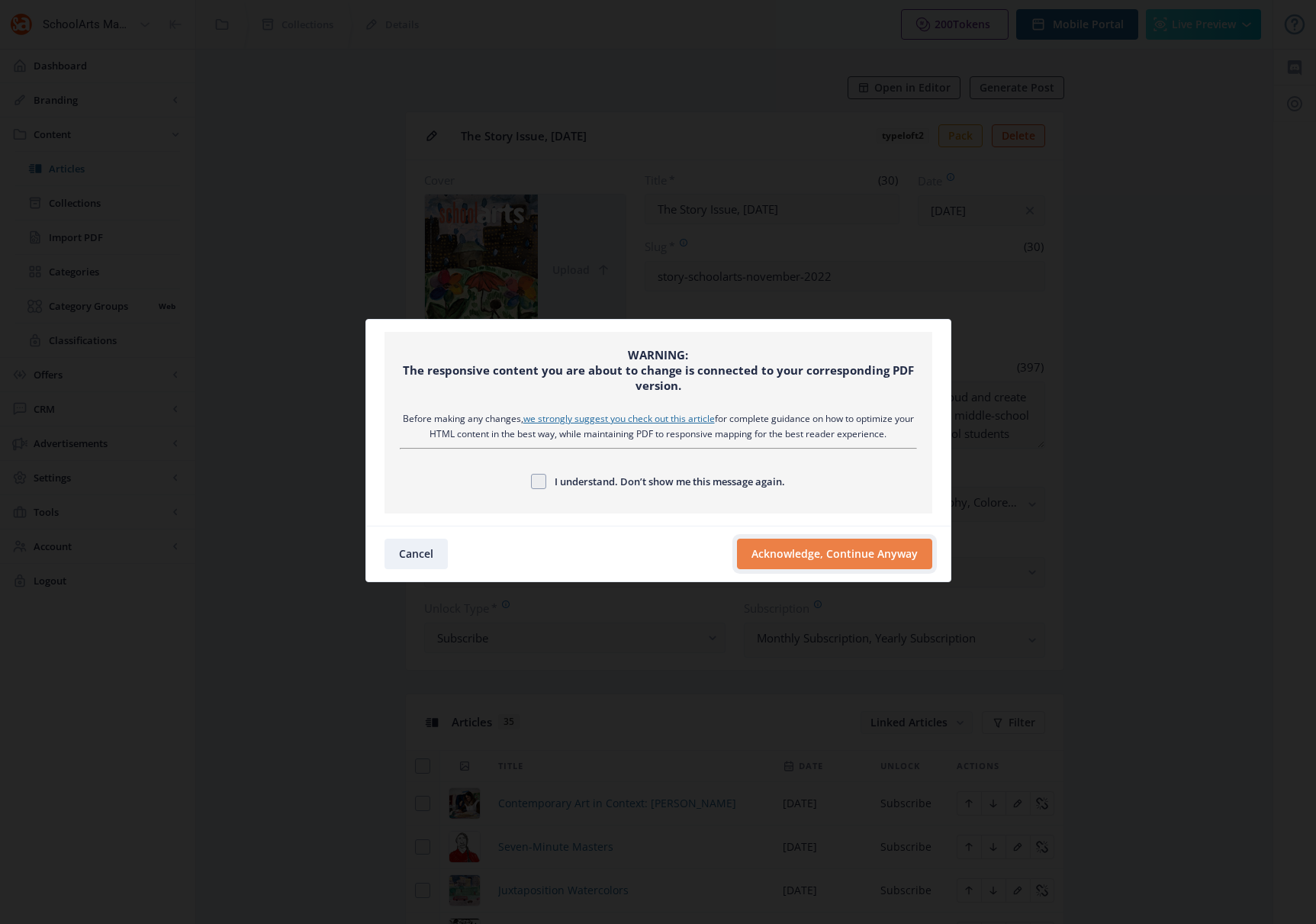
click at [875, 560] on button "Acknowledge, Continue Anyway" at bounding box center [834, 554] width 196 height 31
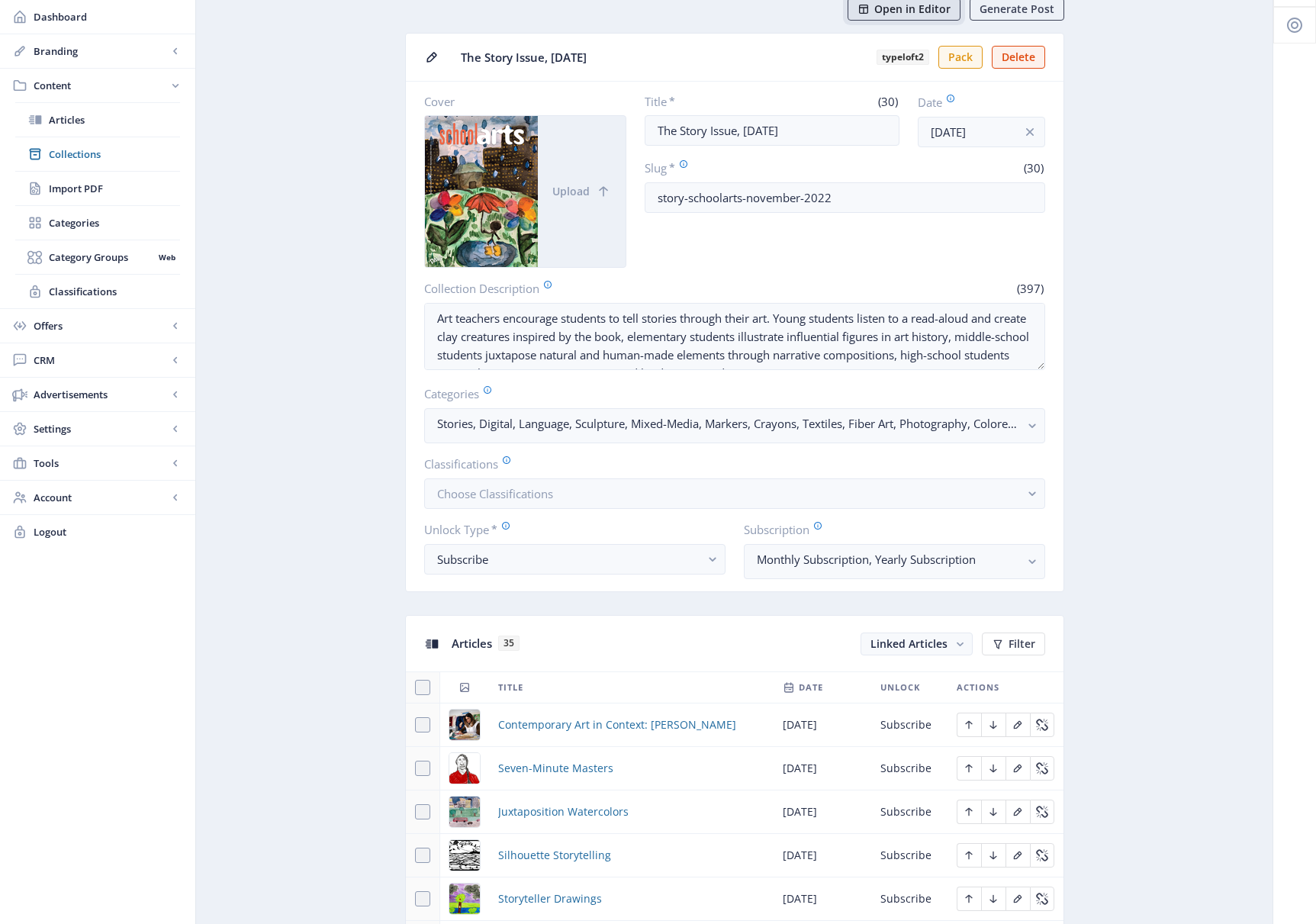
scroll to position [75, 0]
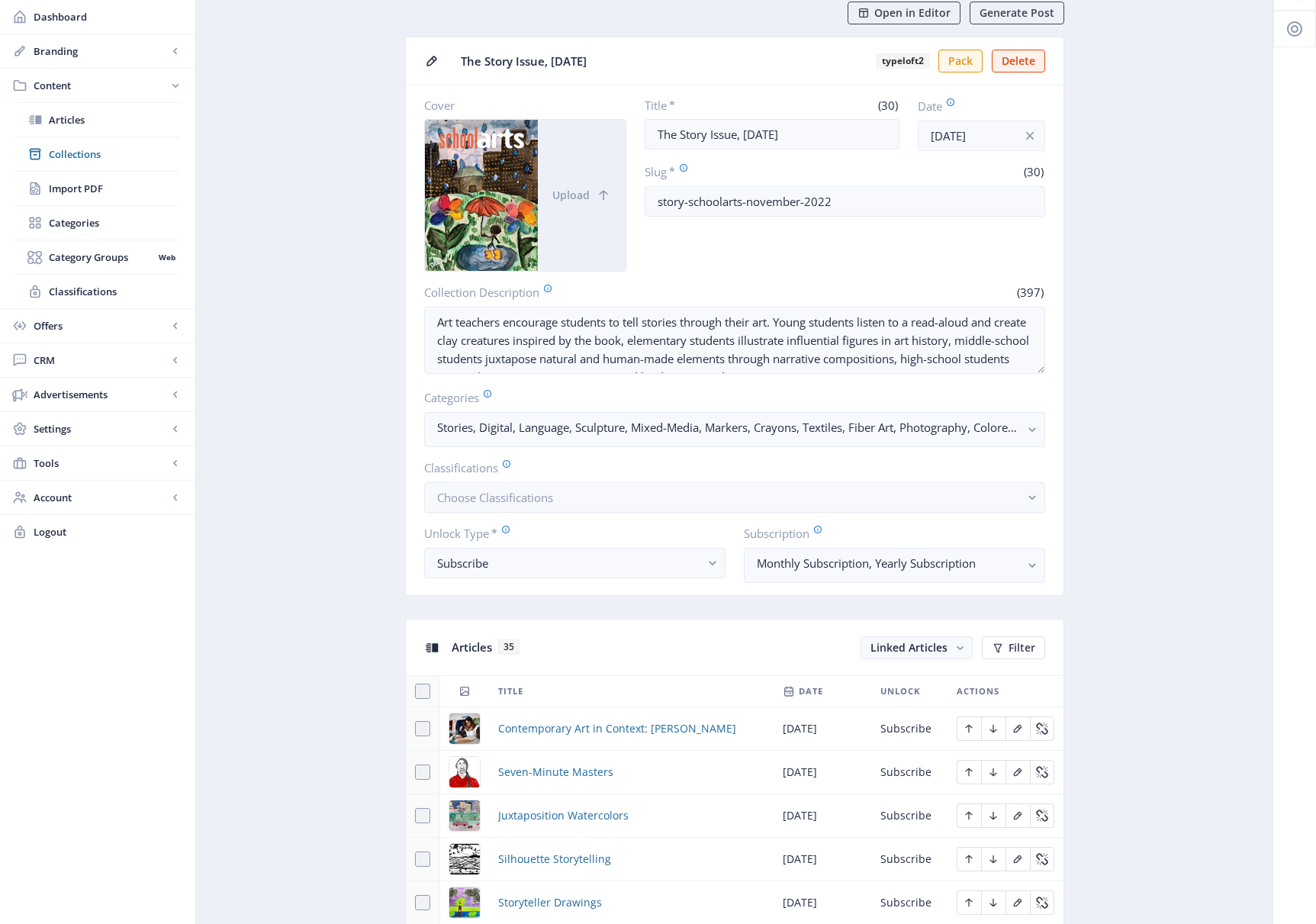
click at [71, 154] on span "Collections" at bounding box center [115, 154] width 132 height 15
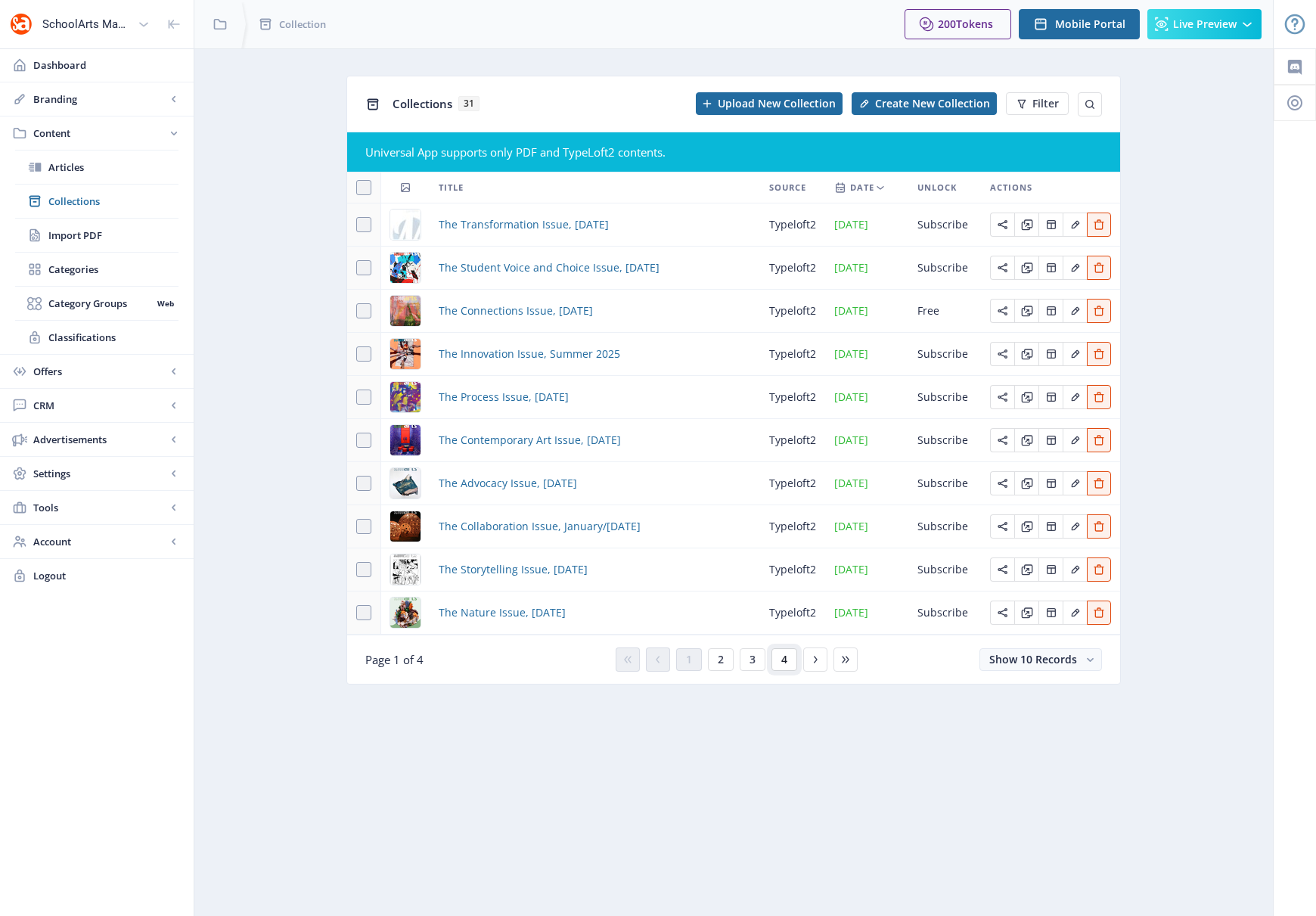
click at [785, 660] on span "4" at bounding box center [784, 659] width 6 height 12
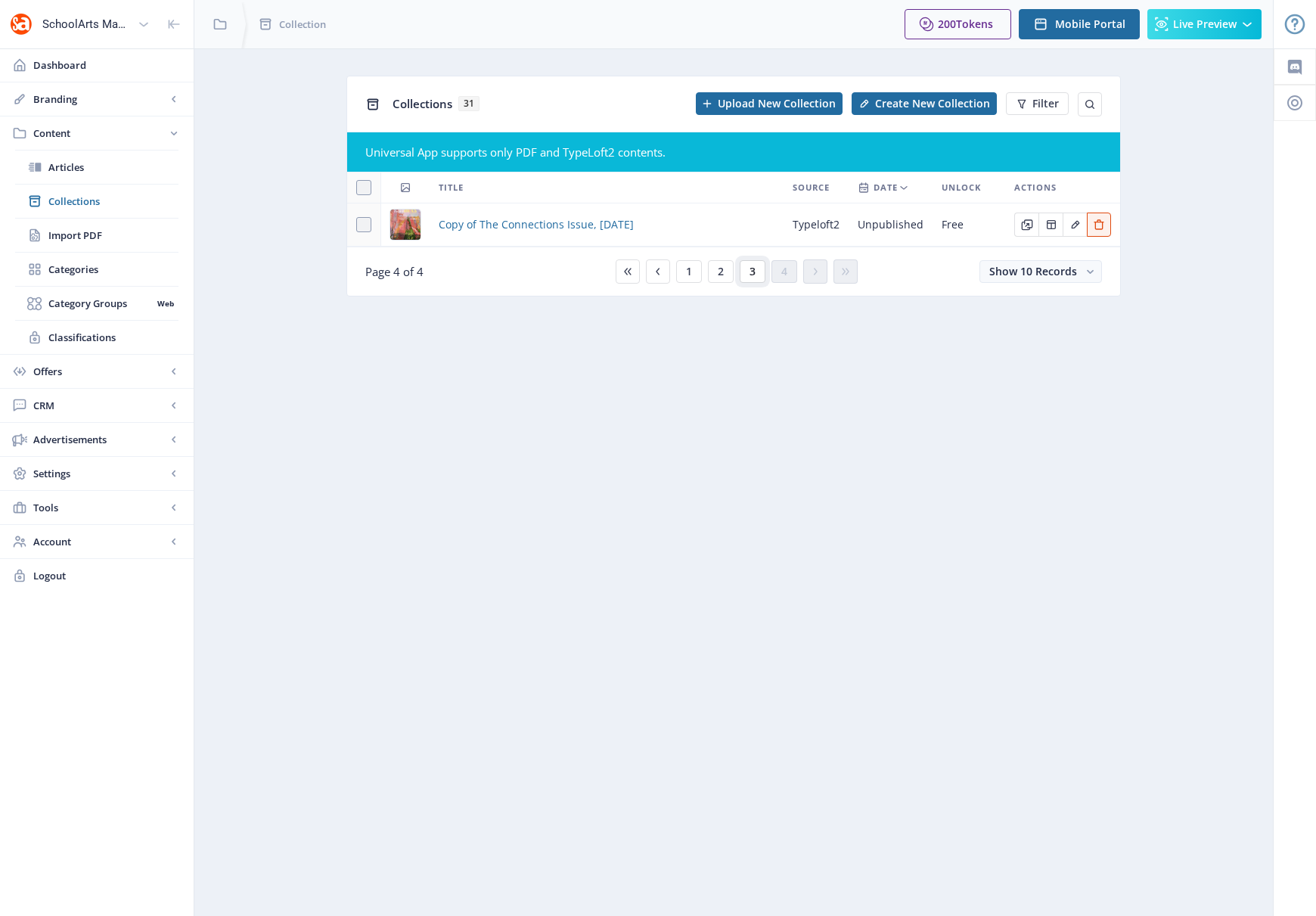
click at [756, 272] on button "3" at bounding box center [753, 271] width 26 height 23
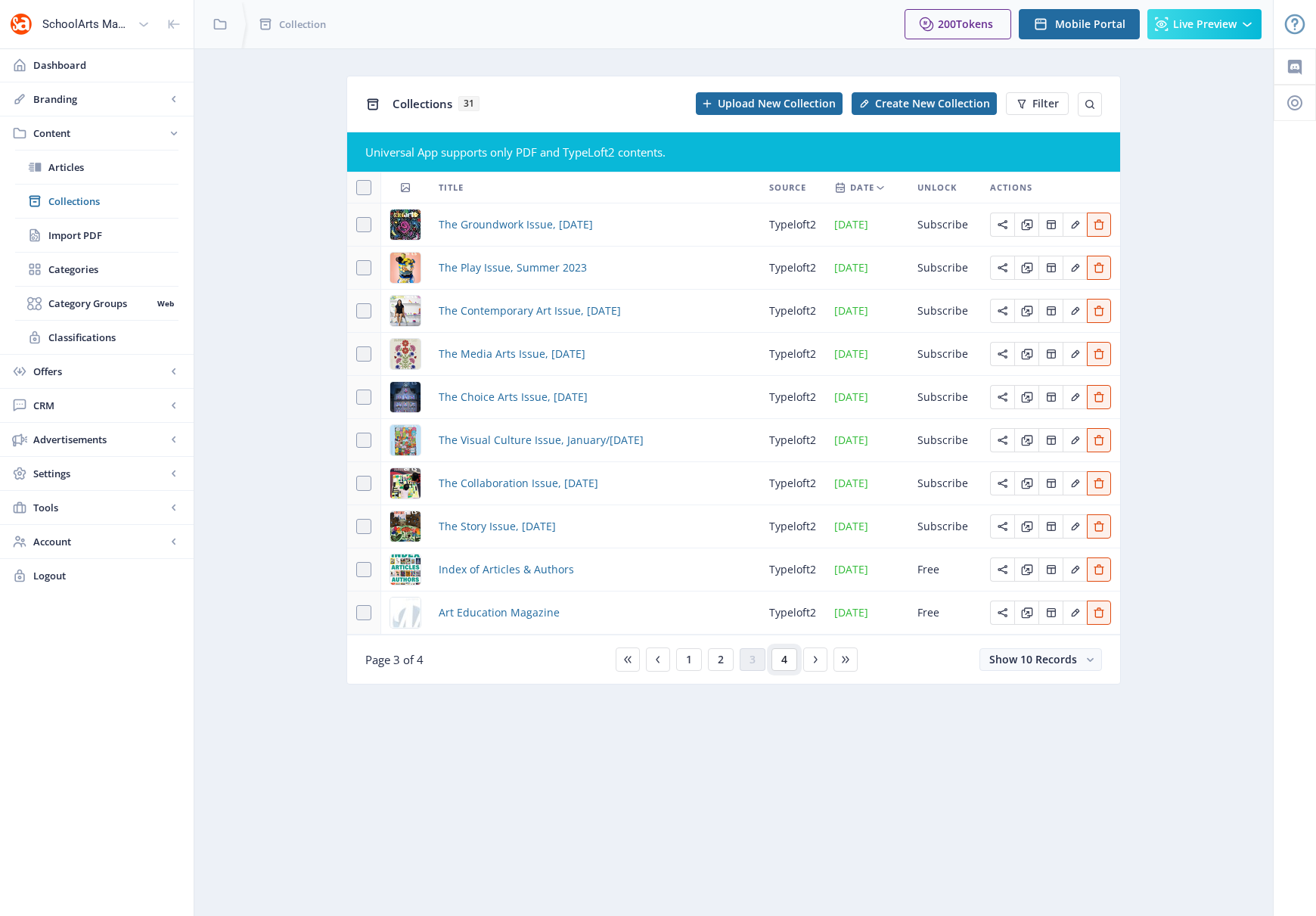
click at [781, 660] on span "4" at bounding box center [784, 659] width 6 height 12
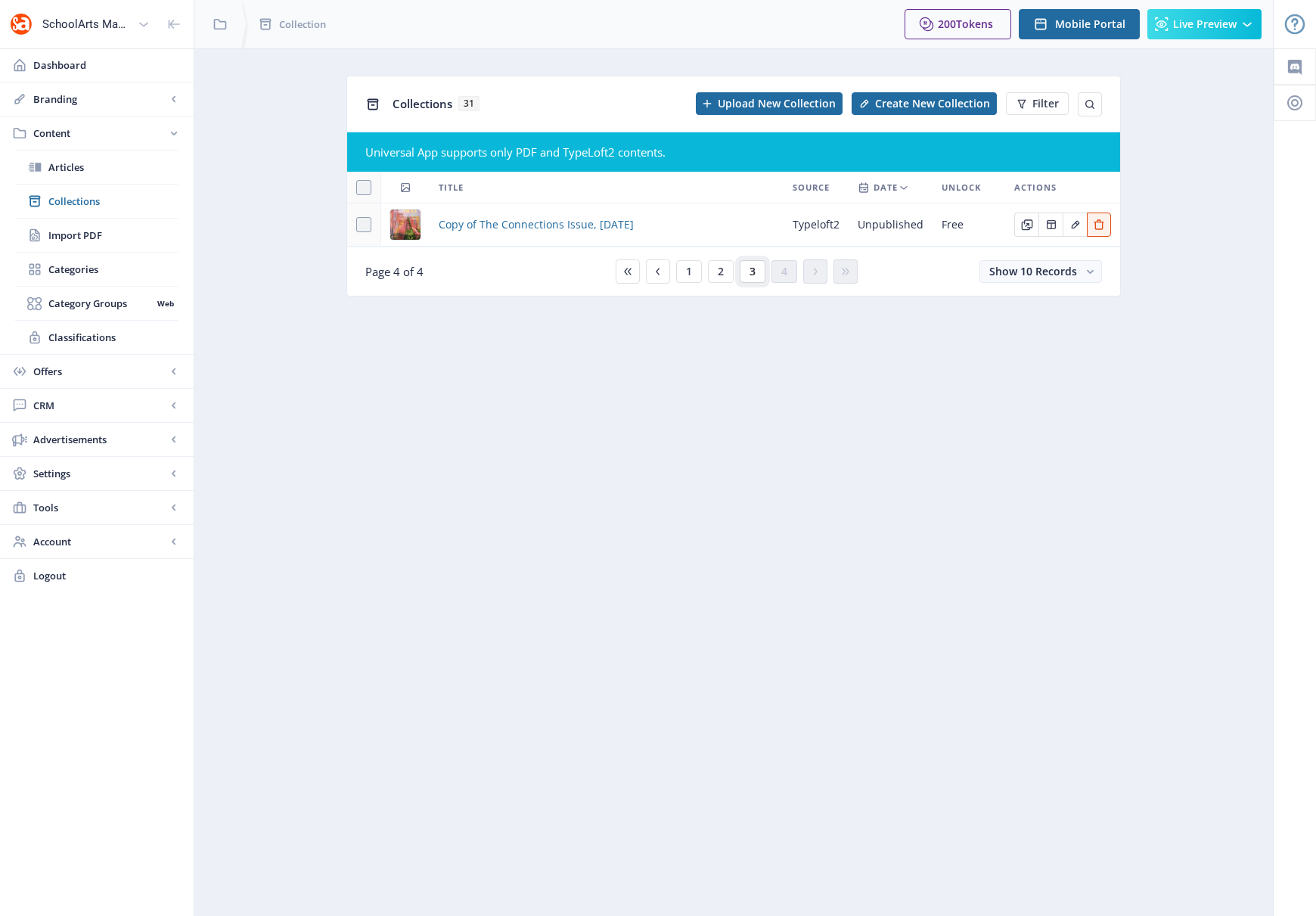
click at [753, 273] on span "3" at bounding box center [752, 271] width 6 height 12
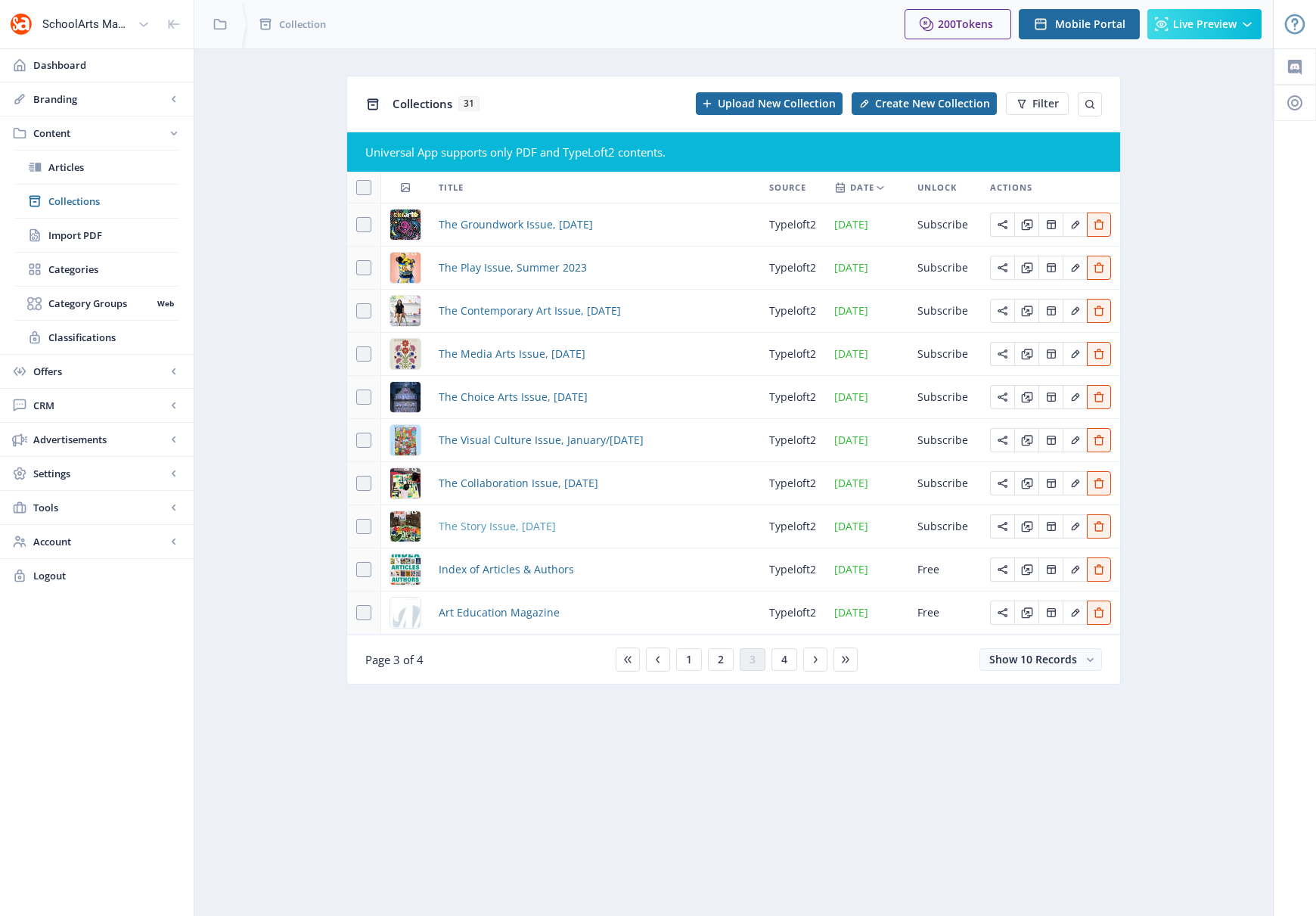
click at [519, 525] on span "The Story Issue, [DATE]" at bounding box center [497, 526] width 117 height 18
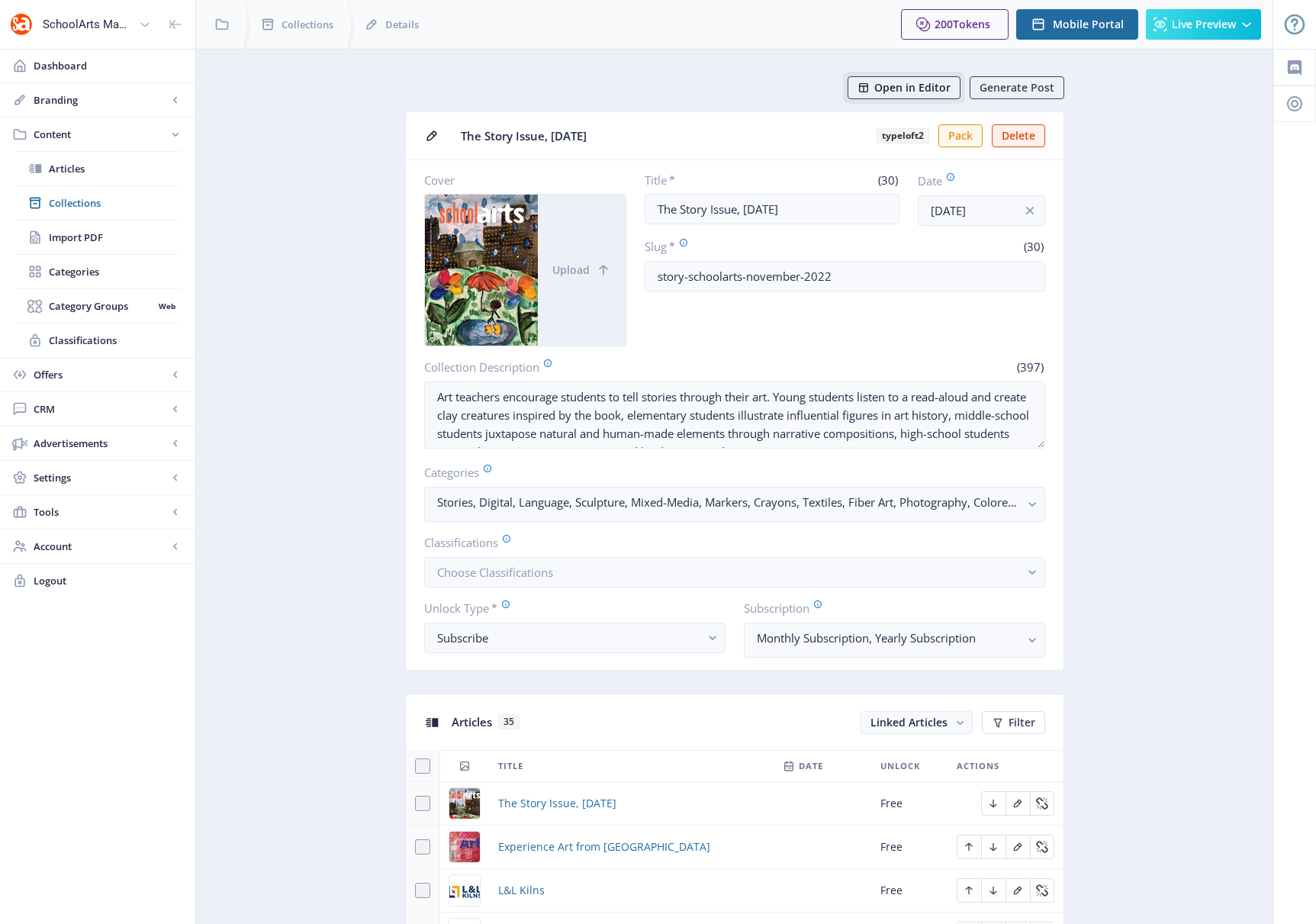
click at [898, 90] on span "Open in Editor" at bounding box center [912, 88] width 76 height 12
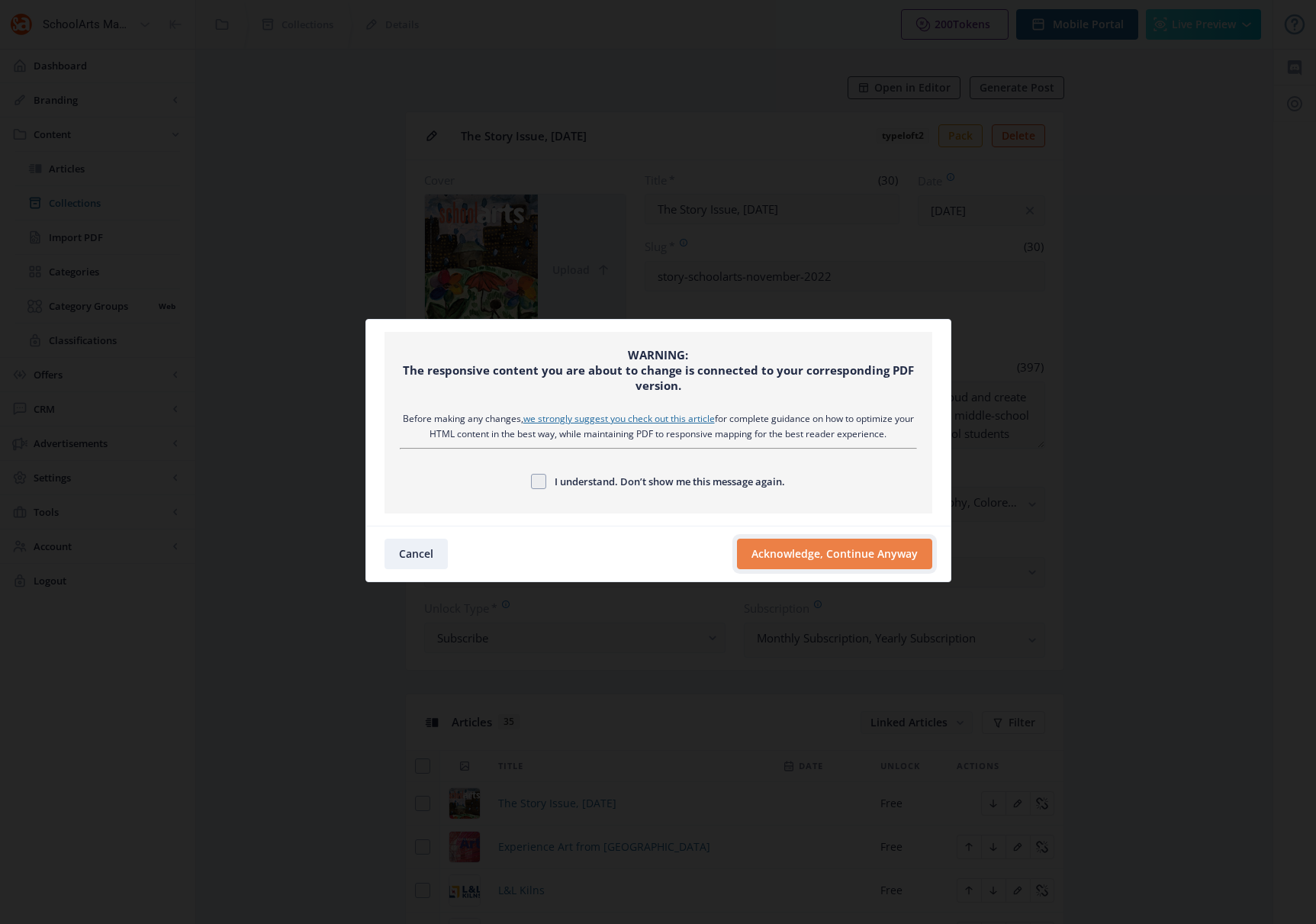
click at [853, 545] on button "Acknowledge, Continue Anyway" at bounding box center [834, 554] width 196 height 31
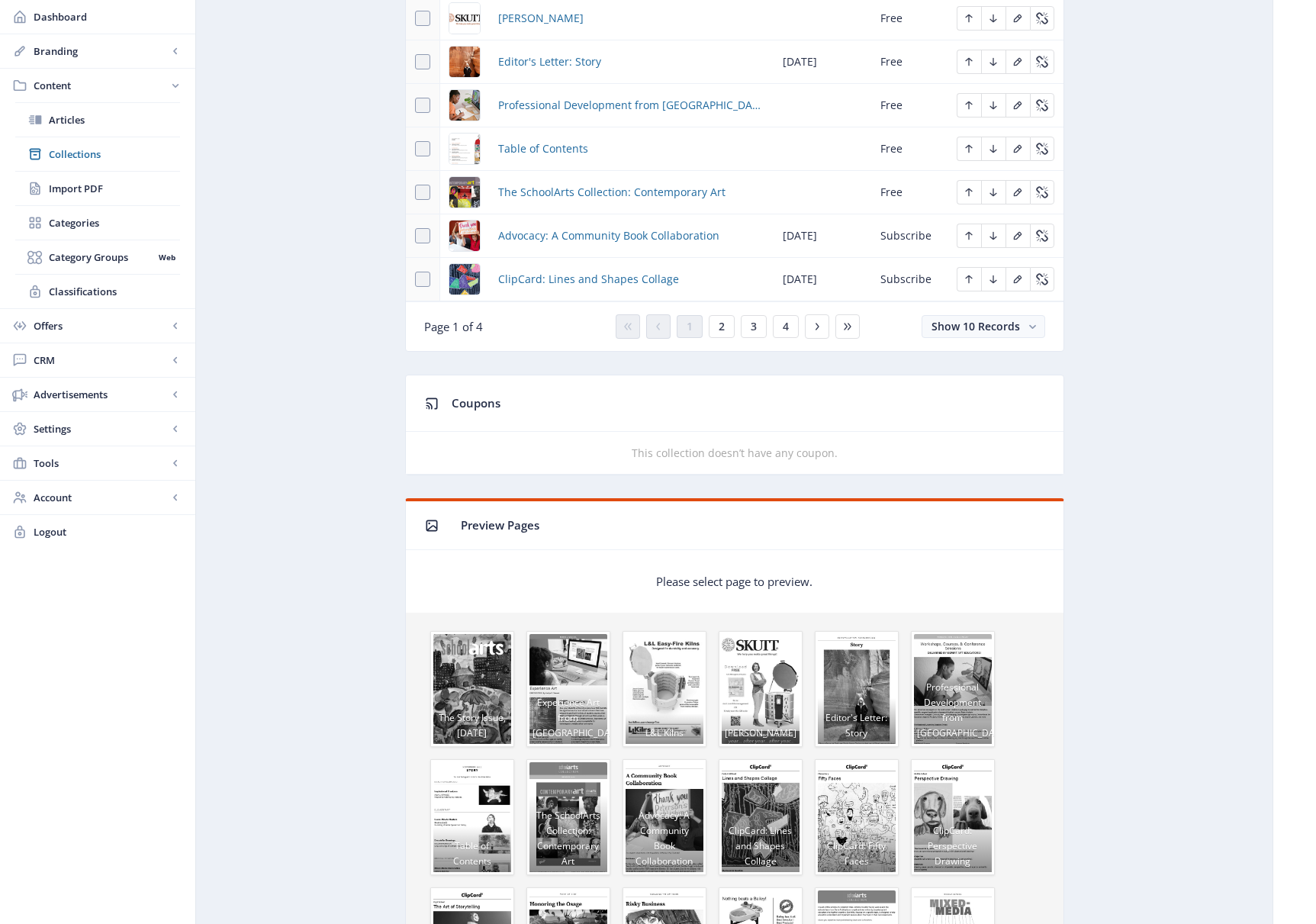
scroll to position [594, 0]
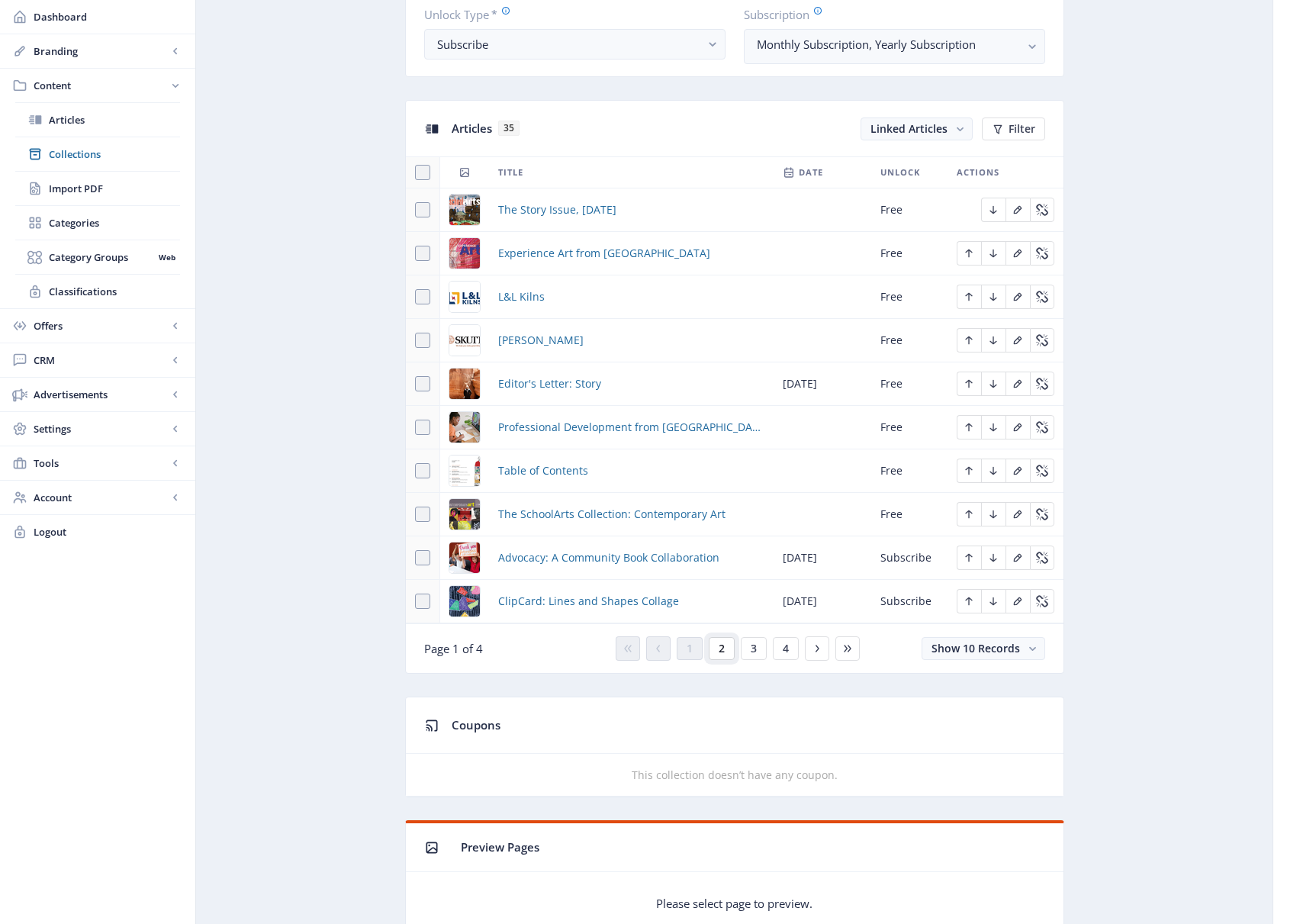
click at [719, 648] on span "2" at bounding box center [721, 648] width 6 height 12
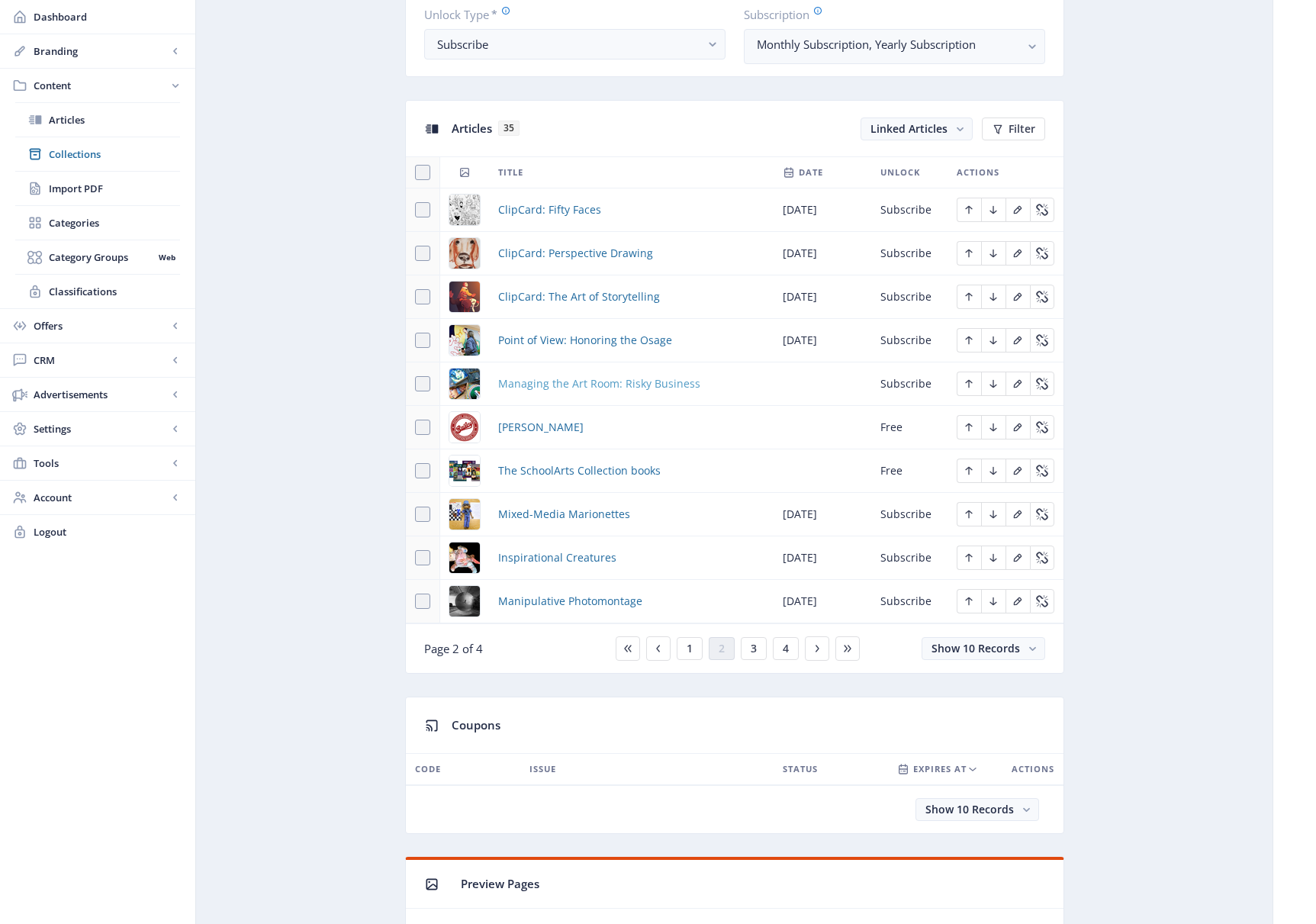
click at [600, 385] on span "Managing the Art Room: Risky Business" at bounding box center [599, 383] width 202 height 18
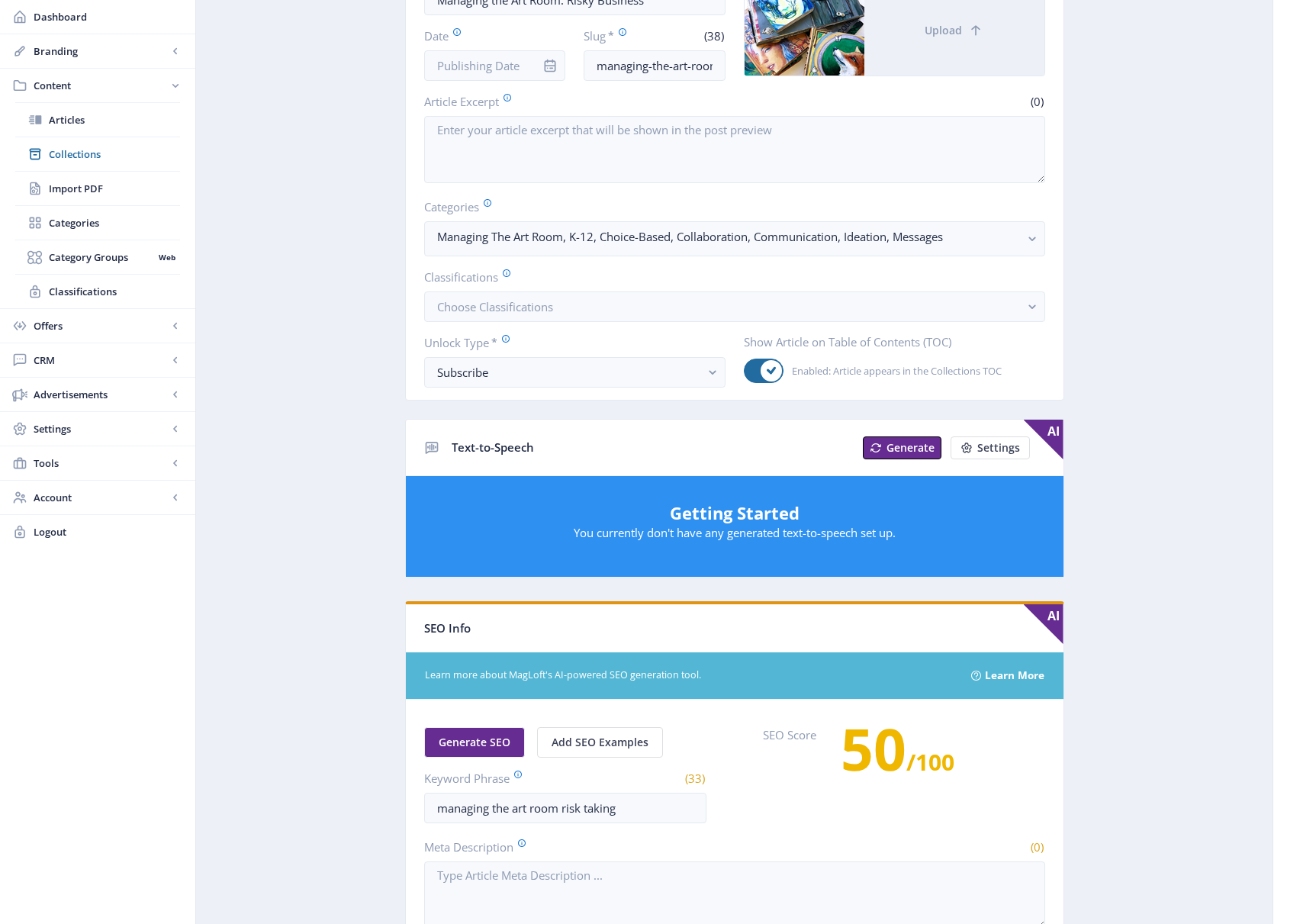
scroll to position [208, 0]
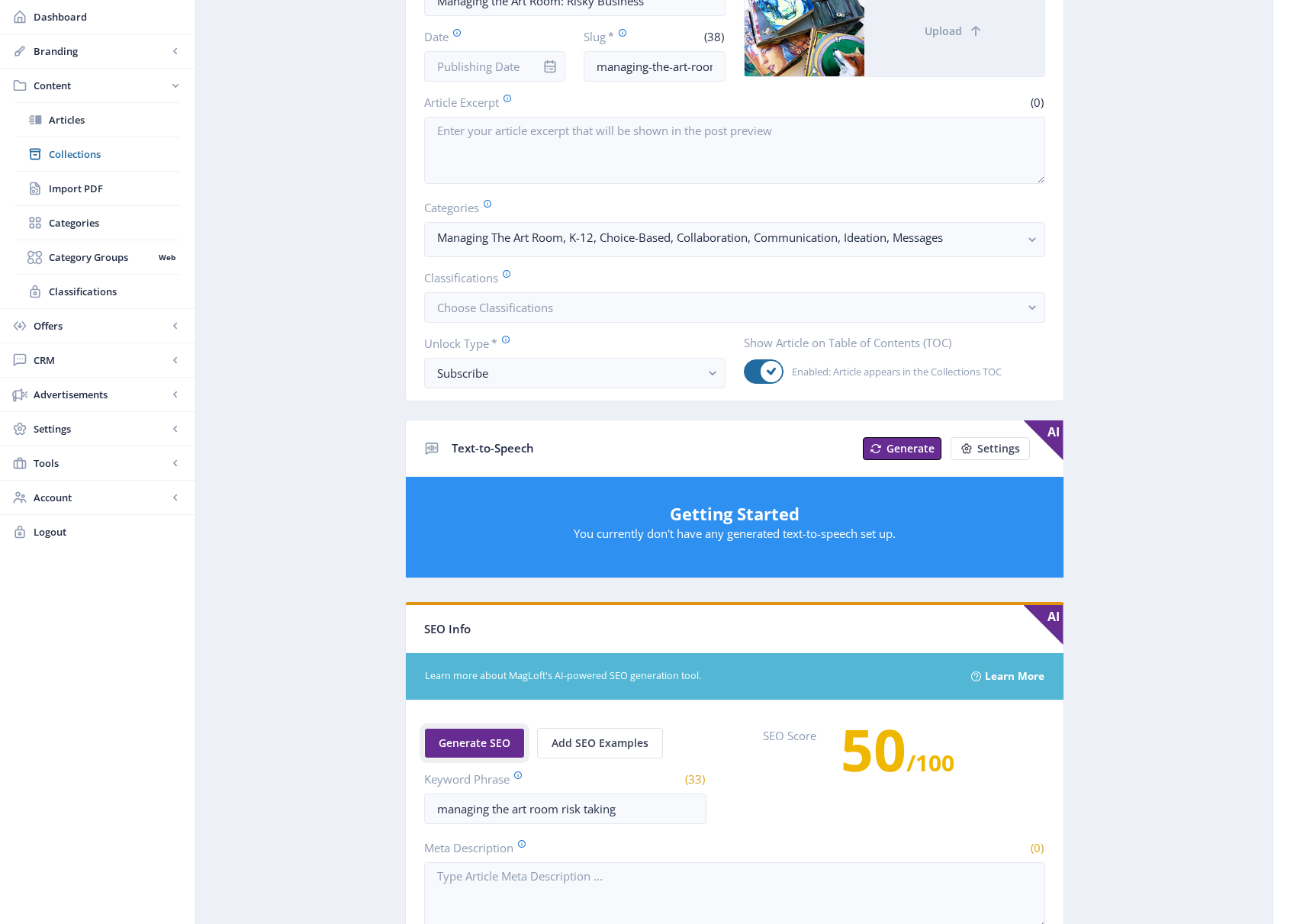
click at [473, 747] on span "Generate SEO" at bounding box center [475, 743] width 72 height 12
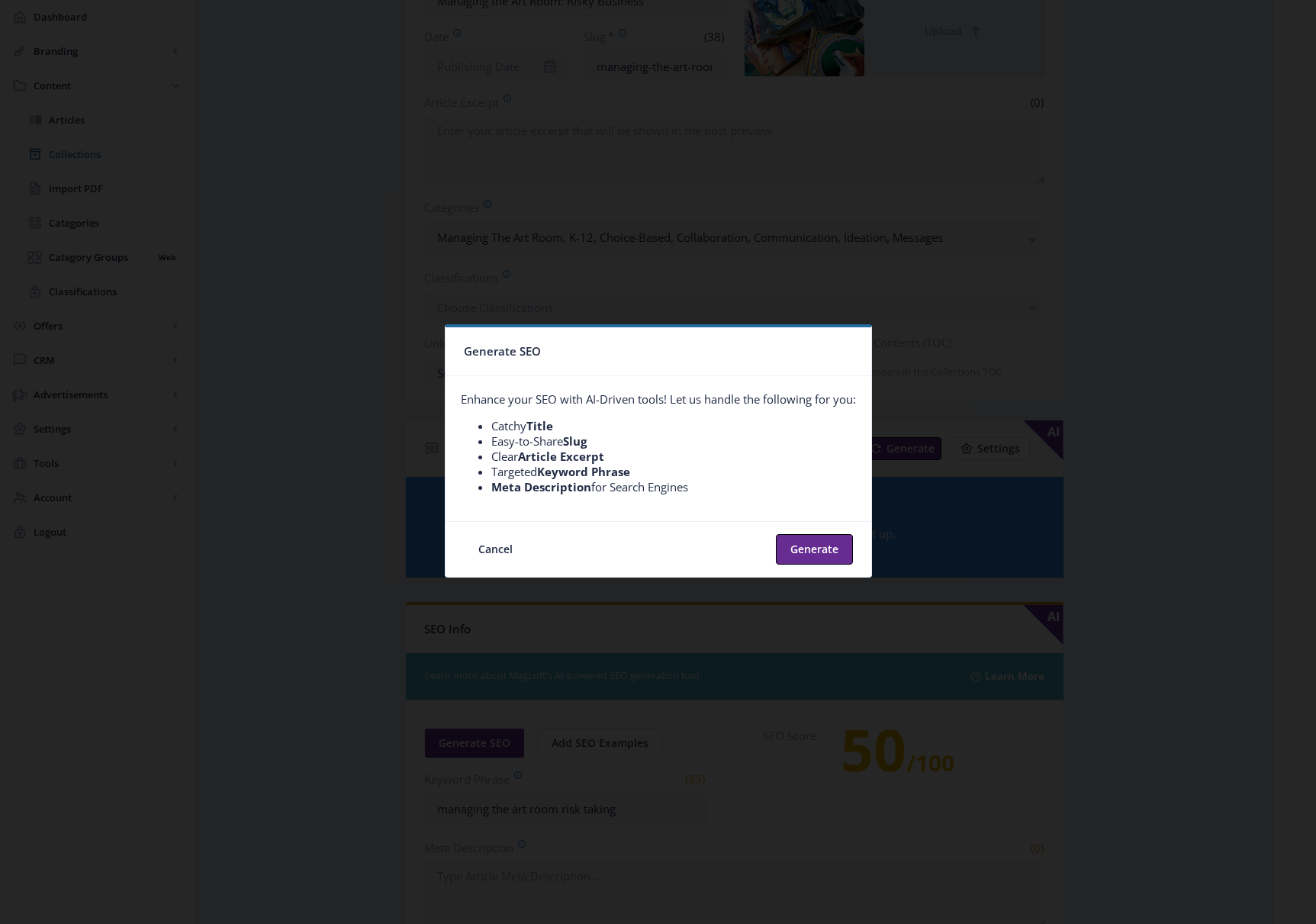
scroll to position [0, 0]
click at [809, 550] on button "Generate" at bounding box center [814, 549] width 77 height 31
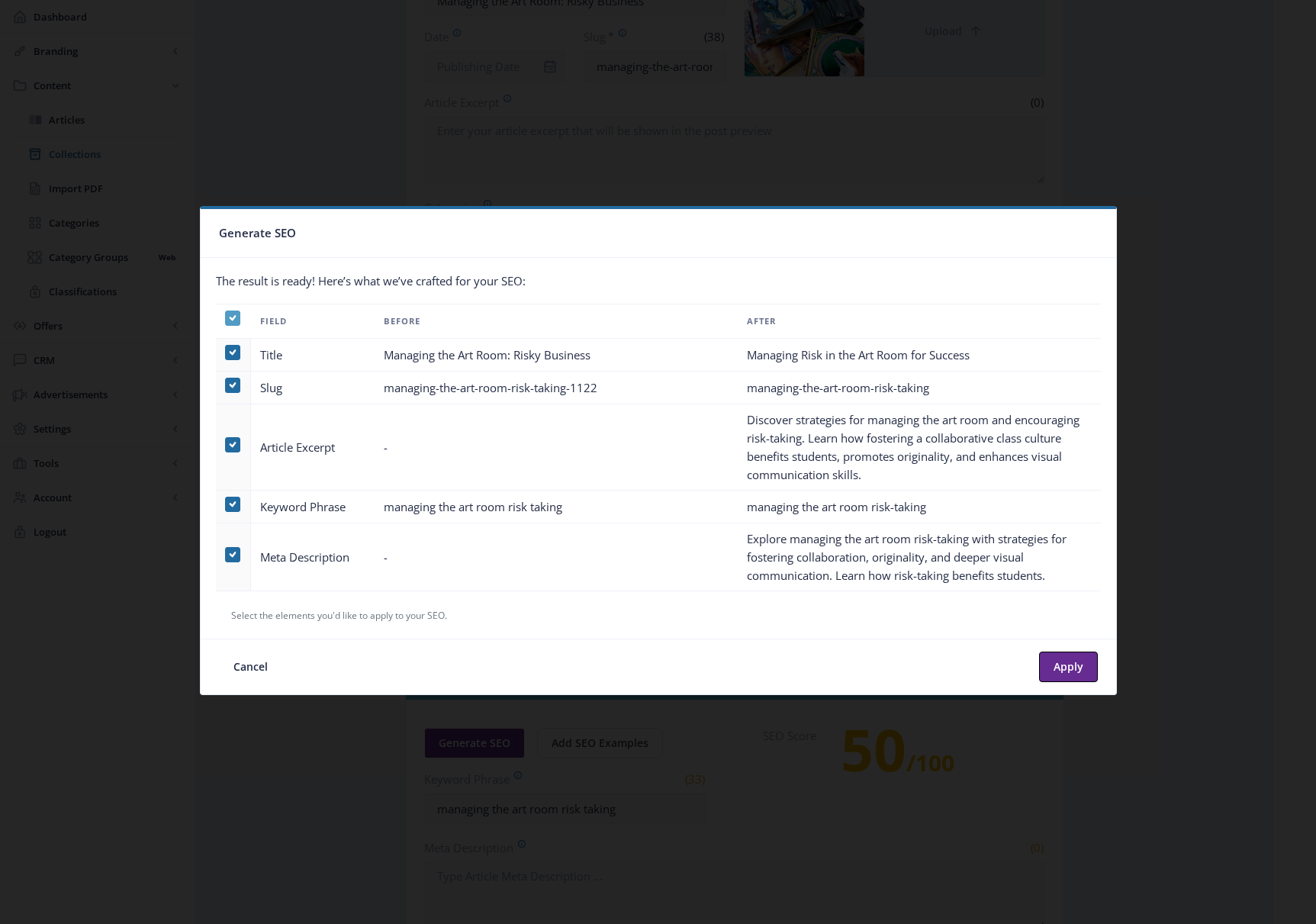
click at [231, 318] on use at bounding box center [232, 318] width 7 height 5
click at [225, 319] on input "checkbox" at bounding box center [225, 319] width 1 height 1
checkbox input "false"
click at [225, 441] on span at bounding box center [232, 444] width 15 height 15
click at [225, 445] on input "checkbox" at bounding box center [225, 445] width 1 height 1
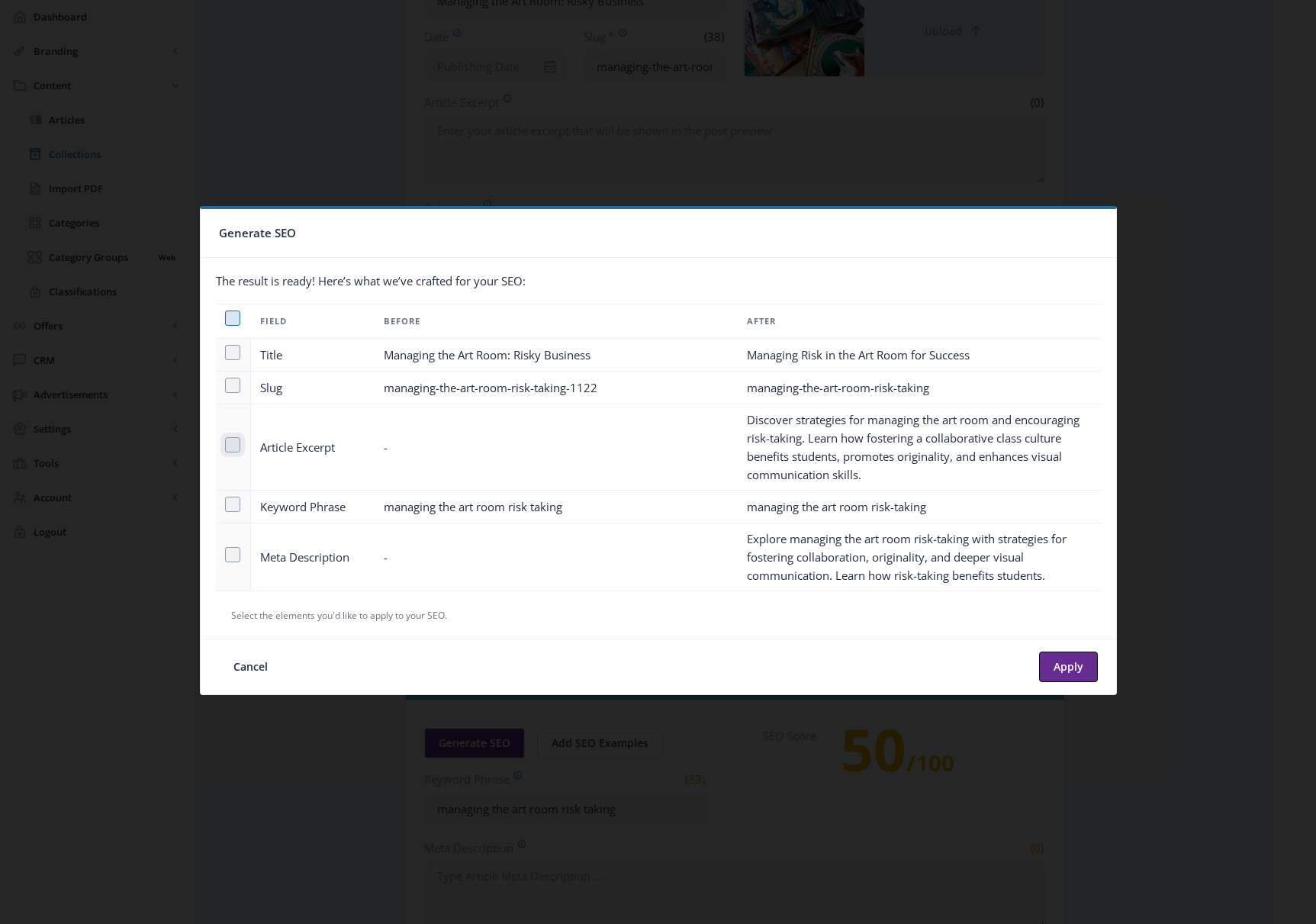
checkbox input "true"
click at [232, 552] on span at bounding box center [232, 555] width 15 height 15
click at [225, 555] on input "checkbox" at bounding box center [225, 555] width 1 height 1
checkbox input "true"
click at [957, 661] on button "Apply" at bounding box center [1068, 667] width 59 height 31
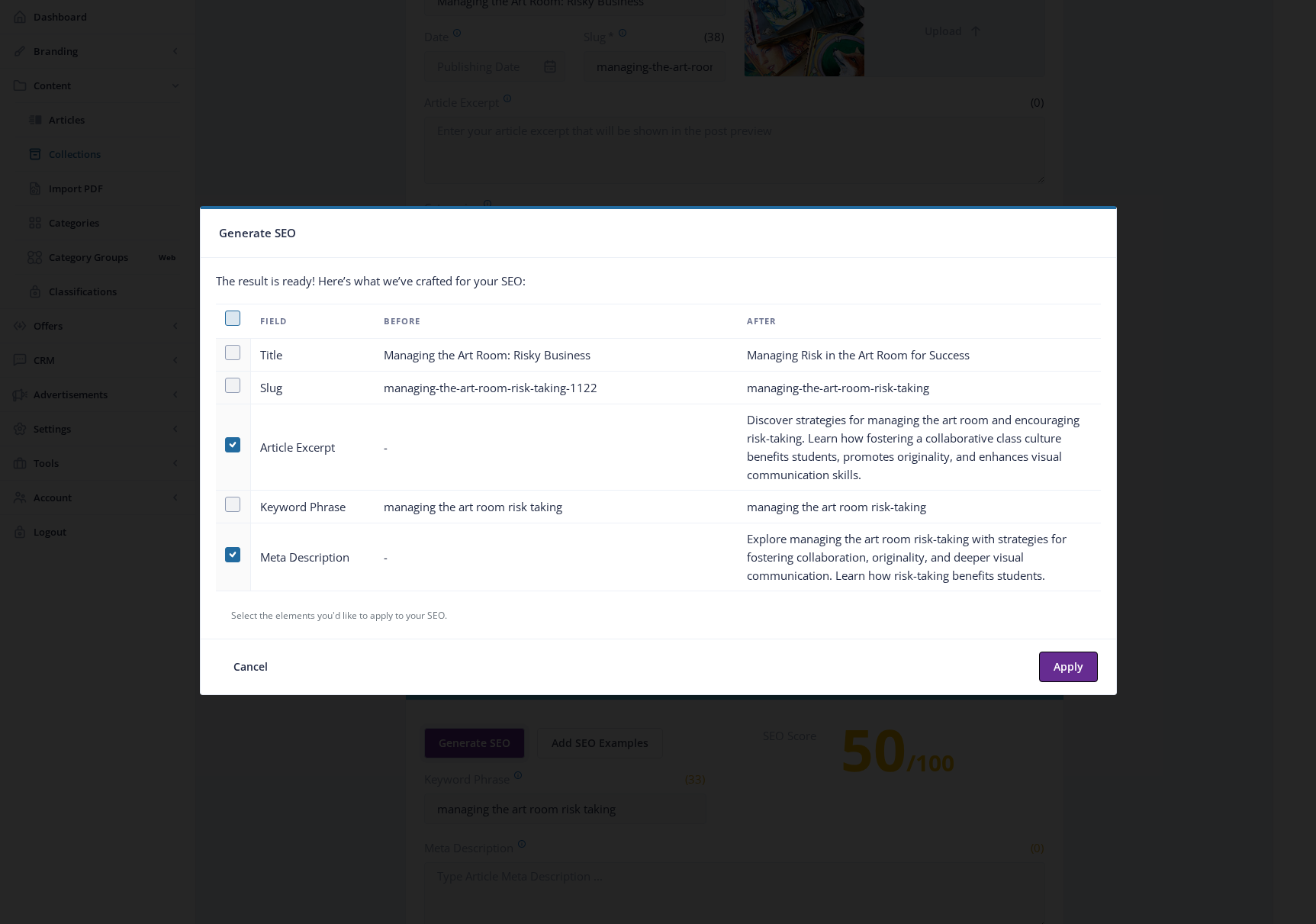
type textarea "Discover strategies for managing the art room and encouraging risk-taking. Lear…"
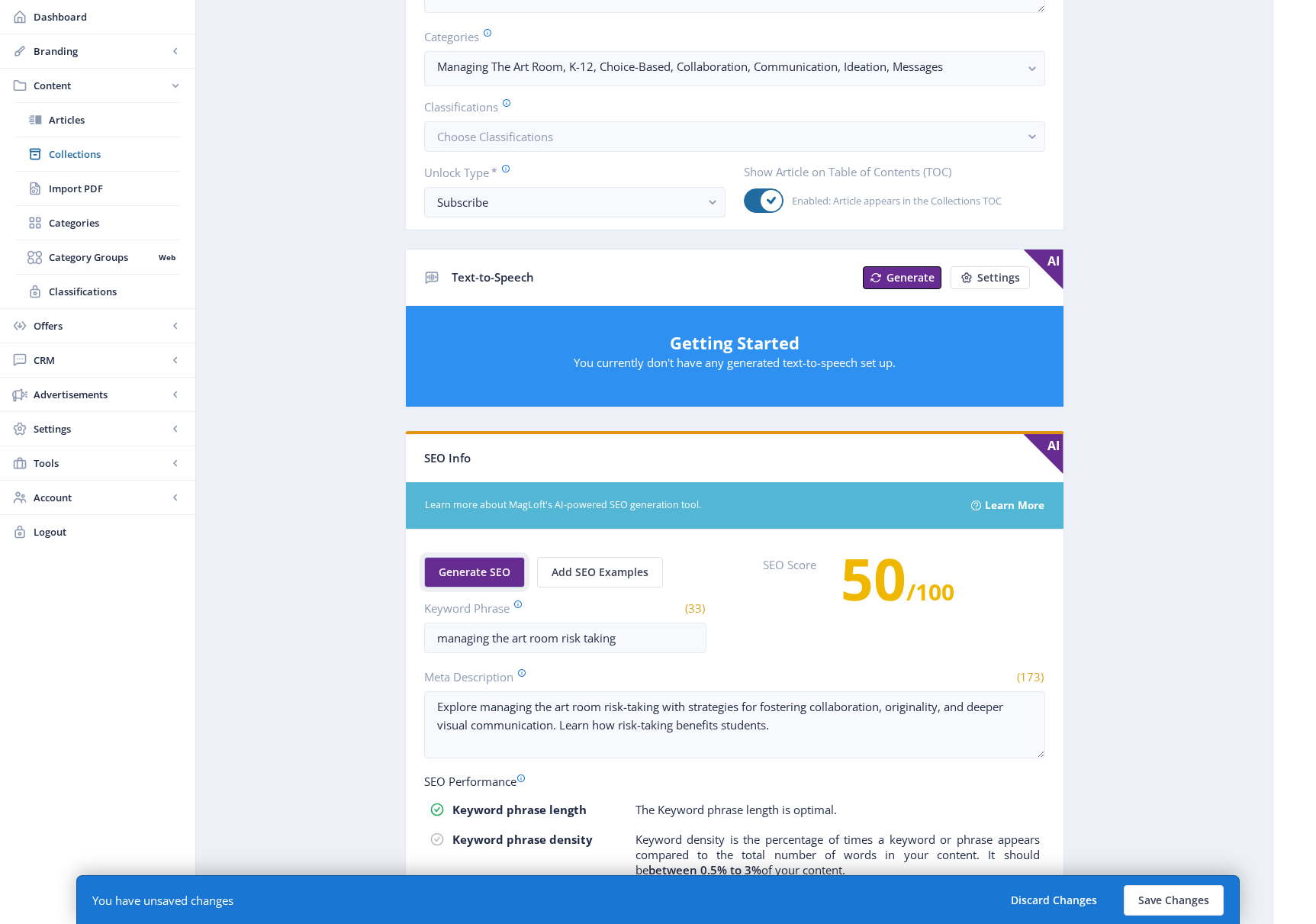
scroll to position [547, 0]
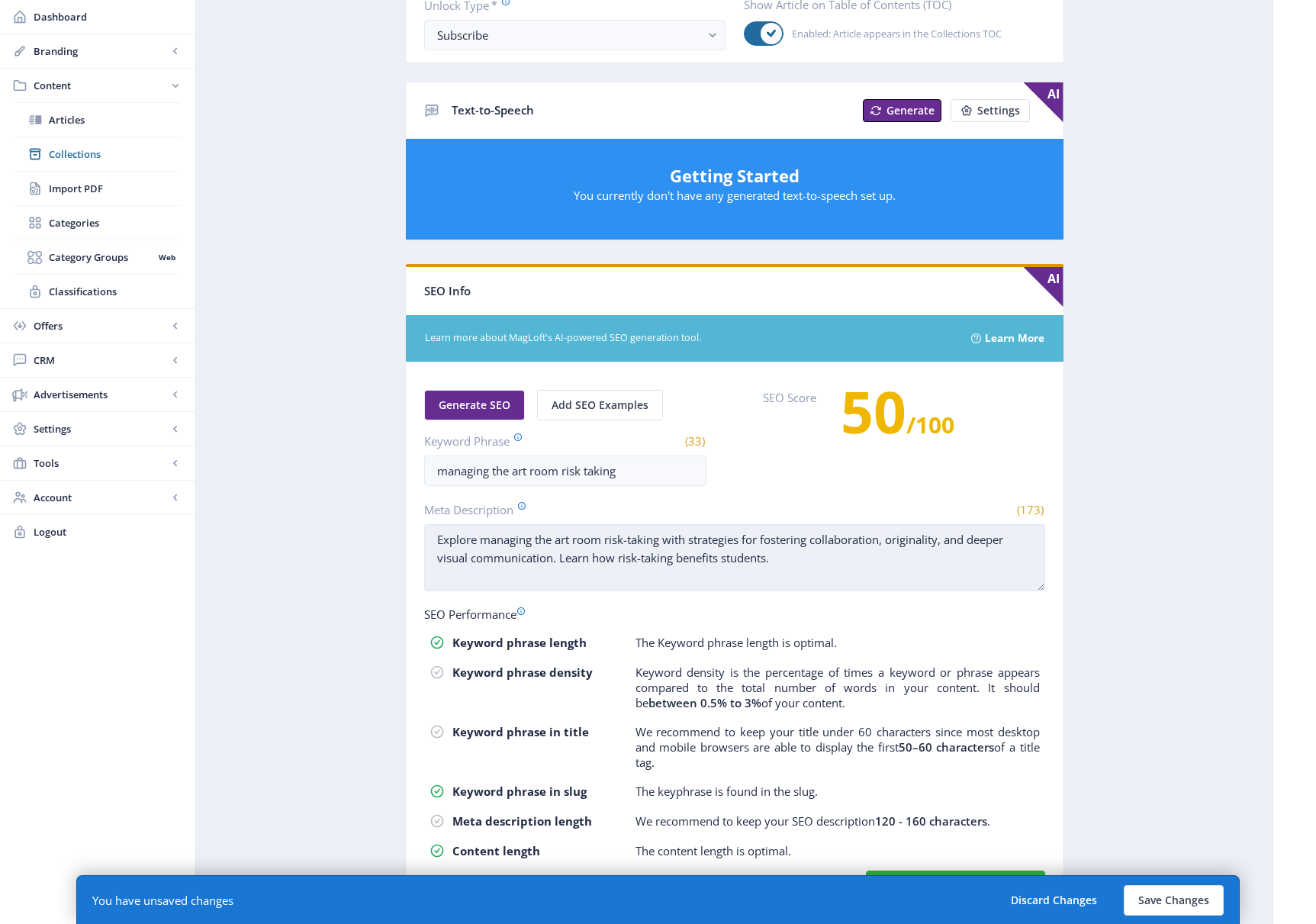
drag, startPoint x: 603, startPoint y: 541, endPoint x: 481, endPoint y: 537, distance: 122.1
click at [481, 537] on textarea "Explore managing the art room risk-taking with strategies for fostering collabo…" at bounding box center [735, 557] width 621 height 68
click at [543, 539] on textarea "Explore risk-taking with strategies for fostering collaboration, originality, a…" at bounding box center [735, 557] width 621 height 68
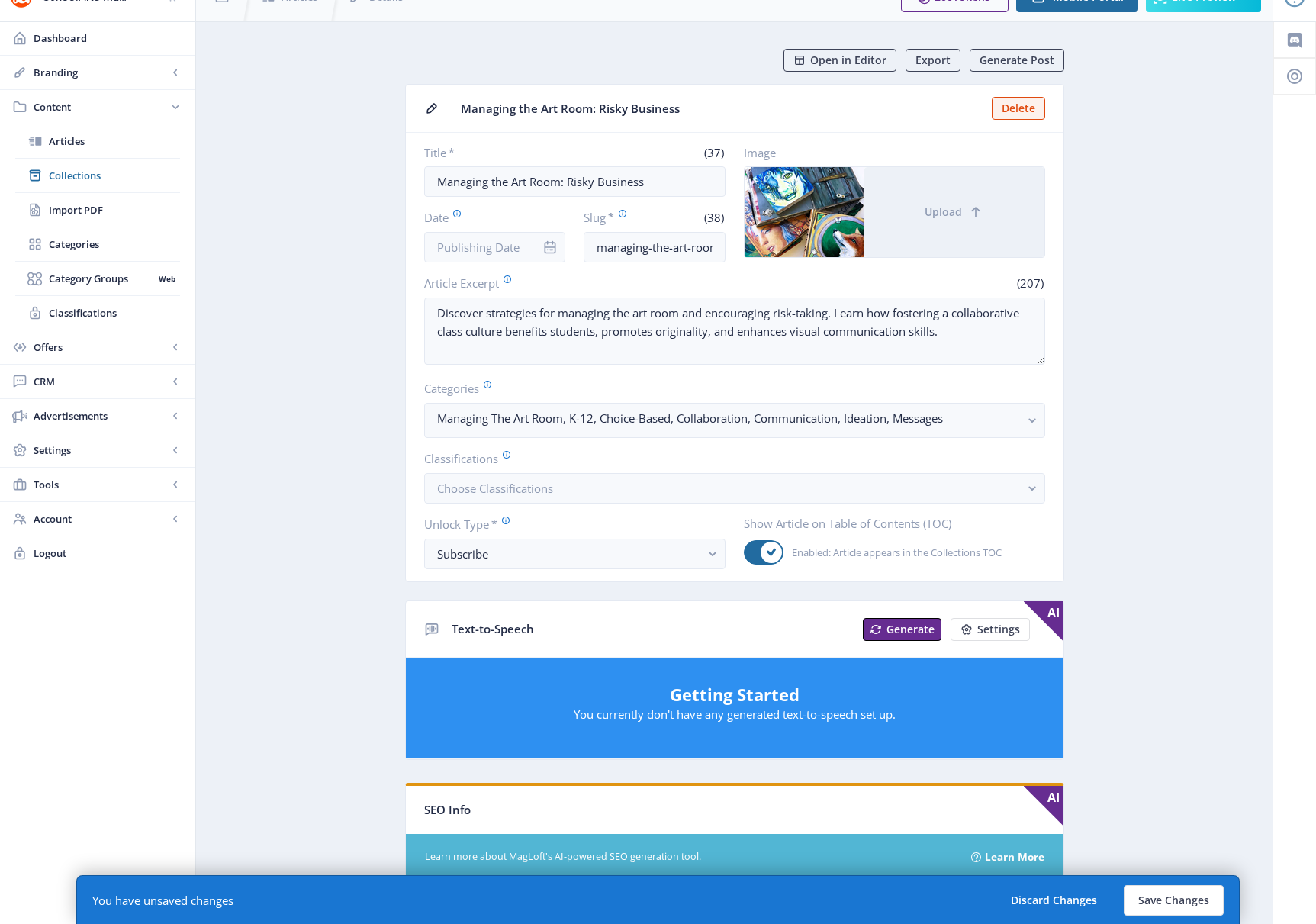
scroll to position [23, 0]
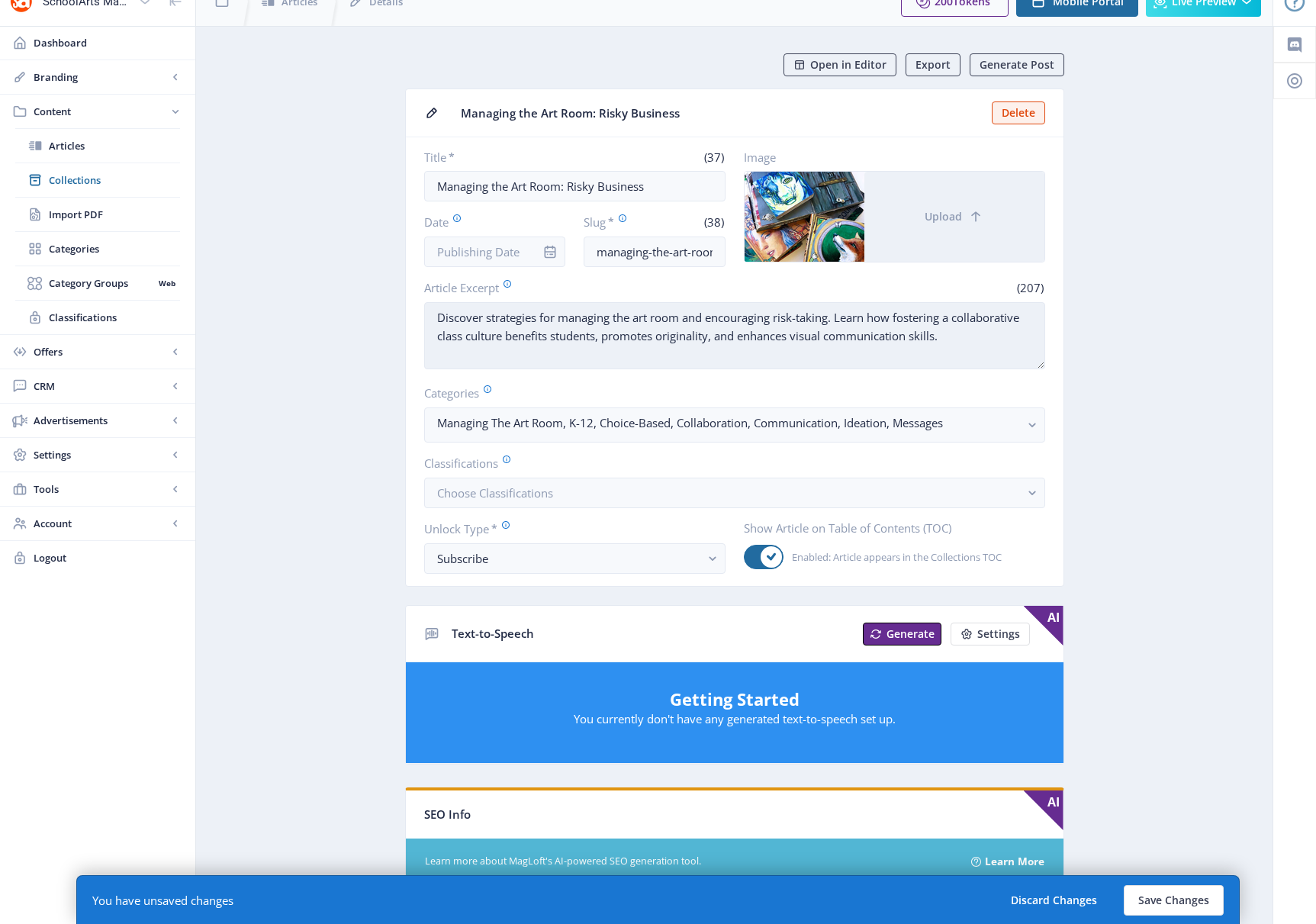
type textarea "Explore risk-taking strategies for fostering collaboration, originality, and de…"
drag, startPoint x: 559, startPoint y: 317, endPoint x: 704, endPoint y: 316, distance: 145.0
click at [704, 316] on textarea "Discover strategies for managing the art room and encouraging risk-taking. Lear…" at bounding box center [735, 335] width 621 height 68
click at [685, 318] on textarea "Discover strategies for encouraging risk-taking. Learn how fostering a collabor…" at bounding box center [735, 335] width 621 height 68
click at [727, 337] on textarea "Discover strategies for encouraging risk-taking in the art room. Learn how fost…" at bounding box center [735, 335] width 621 height 68
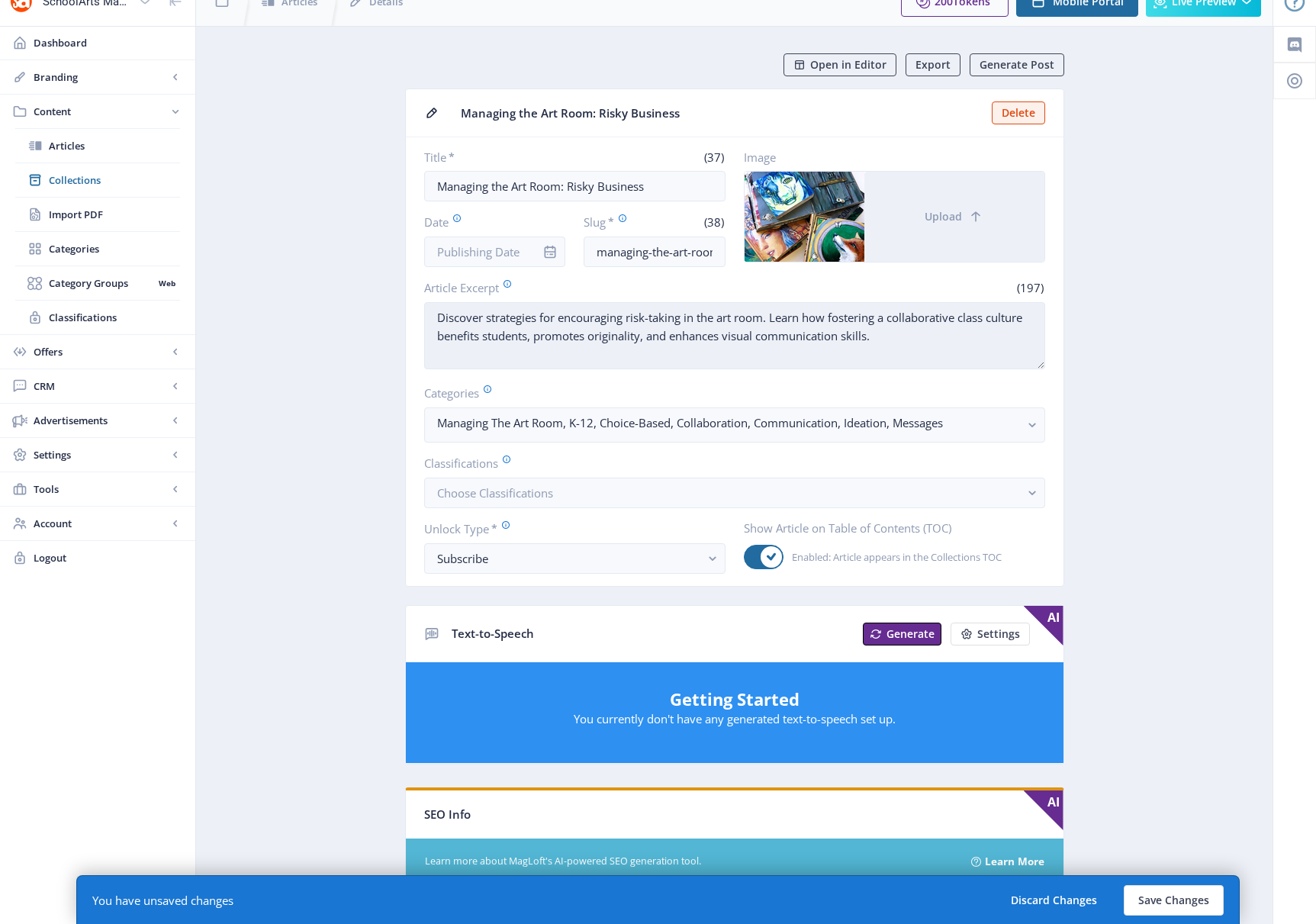
click at [647, 336] on textarea "Discover strategies for encouraging risk-taking in the art room. Learn how fost…" at bounding box center [735, 335] width 621 height 68
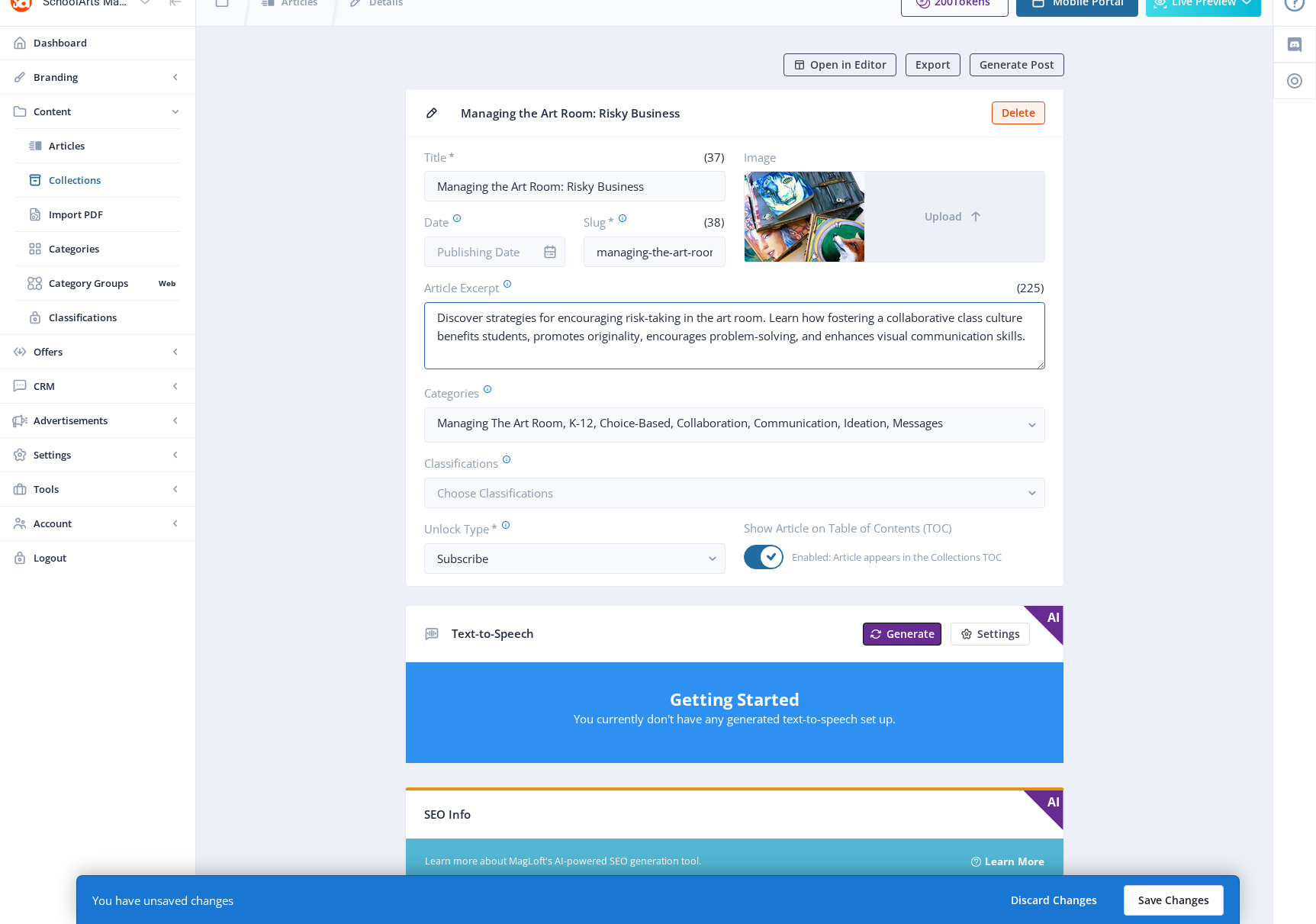
type textarea "Discover strategies for encouraging risk-taking in the art room. Learn how fost…"
click at [957, 892] on button "Save Changes" at bounding box center [1174, 900] width 100 height 31
click at [486, 251] on input "Date" at bounding box center [496, 252] width 142 height 31
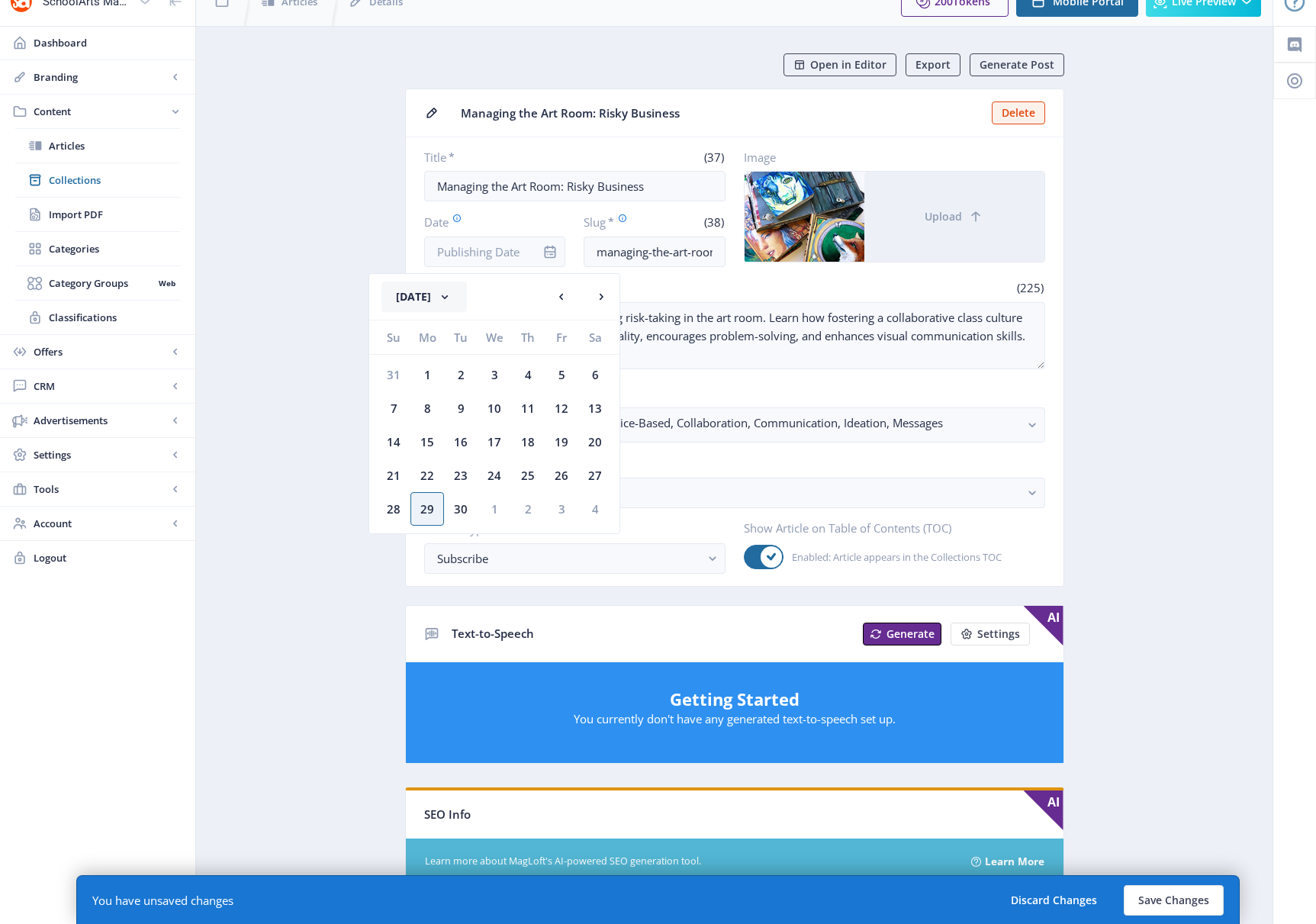
click at [453, 292] on rect at bounding box center [444, 297] width 15 height 15
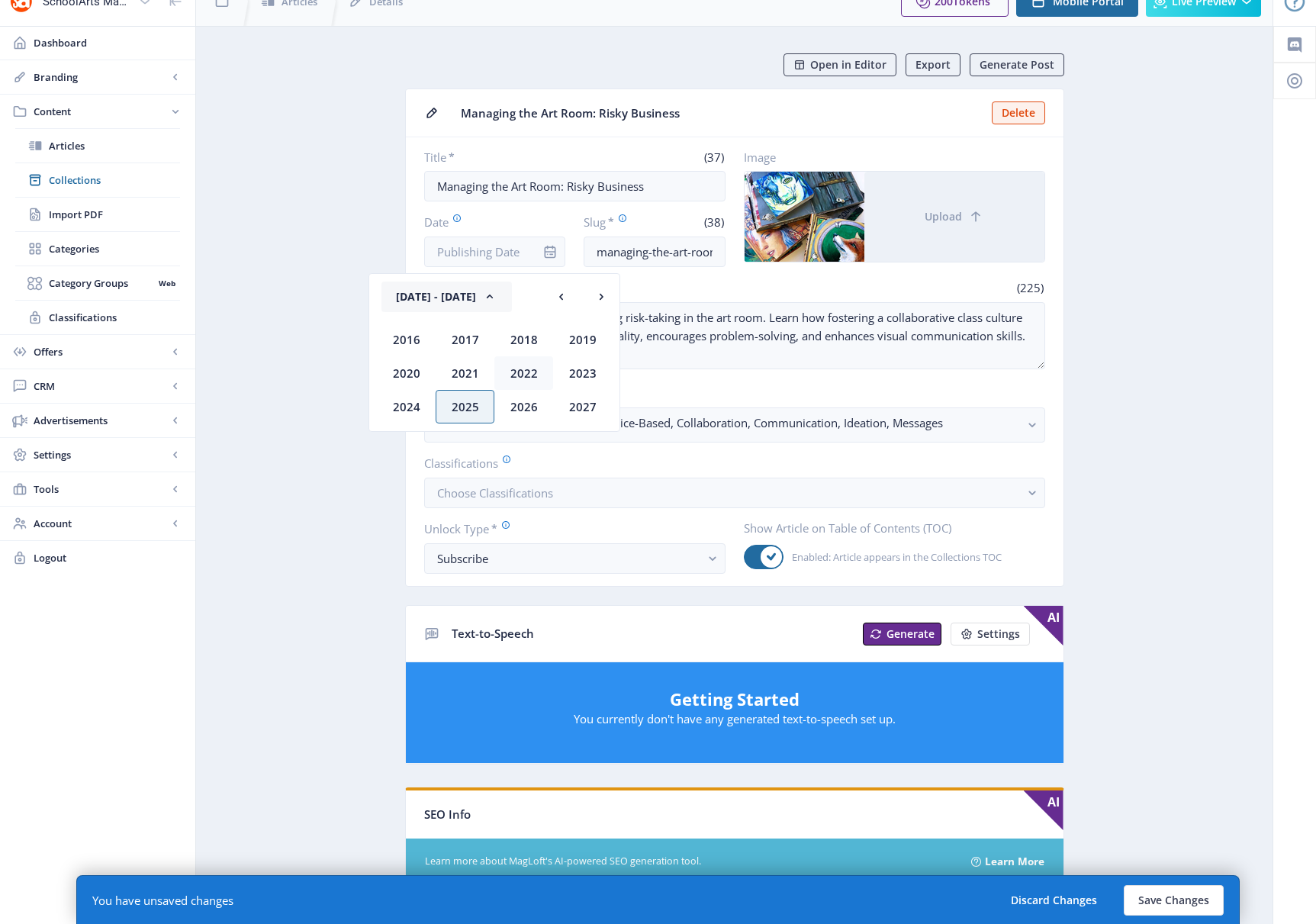
click at [522, 367] on div "2022" at bounding box center [524, 373] width 59 height 33
click at [513, 402] on div "Nov" at bounding box center [524, 406] width 59 height 33
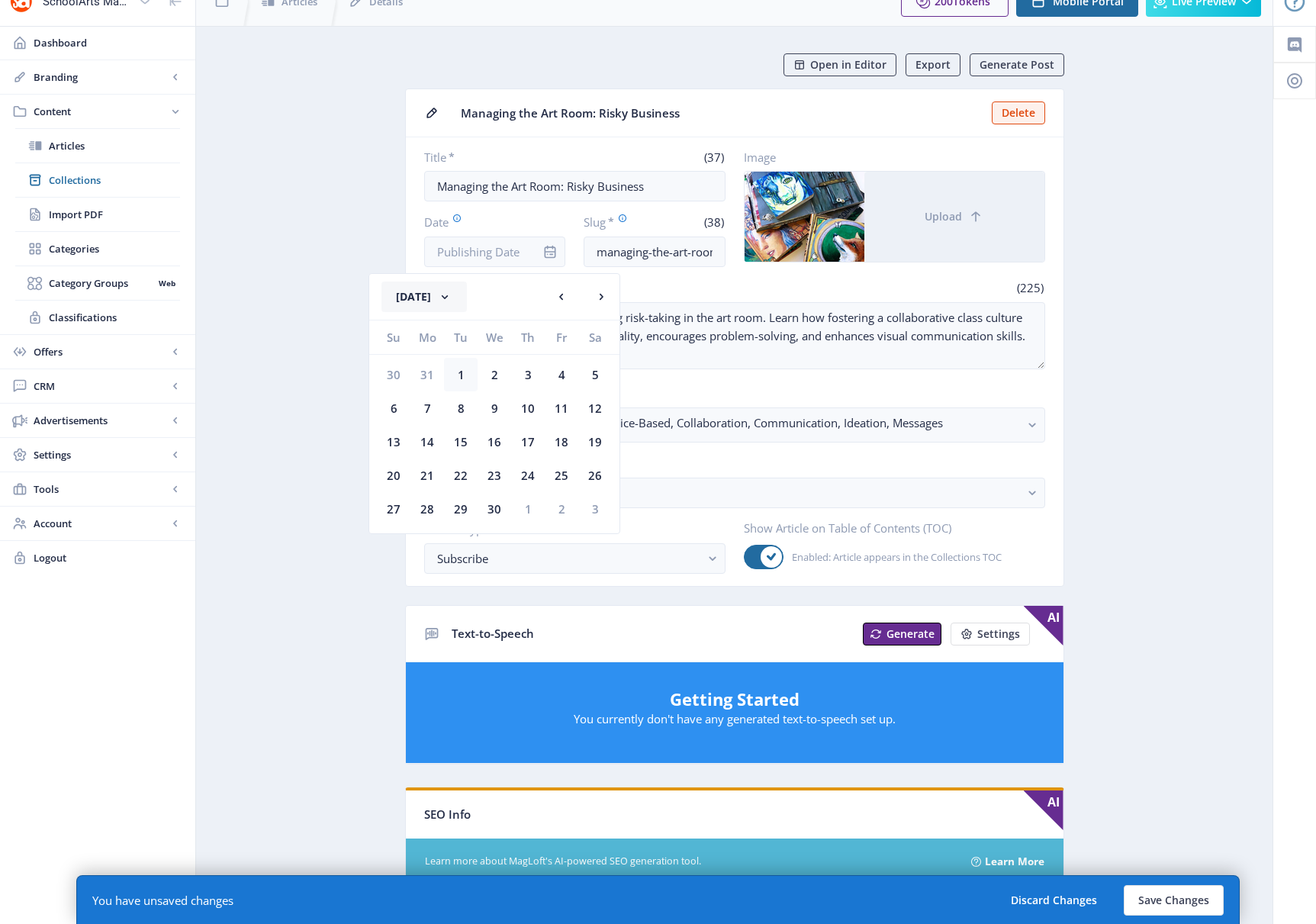
click at [457, 372] on div "1" at bounding box center [461, 375] width 33 height 33
type input "[DATE]"
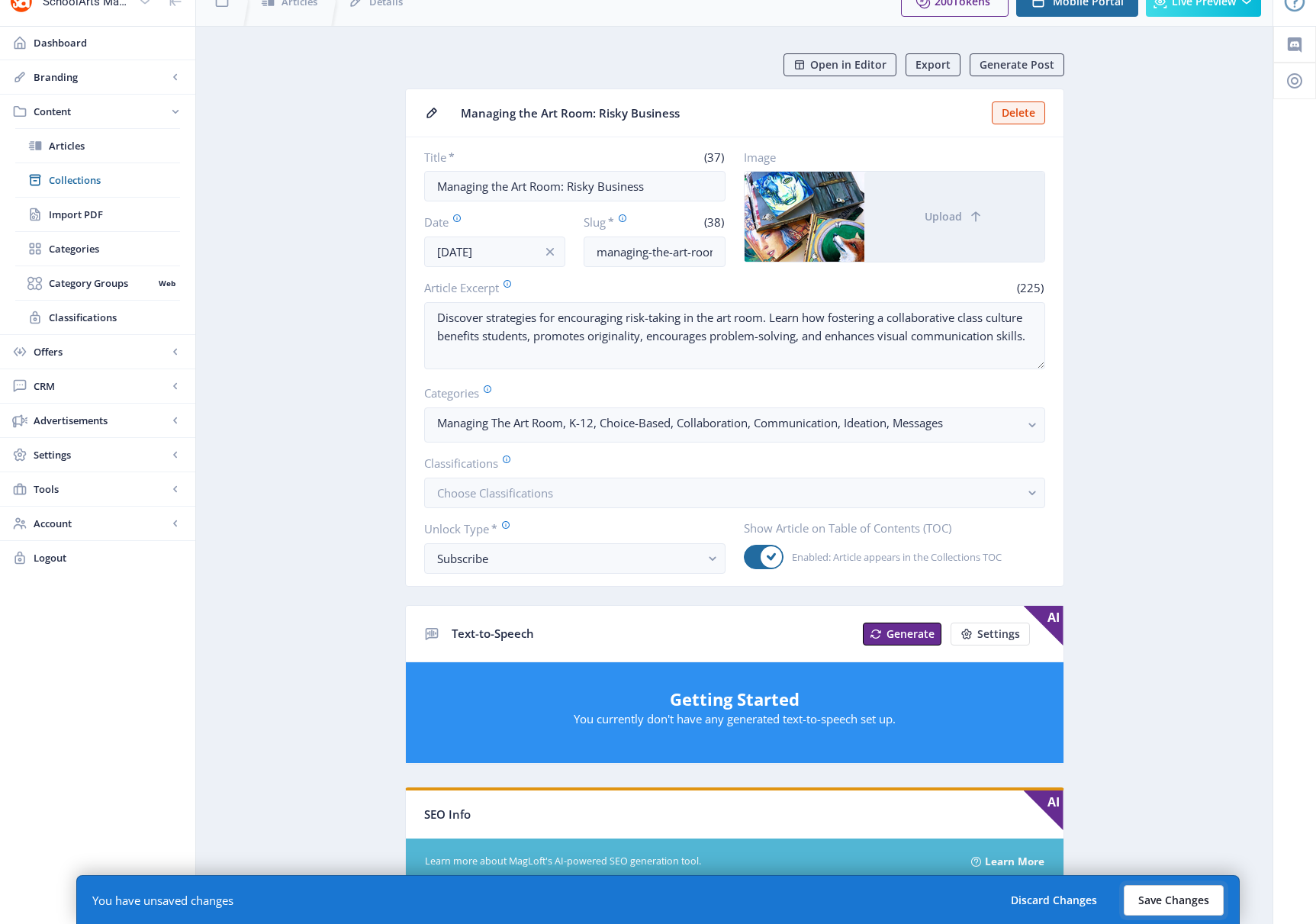
click at [957, 892] on button "Save Changes" at bounding box center [1174, 900] width 100 height 31
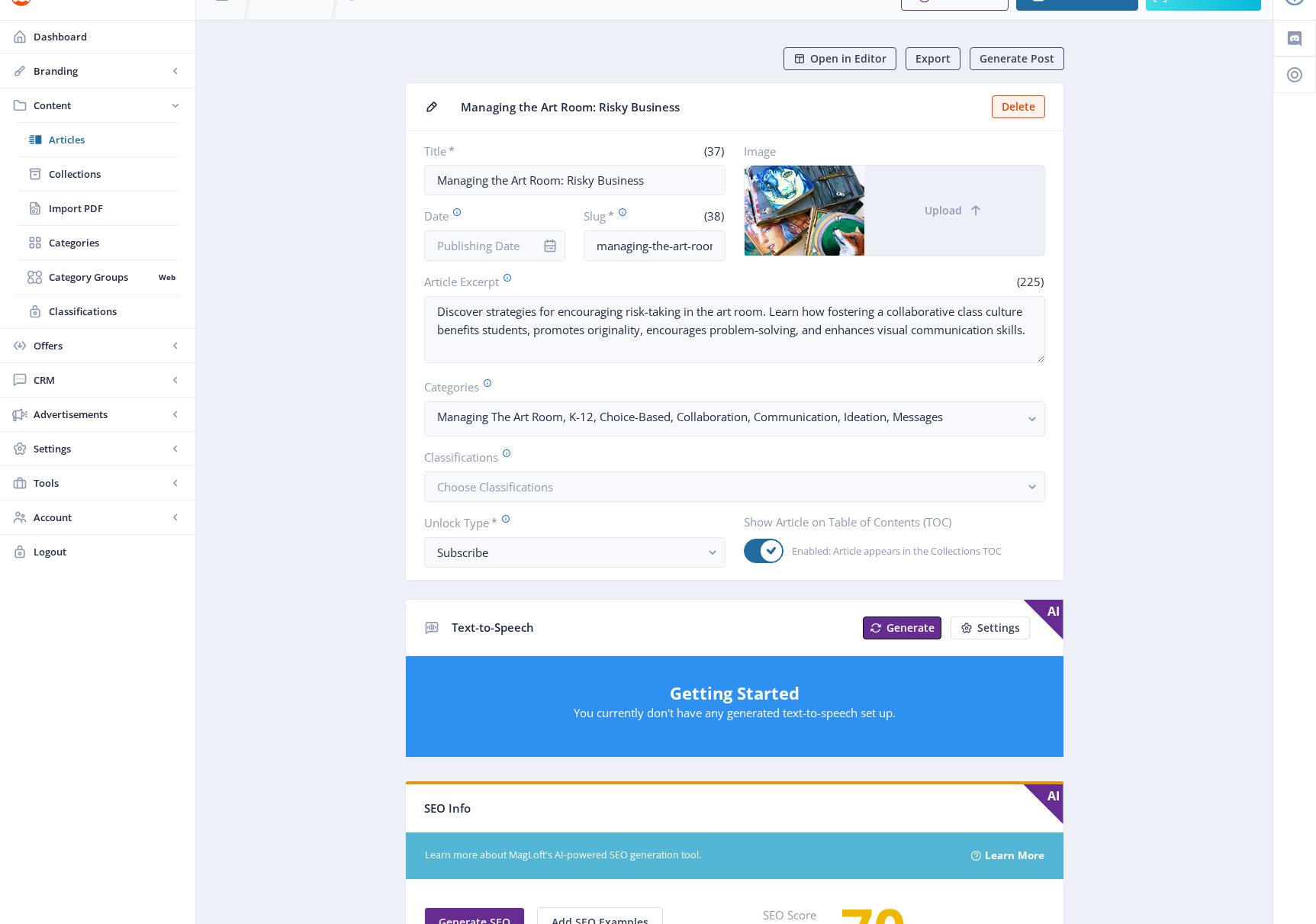
scroll to position [32, 0]
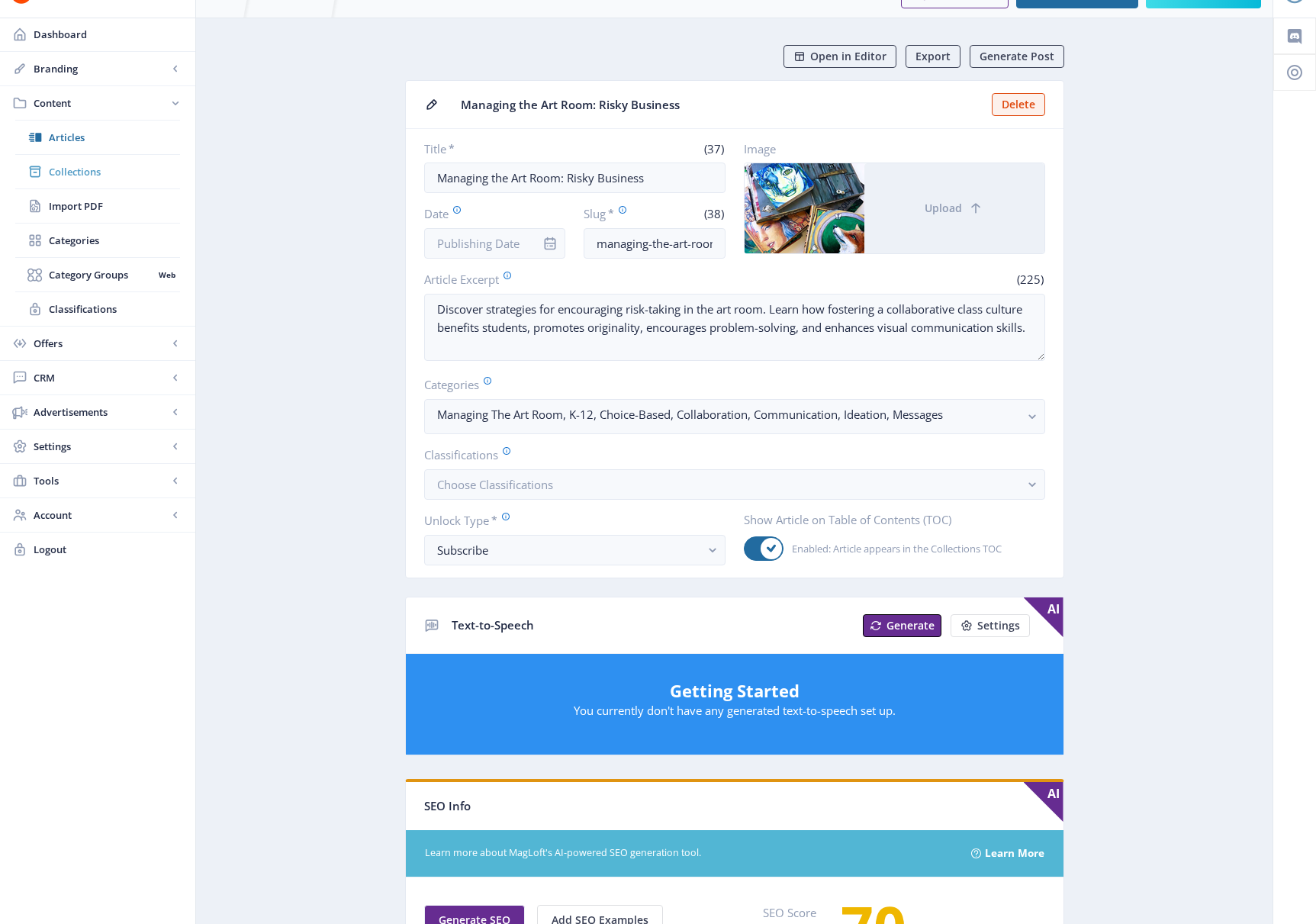
click at [81, 173] on span "Collections" at bounding box center [115, 171] width 132 height 15
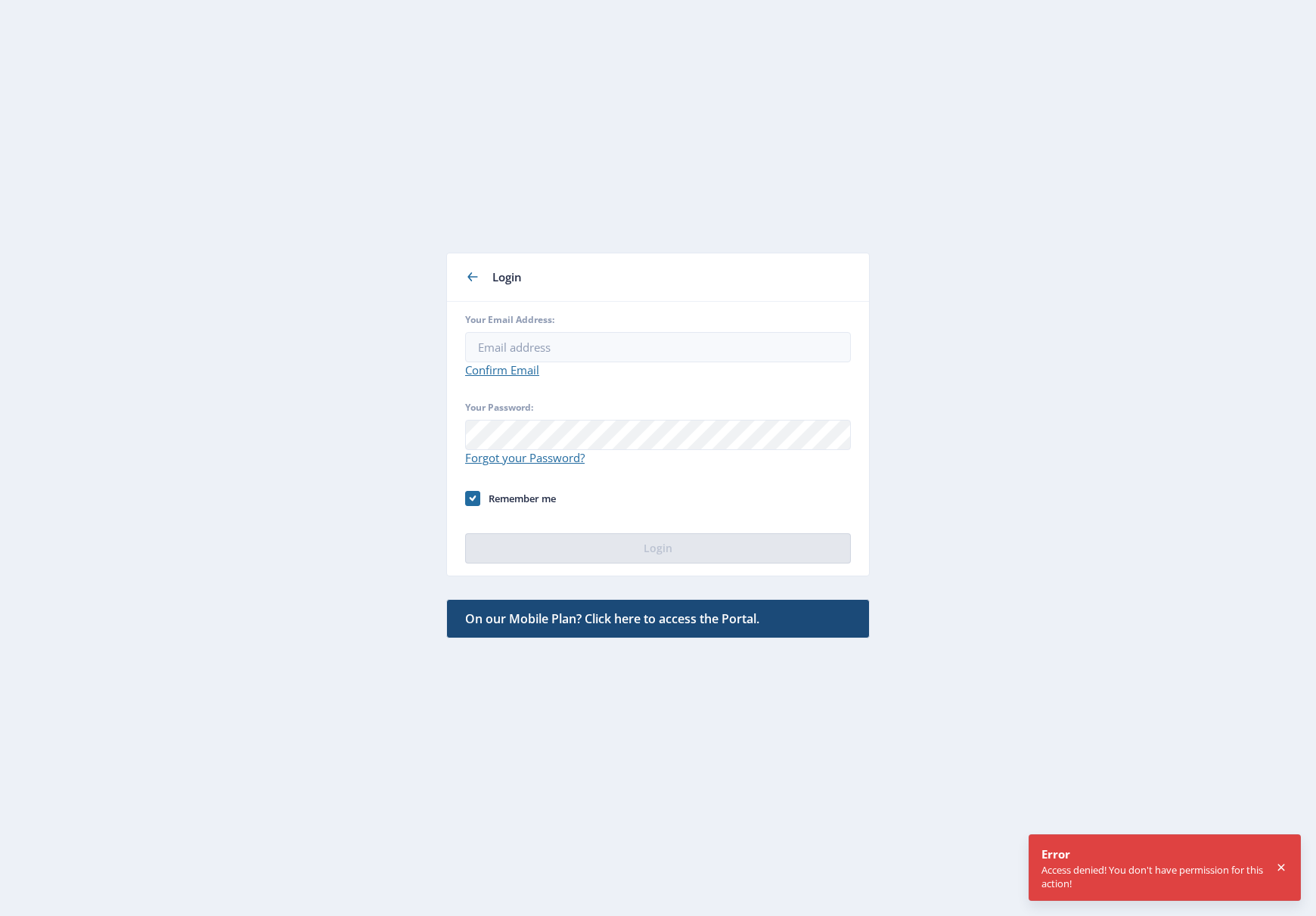
type input "[EMAIL_ADDRESS][DOMAIN_NAME]"
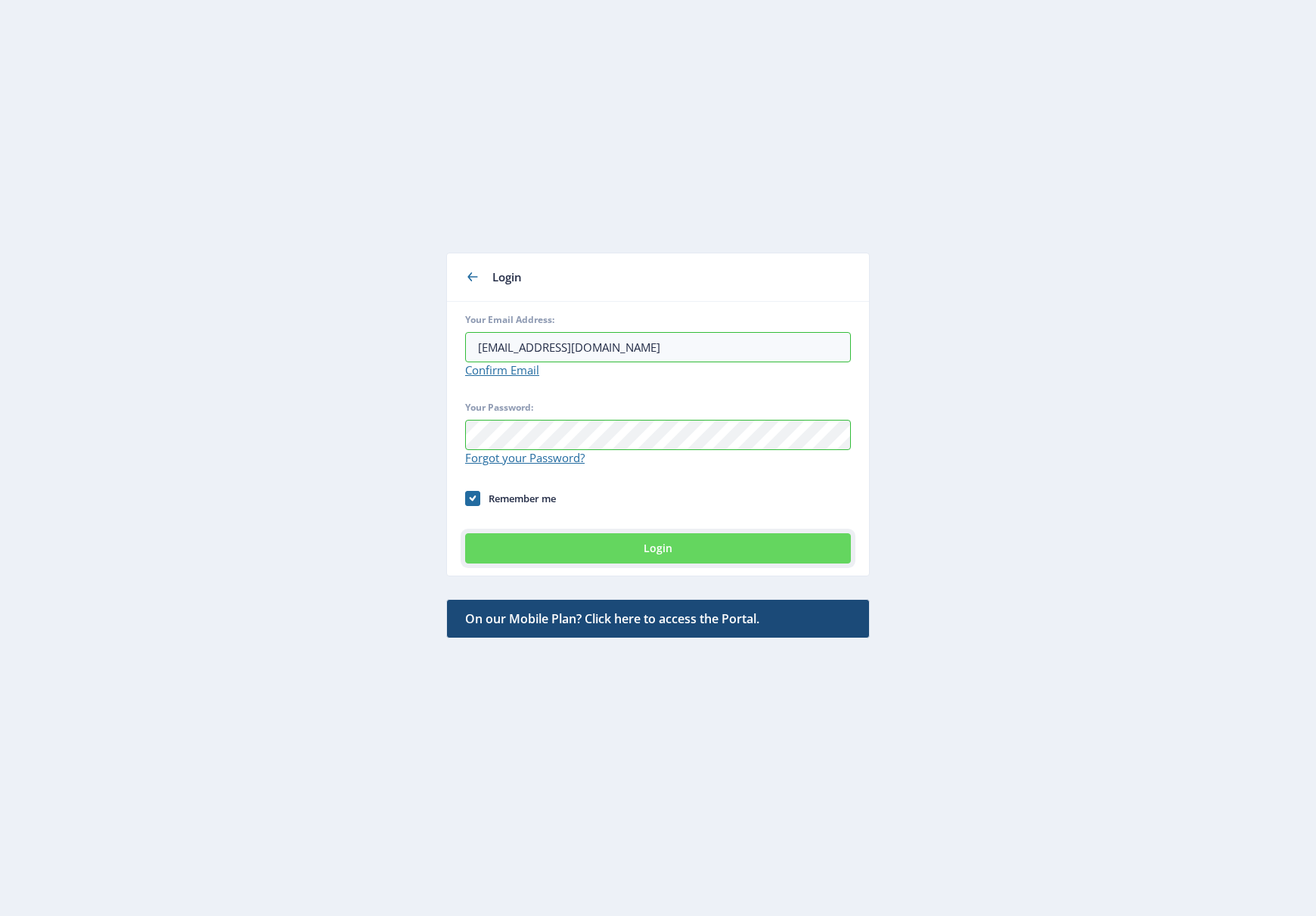
click at [507, 552] on button "Login" at bounding box center [658, 548] width 386 height 30
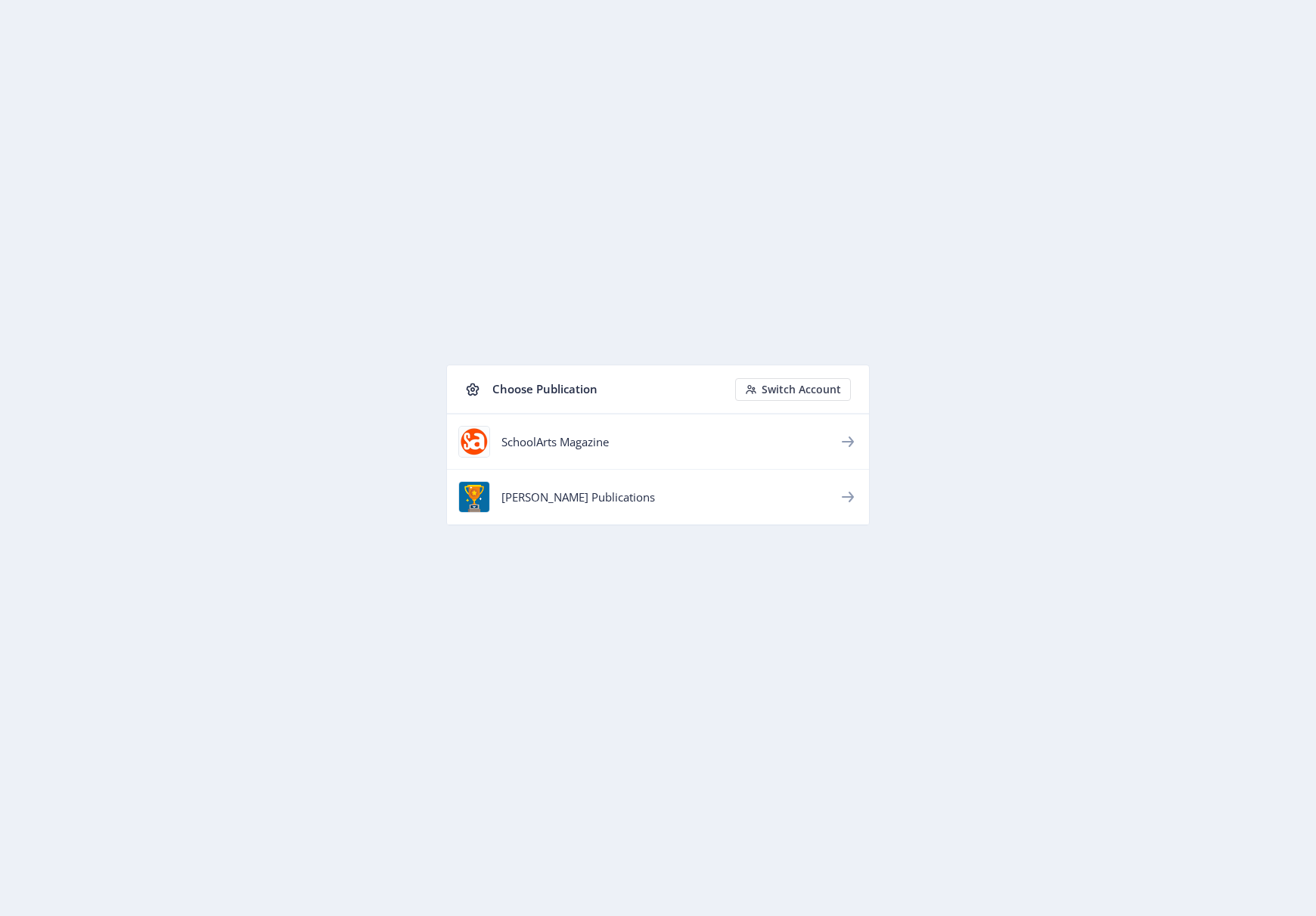
click at [535, 444] on div "SchoolArts Magazine" at bounding box center [671, 441] width 337 height 15
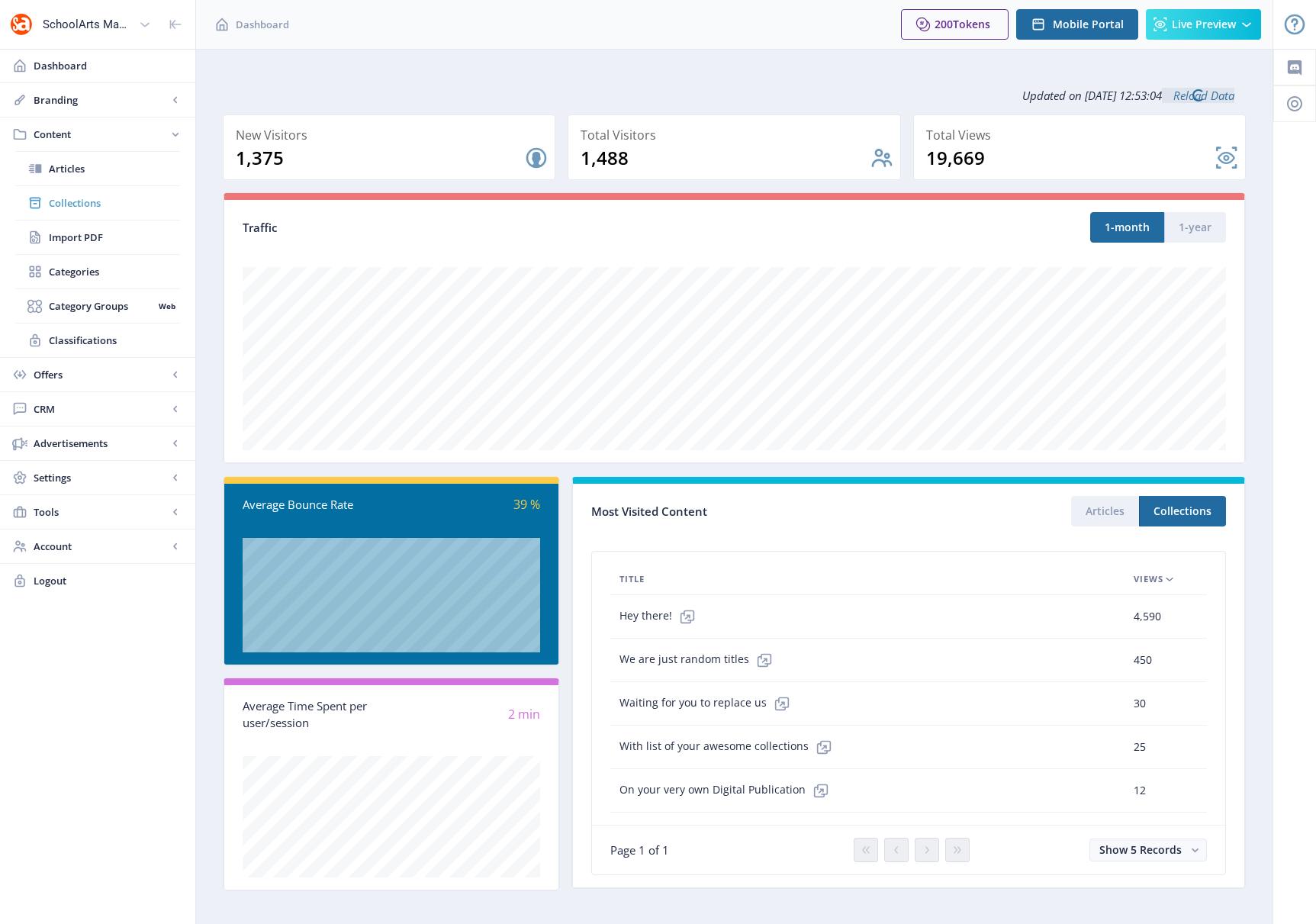
click at [75, 202] on span "Collections" at bounding box center [115, 203] width 132 height 15
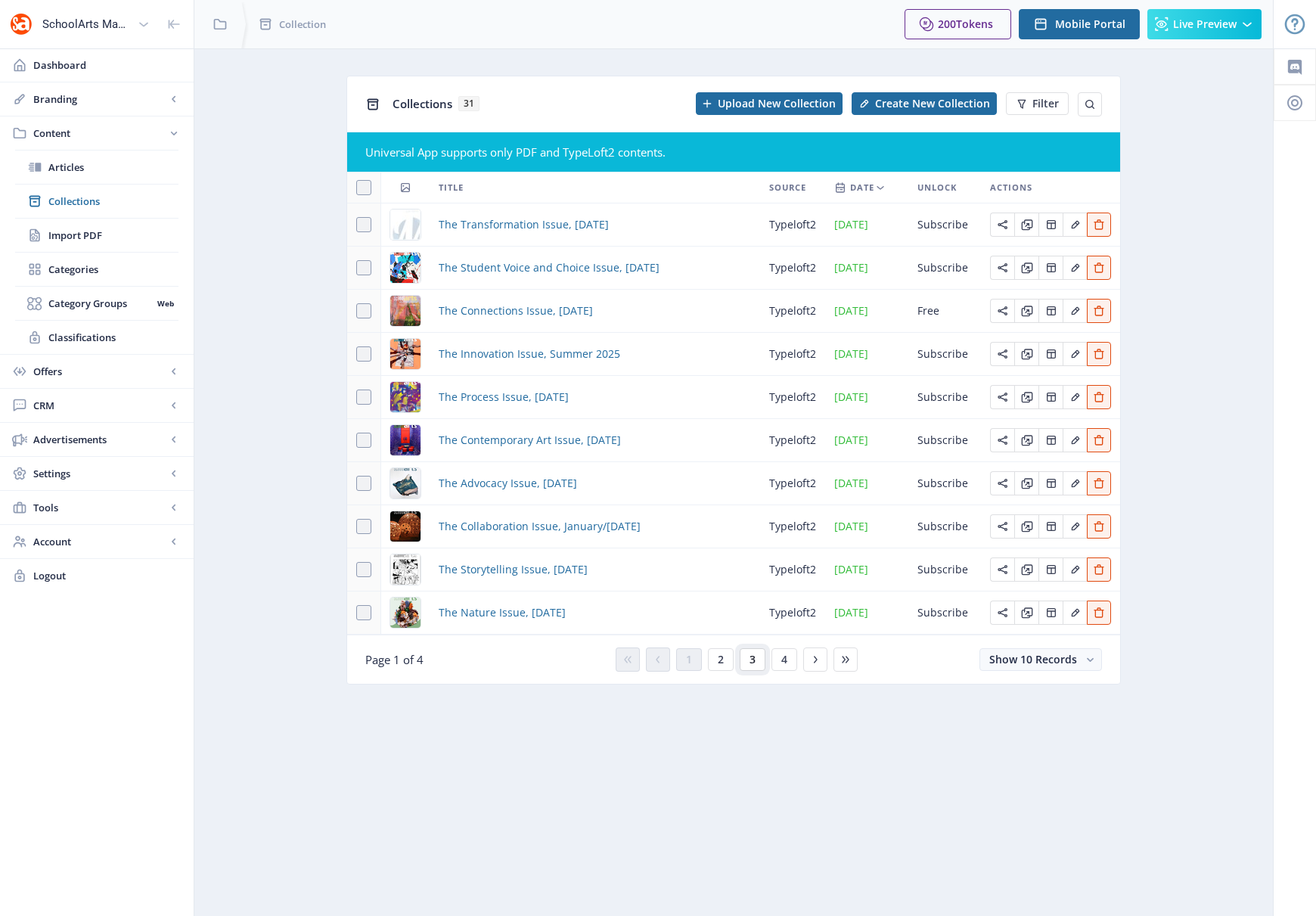
click at [754, 660] on span "3" at bounding box center [752, 659] width 6 height 12
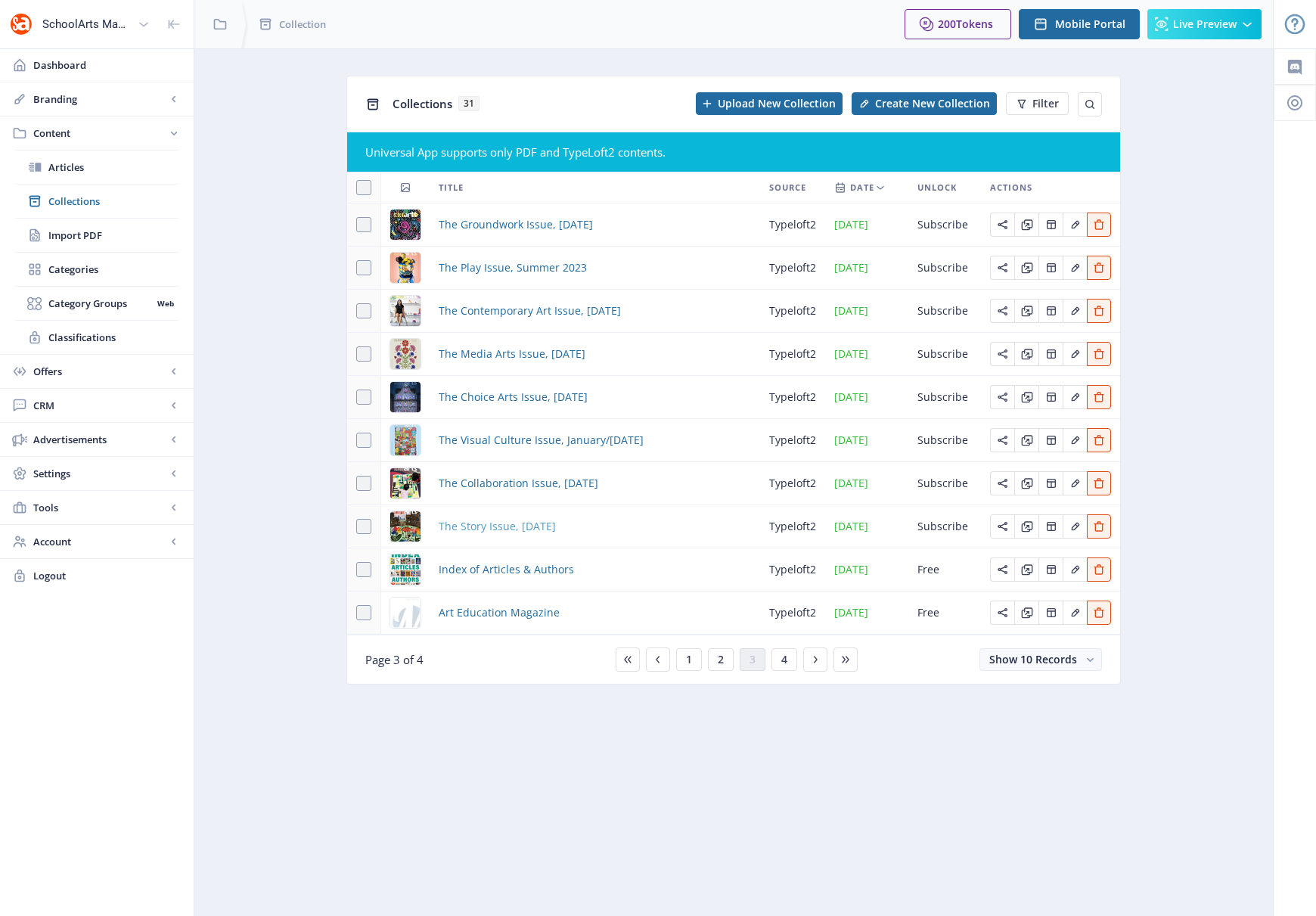
click at [518, 528] on span "The Story Issue, [DATE]" at bounding box center [497, 526] width 117 height 18
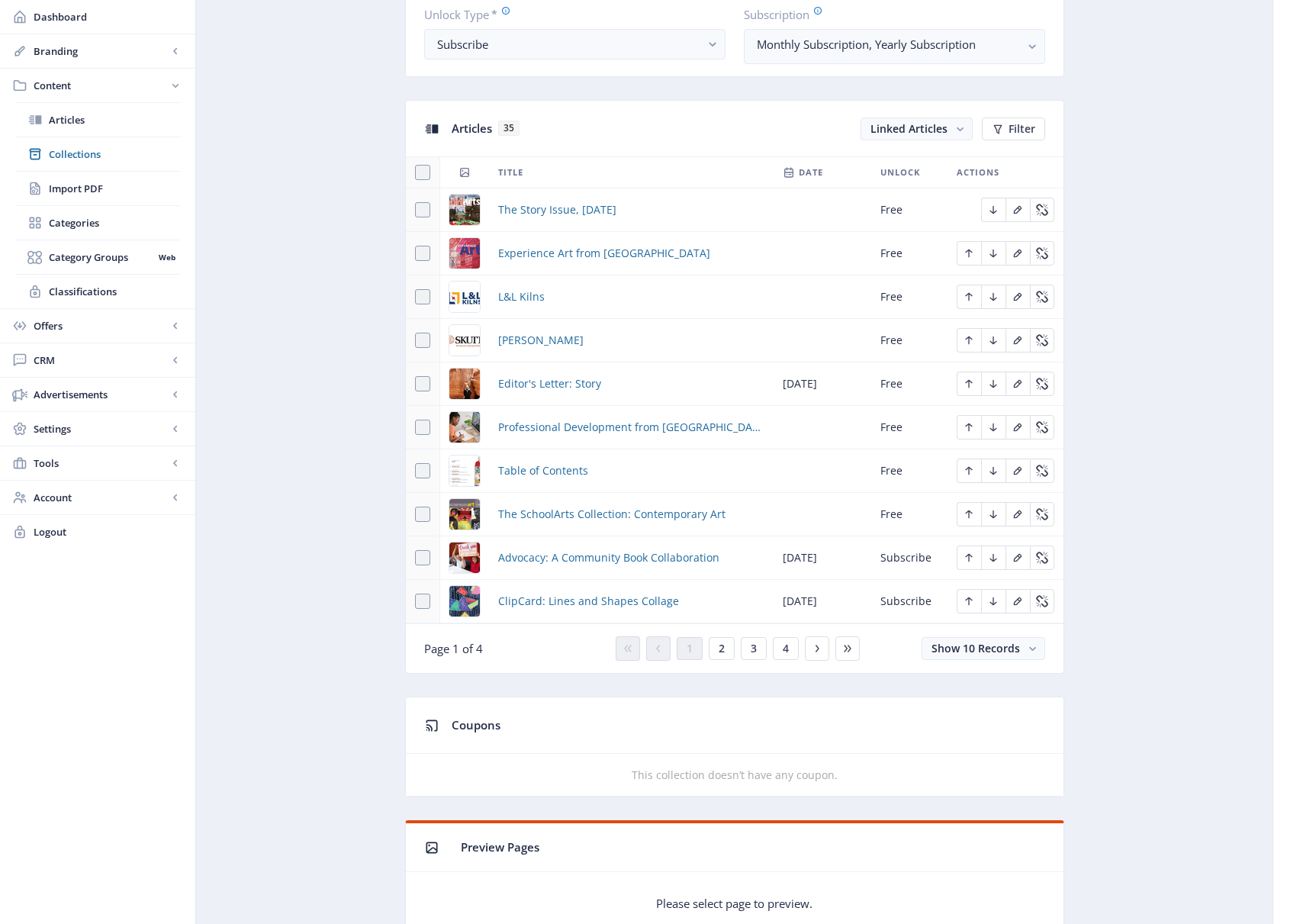
scroll to position [596, 0]
click at [723, 645] on span "2" at bounding box center [721, 647] width 6 height 12
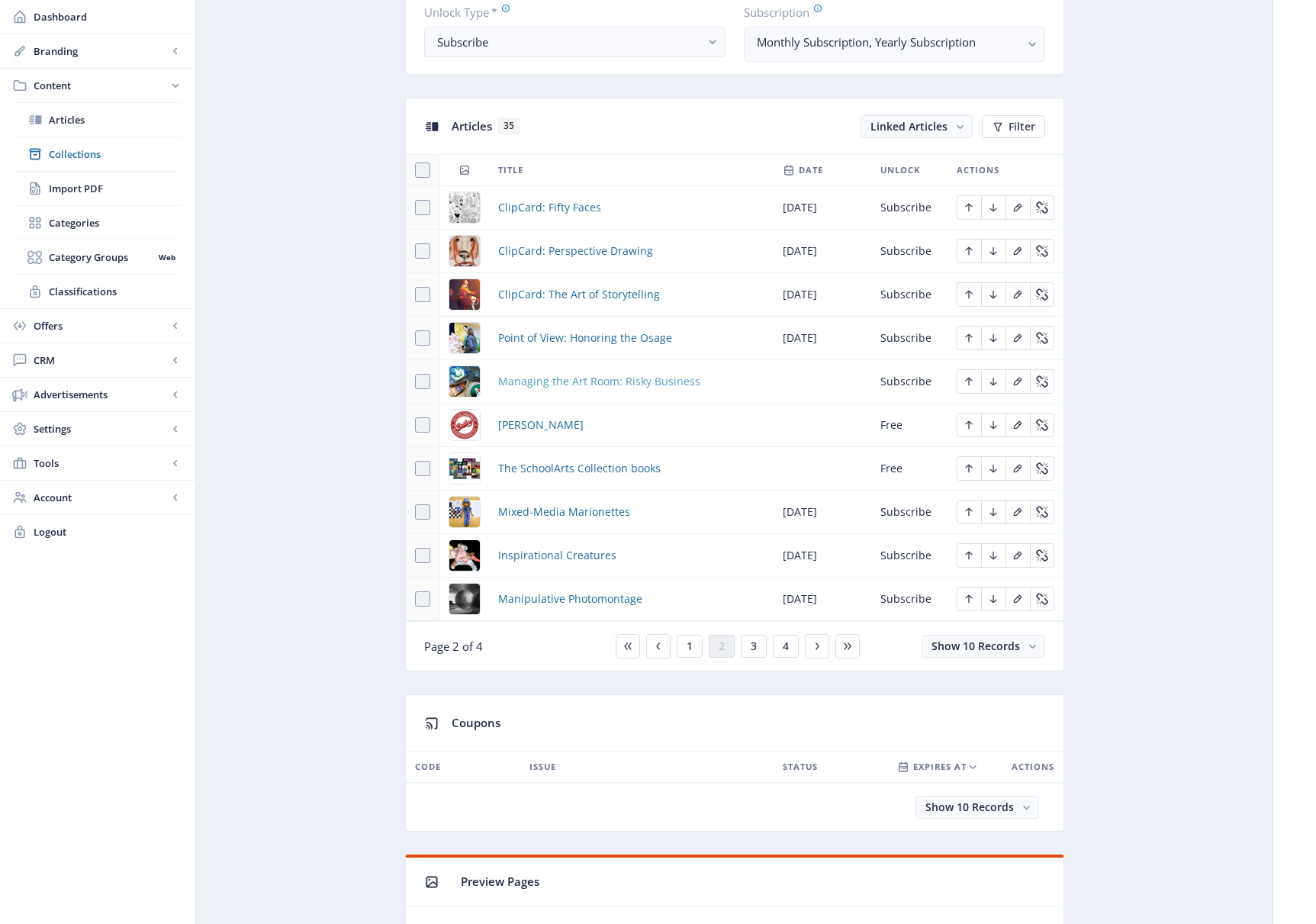
click at [540, 380] on span "Managing the Art Room: Risky Business" at bounding box center [599, 381] width 202 height 18
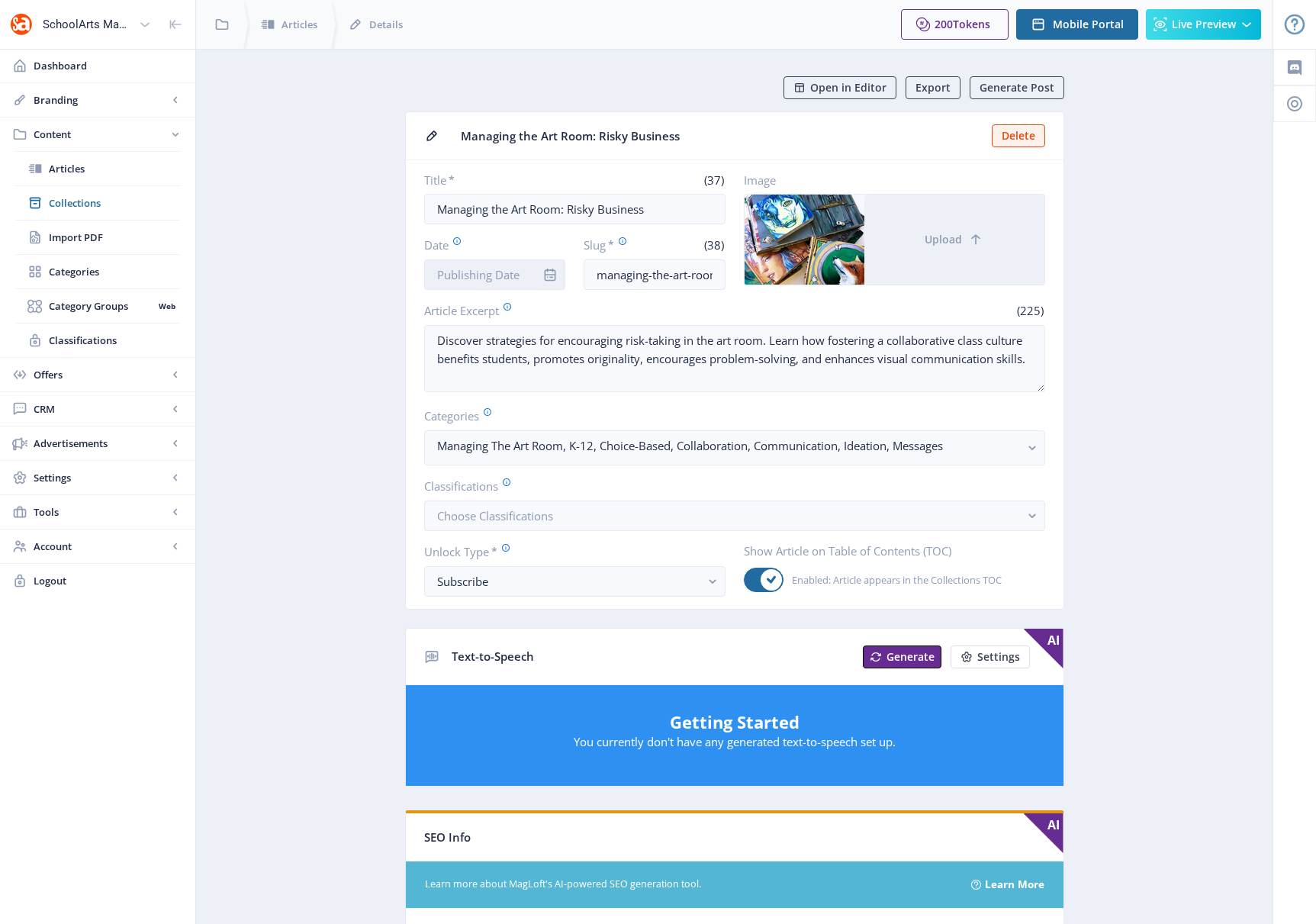
click at [461, 272] on input "Date" at bounding box center [496, 275] width 142 height 31
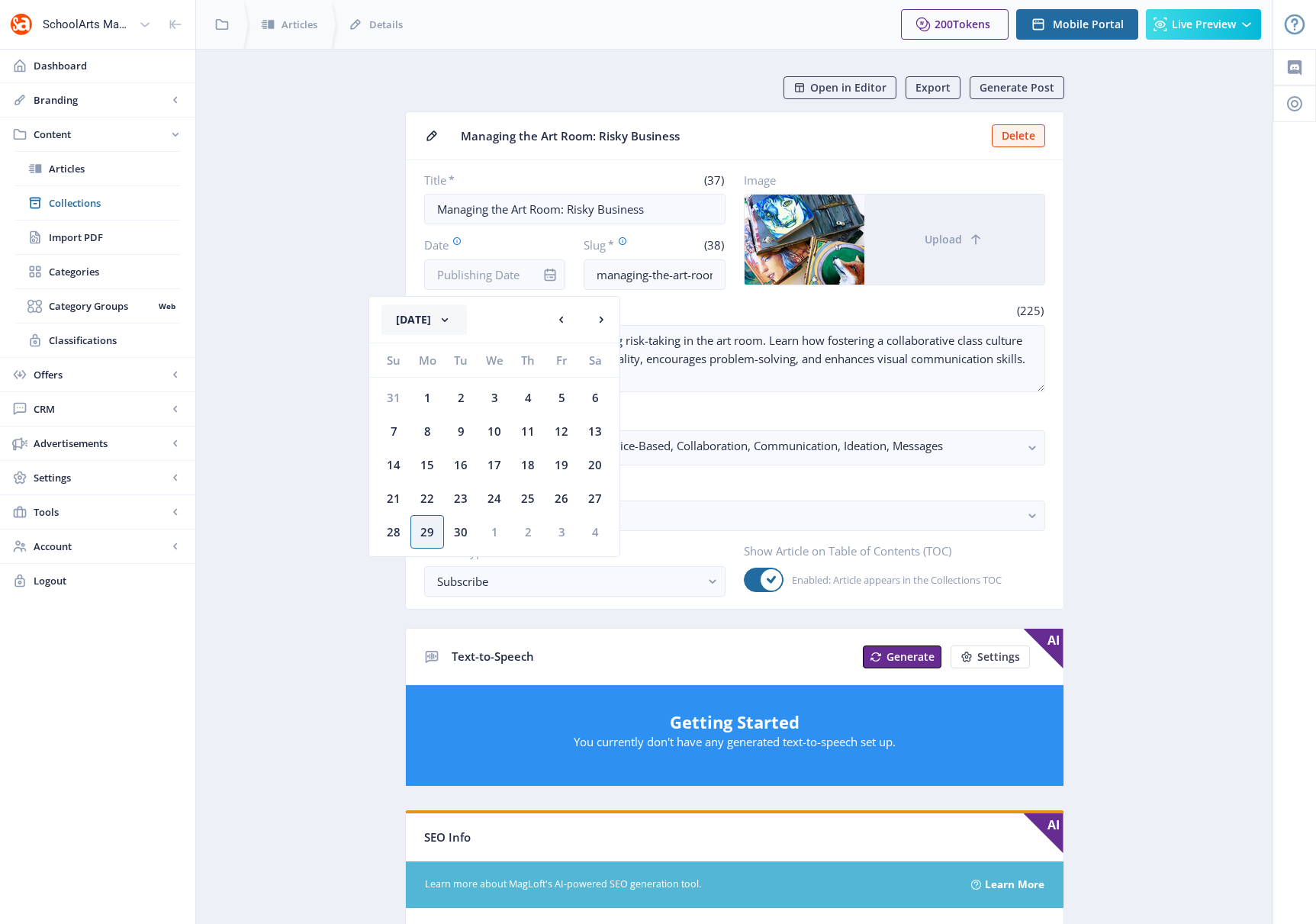
click at [467, 317] on button "[DATE]" at bounding box center [424, 319] width 85 height 31
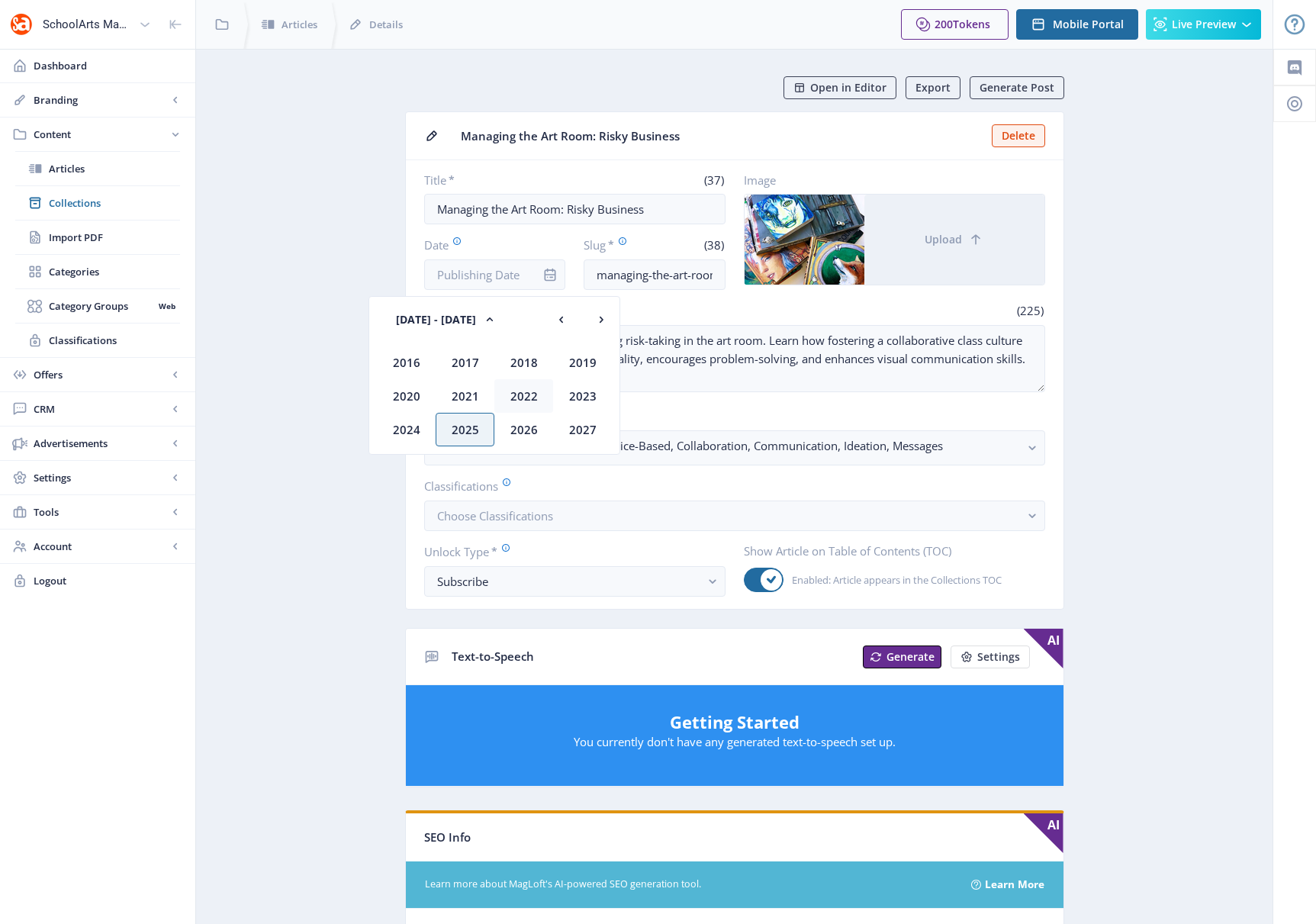
click at [519, 390] on div "2022" at bounding box center [524, 396] width 59 height 33
click at [528, 430] on div "Nov" at bounding box center [524, 429] width 59 height 33
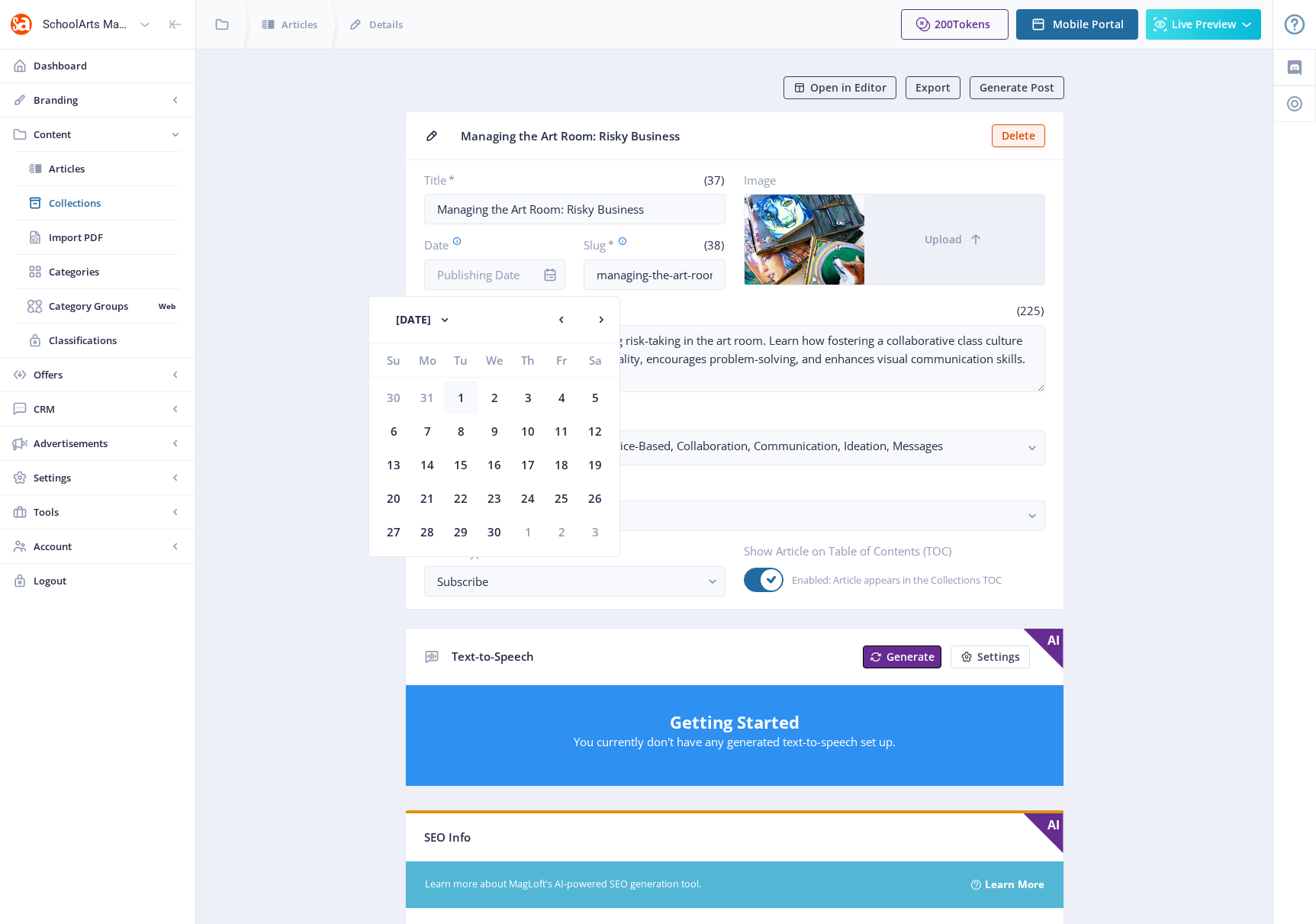
click at [464, 395] on div "1" at bounding box center [461, 398] width 33 height 33
type input "[DATE]"
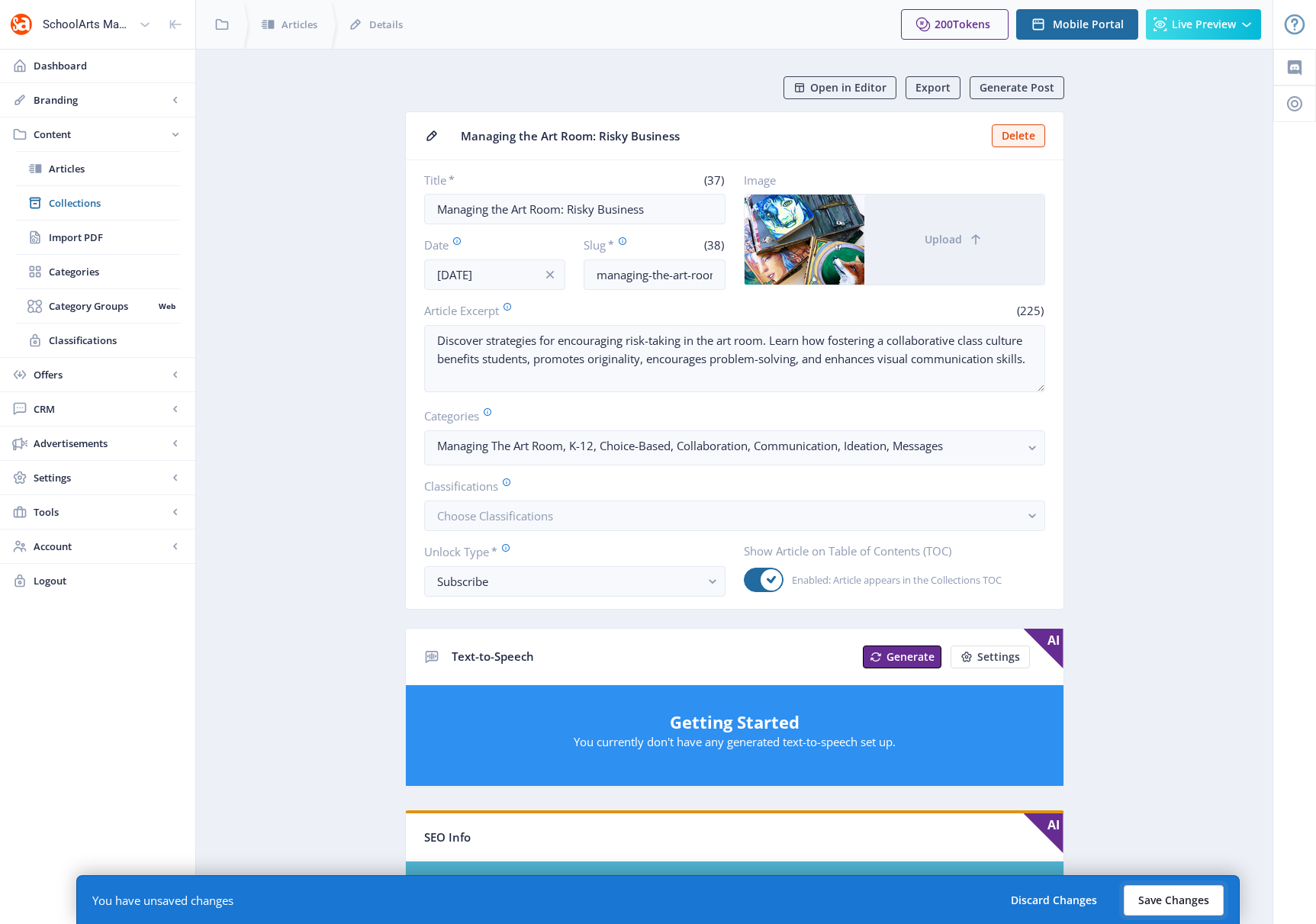
click at [957, 892] on button "Save Changes" at bounding box center [1174, 900] width 100 height 31
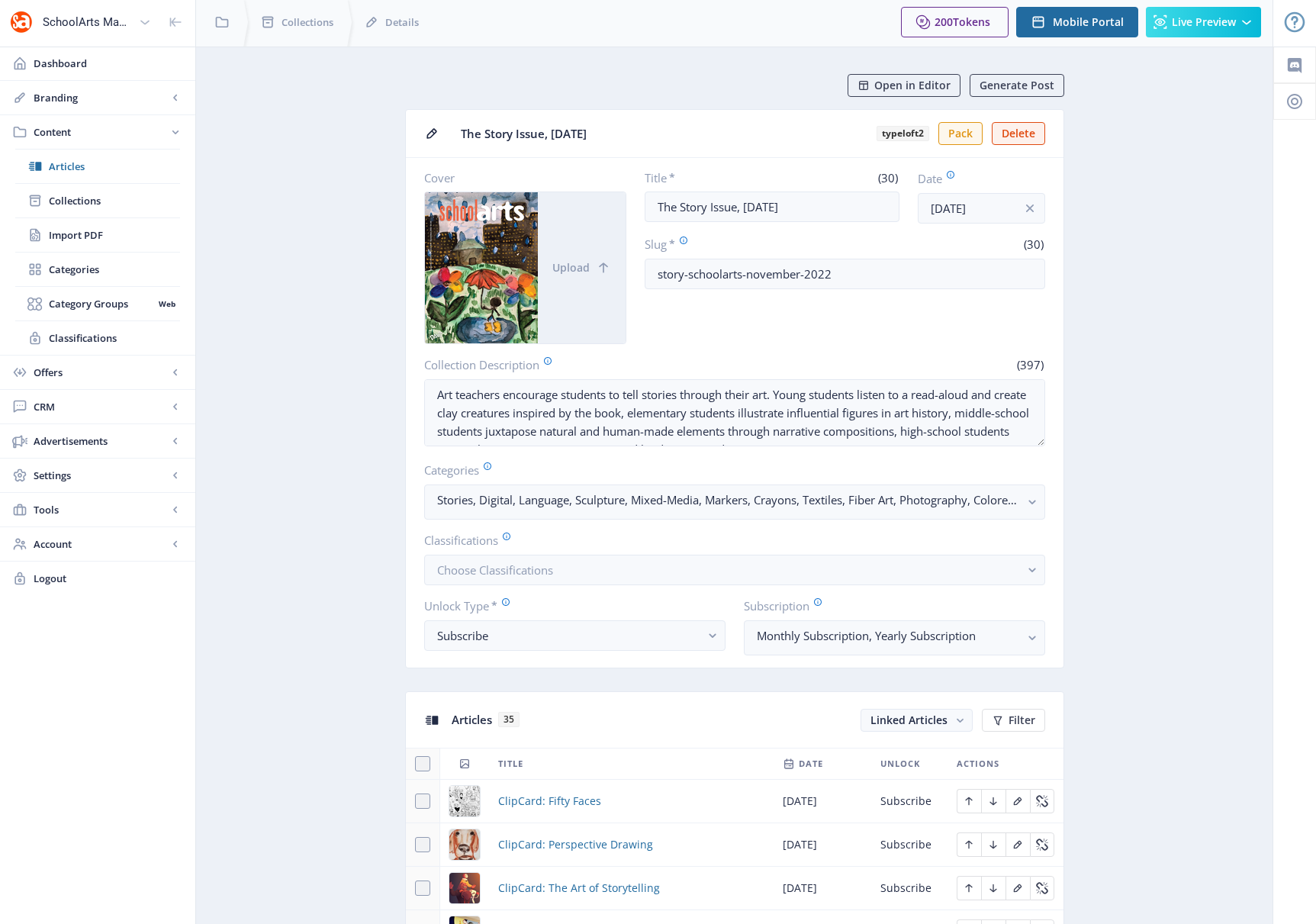
scroll to position [692, 0]
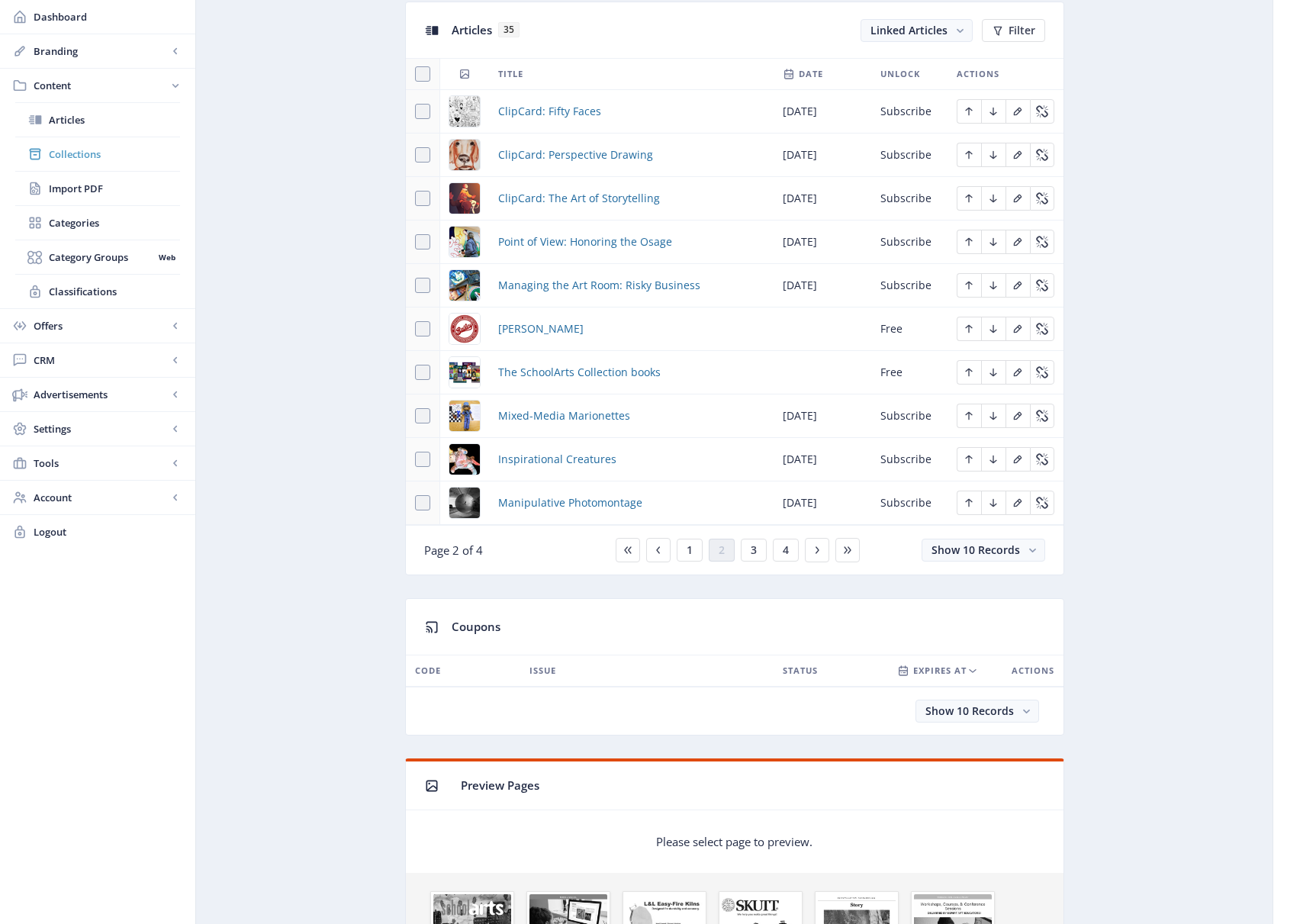
click at [75, 157] on span "Collections" at bounding box center [115, 154] width 132 height 15
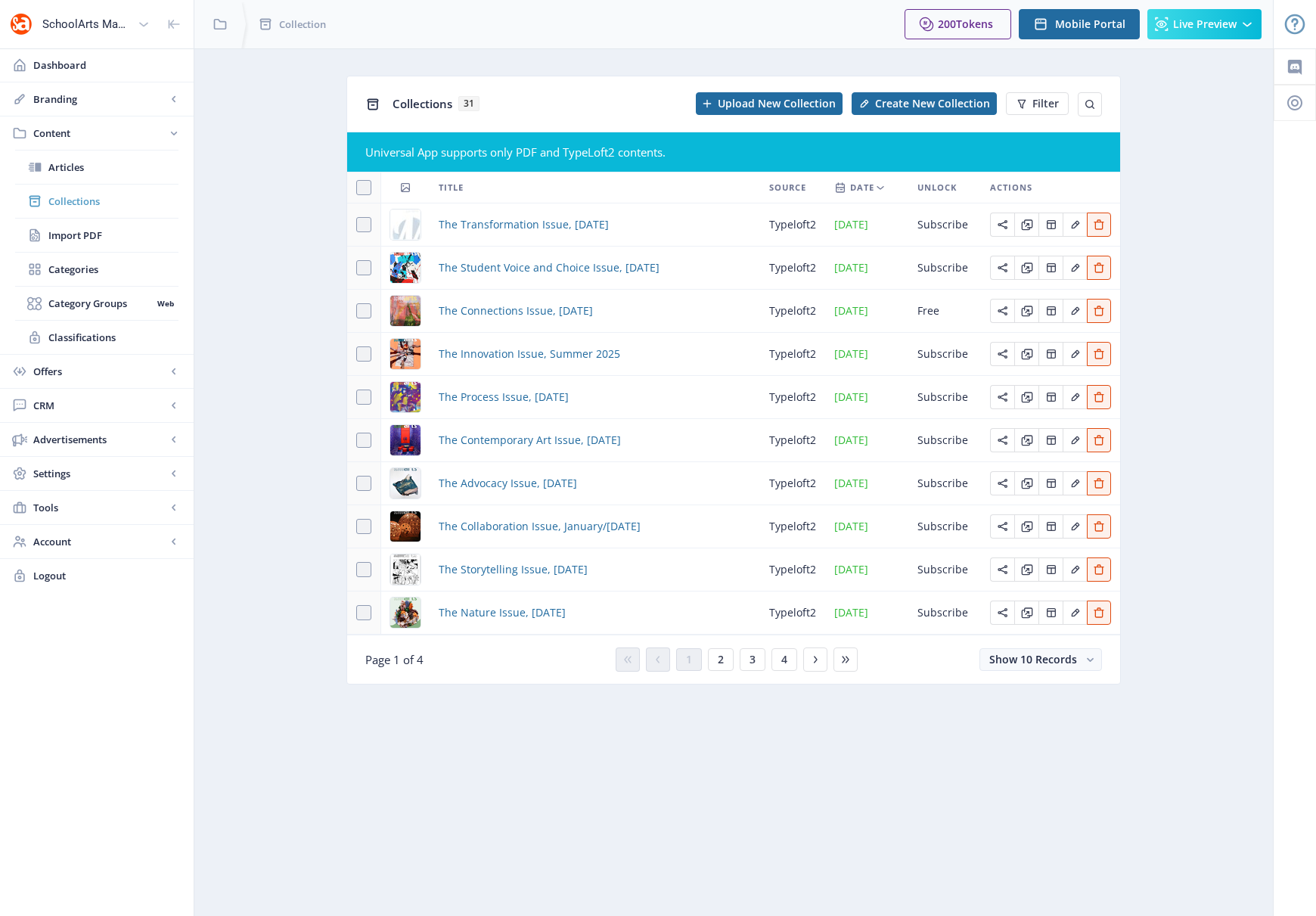
click at [78, 203] on span "Collections" at bounding box center [114, 201] width 130 height 15
click at [753, 664] on span "3" at bounding box center [752, 659] width 6 height 12
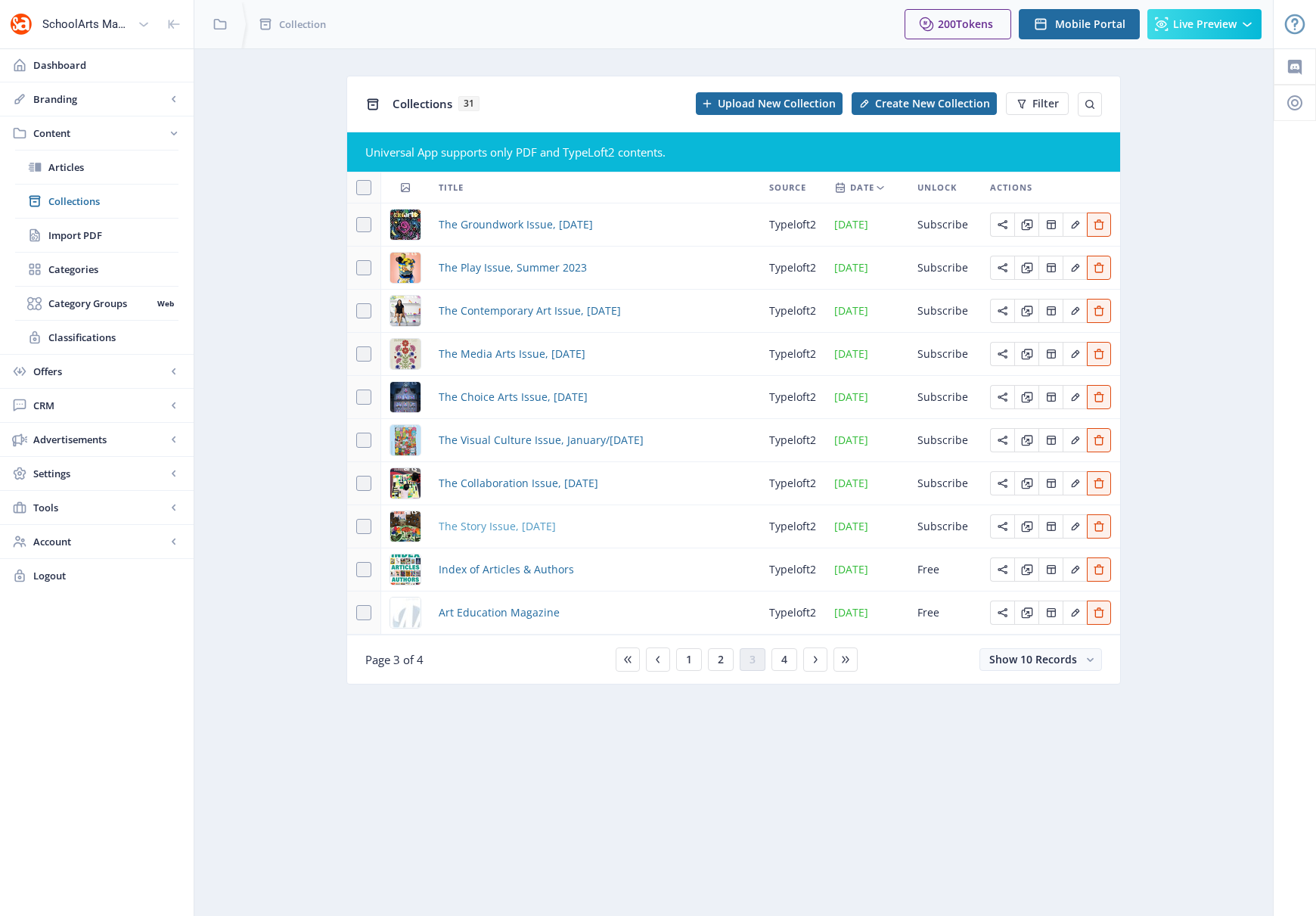
click at [534, 527] on span "The Story Issue, [DATE]" at bounding box center [497, 526] width 117 height 18
click at [949, 526] on icon "Edit page" at bounding box center [1025, 528] width 9 height 9
click at [782, 662] on span "4" at bounding box center [784, 659] width 6 height 12
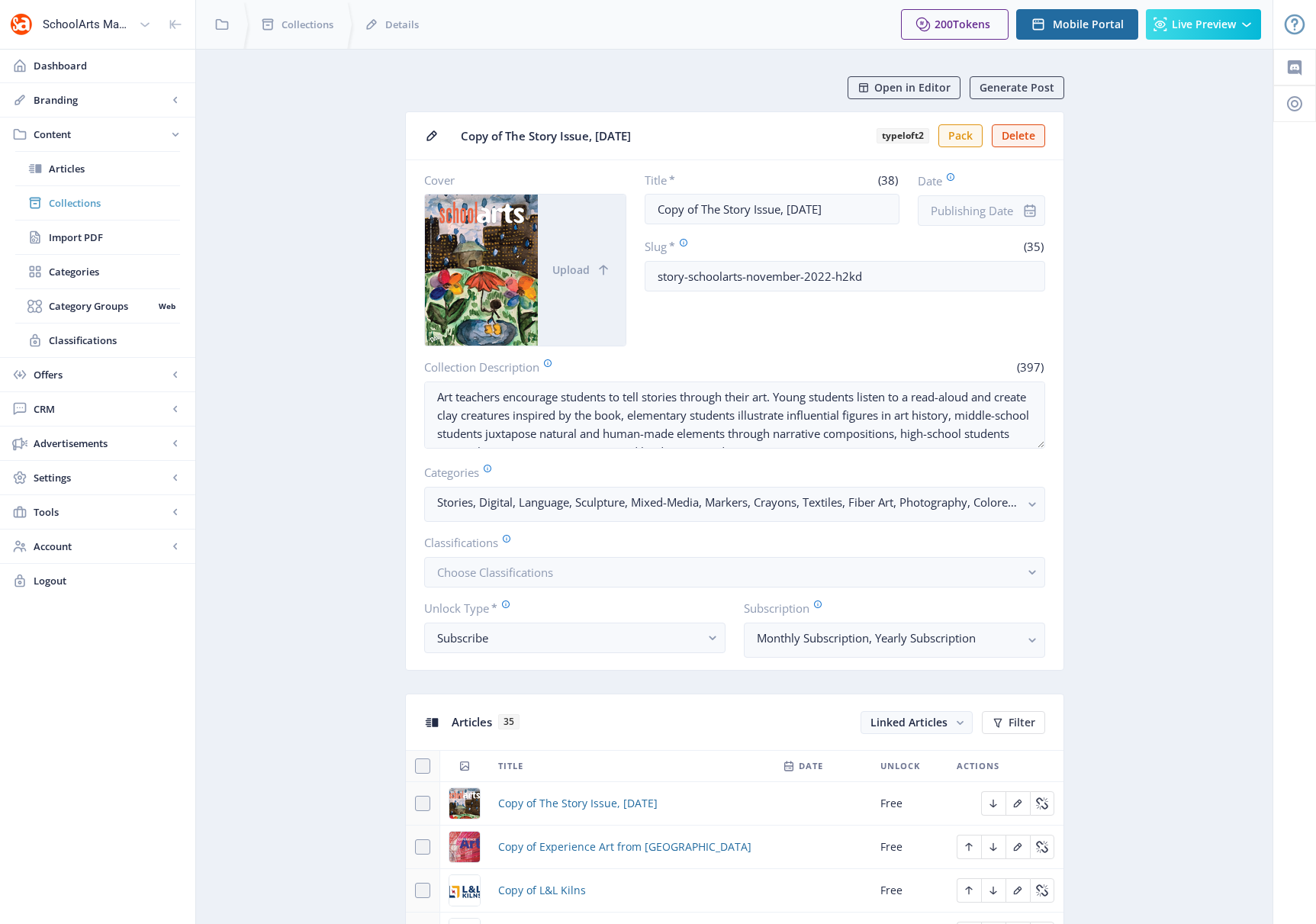
click at [73, 199] on span "Collections" at bounding box center [115, 203] width 132 height 15
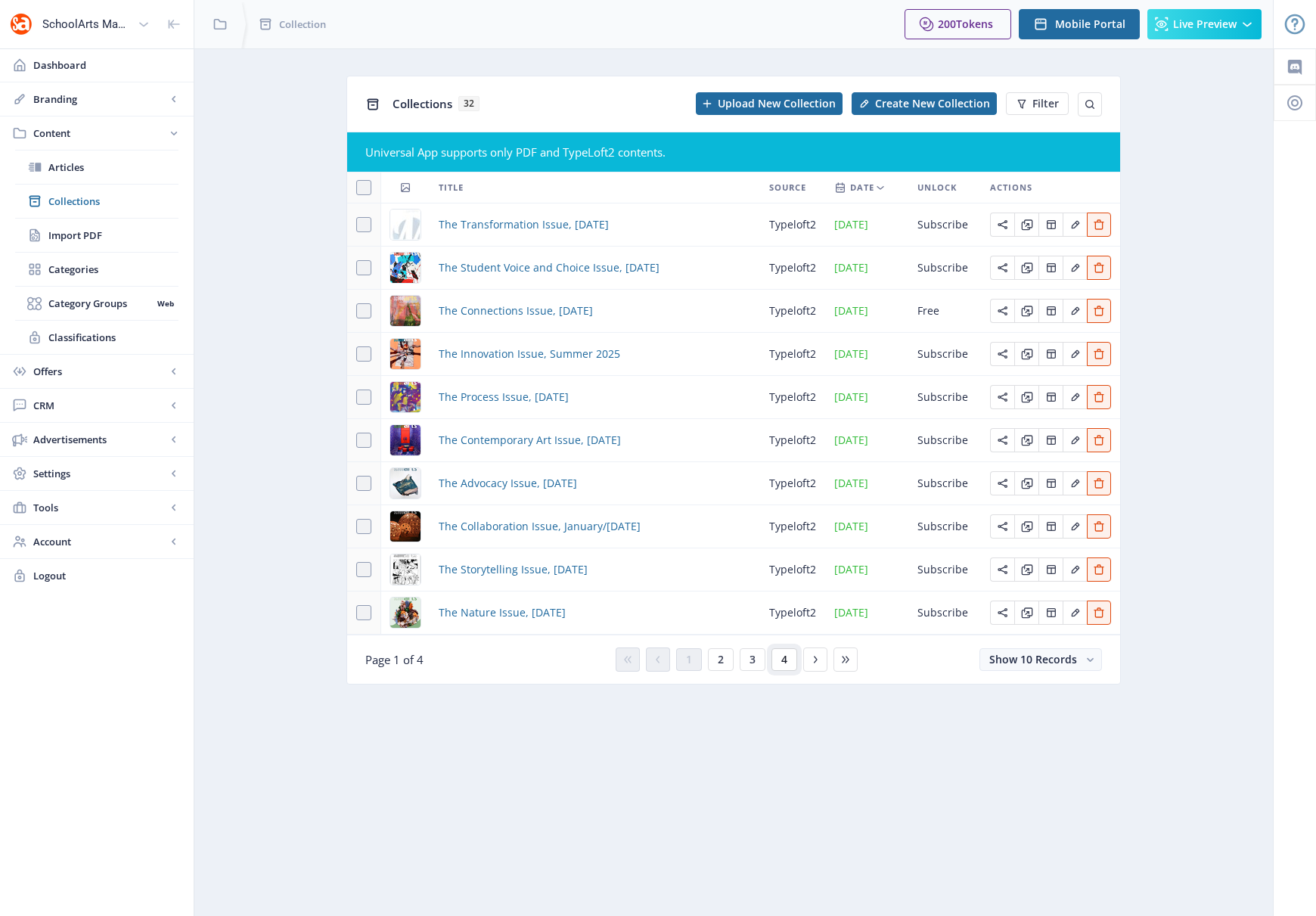
click at [781, 660] on span "4" at bounding box center [784, 659] width 6 height 12
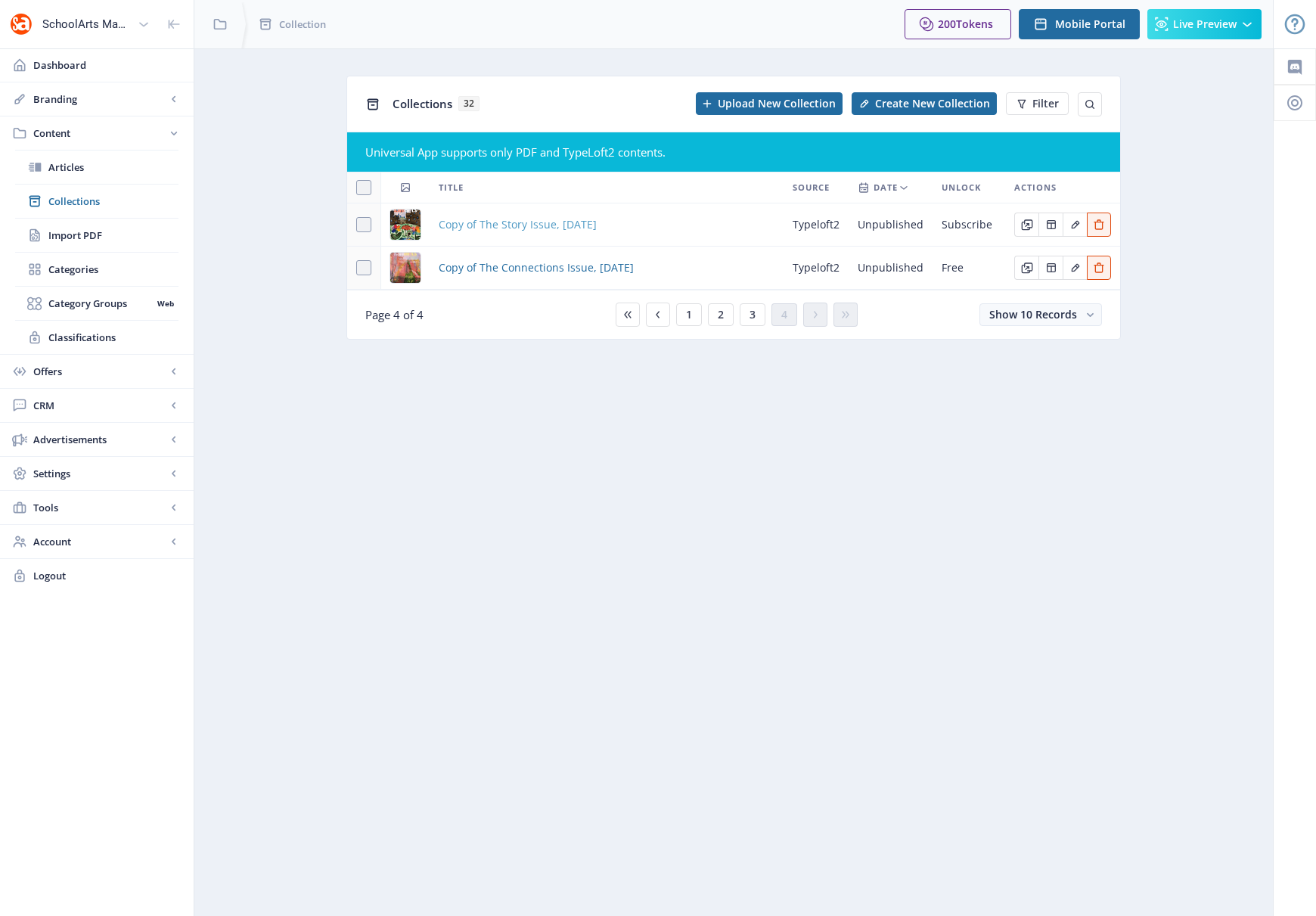
click at [512, 224] on span "Copy of The Story Issue, [DATE]" at bounding box center [518, 224] width 158 height 18
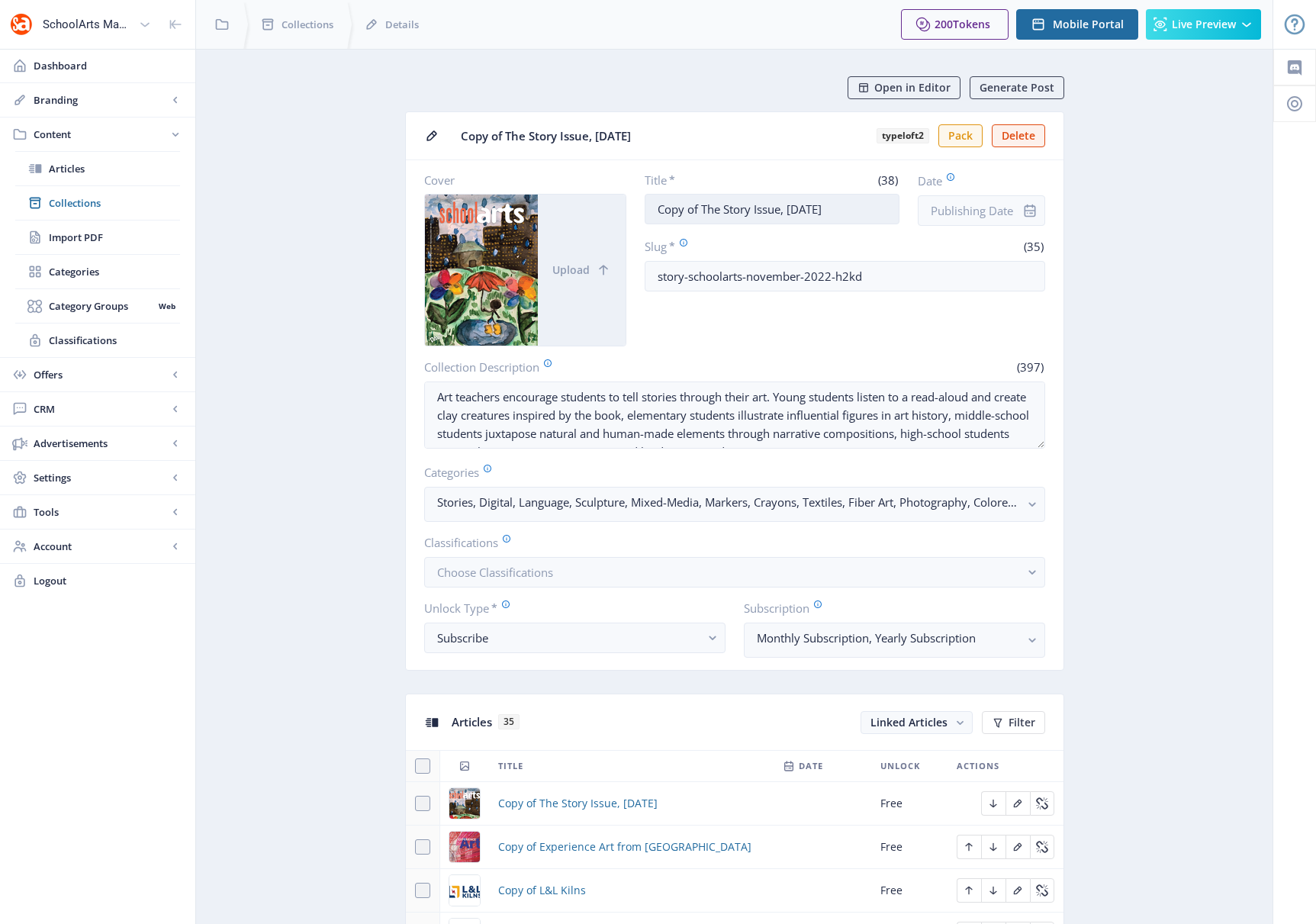
drag, startPoint x: 701, startPoint y: 208, endPoint x: 647, endPoint y: 206, distance: 54.0
click at [647, 206] on input "Copy of The Story Issue, [DATE]" at bounding box center [772, 209] width 254 height 31
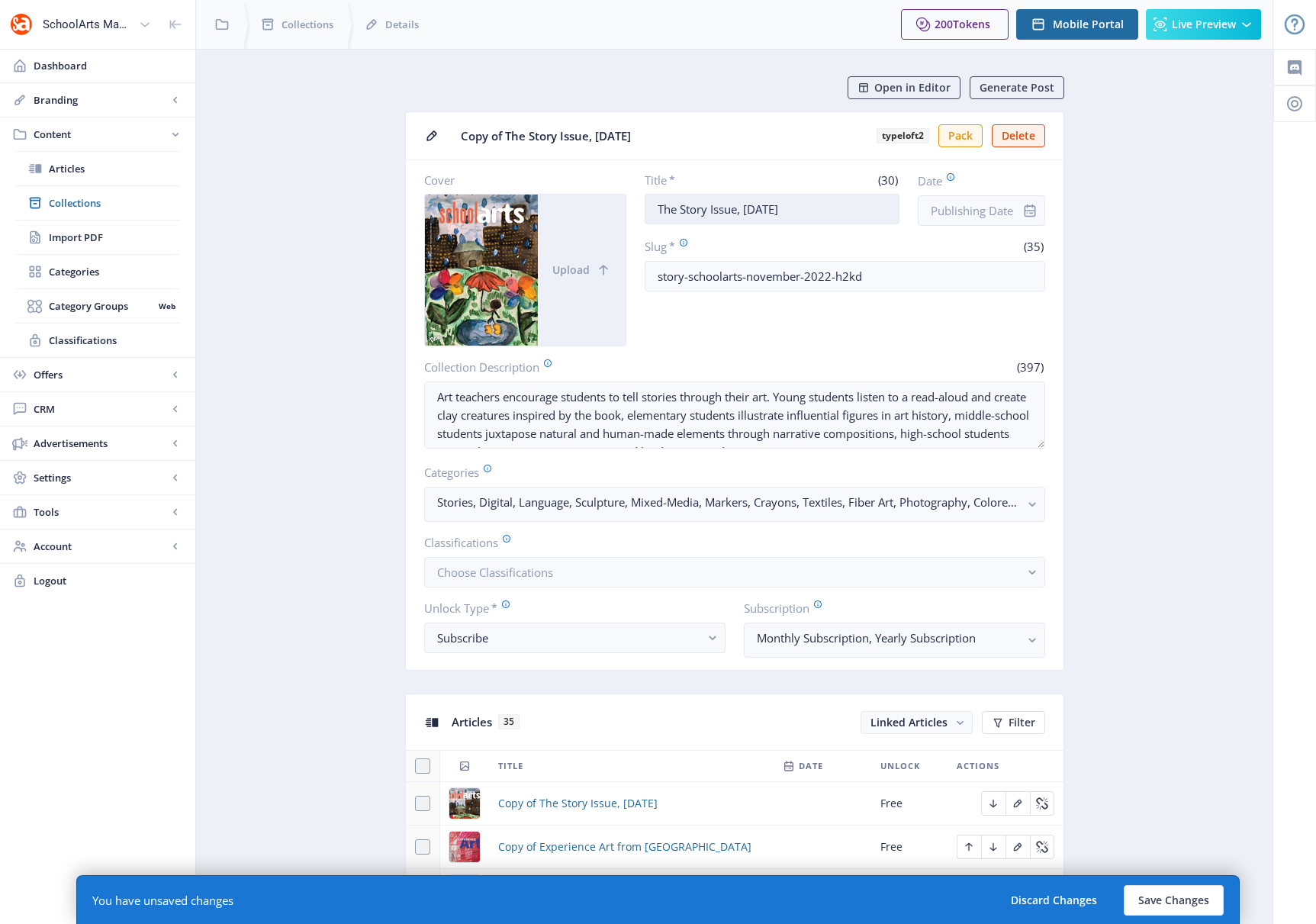
click at [694, 209] on input "The Story Issue, [DATE]" at bounding box center [772, 209] width 254 height 31
click at [798, 211] on input "The Empathy Issue, [DATE]" at bounding box center [772, 209] width 254 height 31
type input "The Empathy Issue, [DATE]"
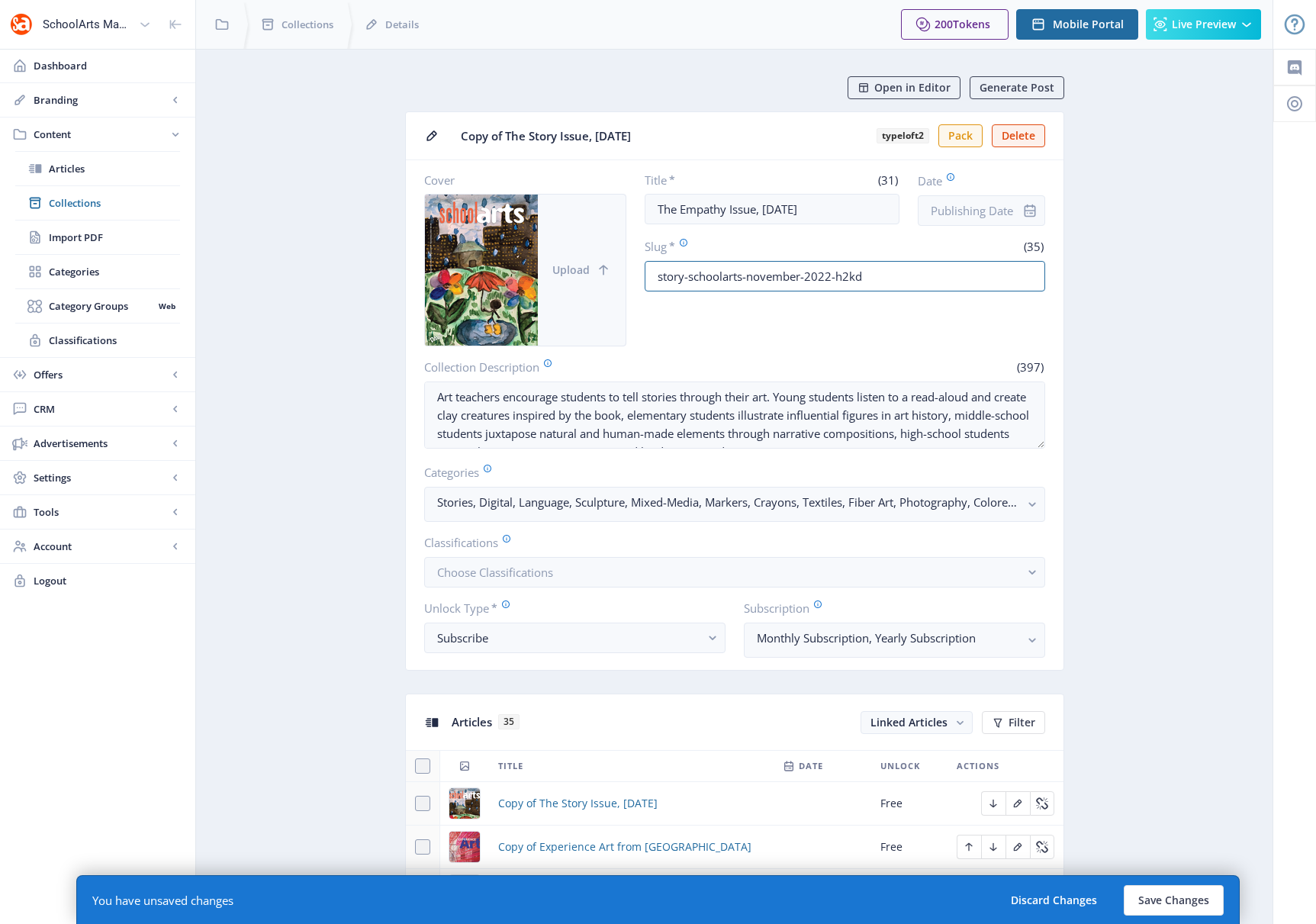
drag, startPoint x: 683, startPoint y: 278, endPoint x: 619, endPoint y: 278, distance: 64.0
click at [619, 278] on div "Cover Upload Title * (31) The Empathy Issue, [DATE] Date Slug * (35) story-scho…" at bounding box center [735, 260] width 621 height 174
click at [787, 272] on input "empathy-schoolarts-november-2022-h2kd" at bounding box center [845, 276] width 401 height 31
click at [787, 273] on input "empathy-schoolarts-november-2022-h2kd" at bounding box center [845, 276] width 401 height 31
drag, startPoint x: 864, startPoint y: 276, endPoint x: 838, endPoint y: 280, distance: 26.3
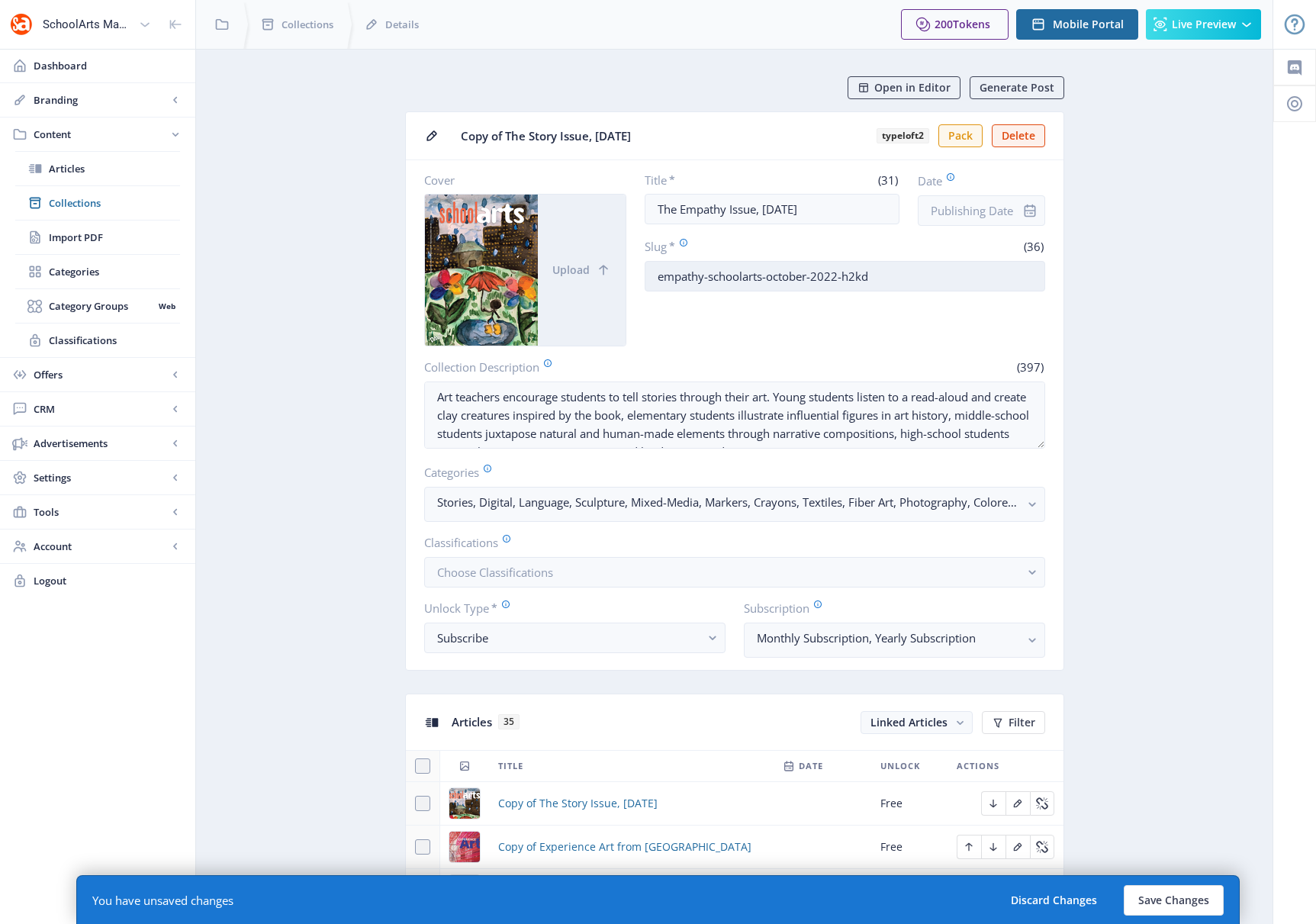
click at [838, 280] on input "empathy-schoolarts-october-2022-h2kd" at bounding box center [845, 276] width 401 height 31
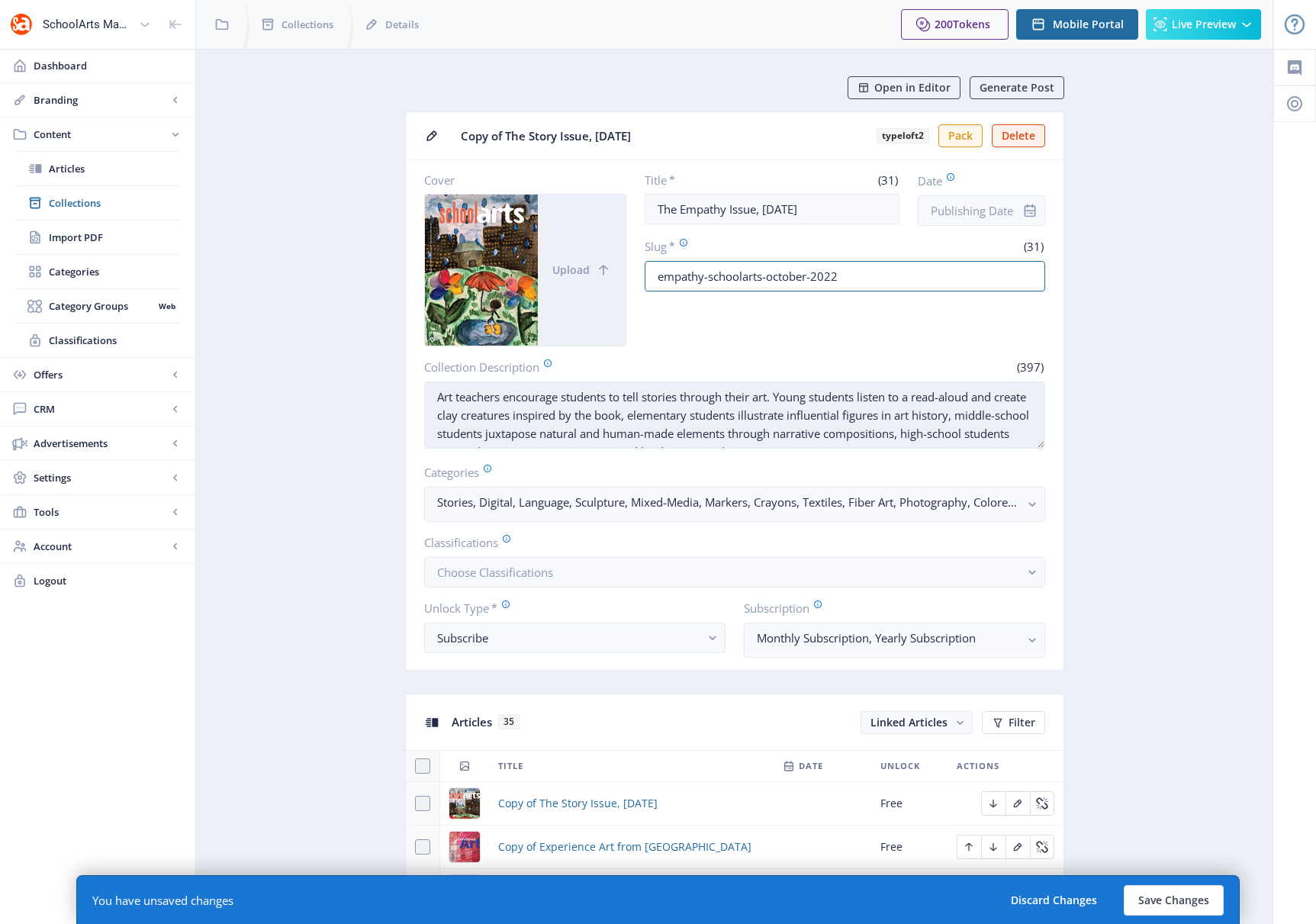
type input "empathy-schoolarts-october-2022"
click at [628, 420] on textarea "Art teachers encourage students to tell stories through their art. Young studen…" at bounding box center [735, 415] width 621 height 68
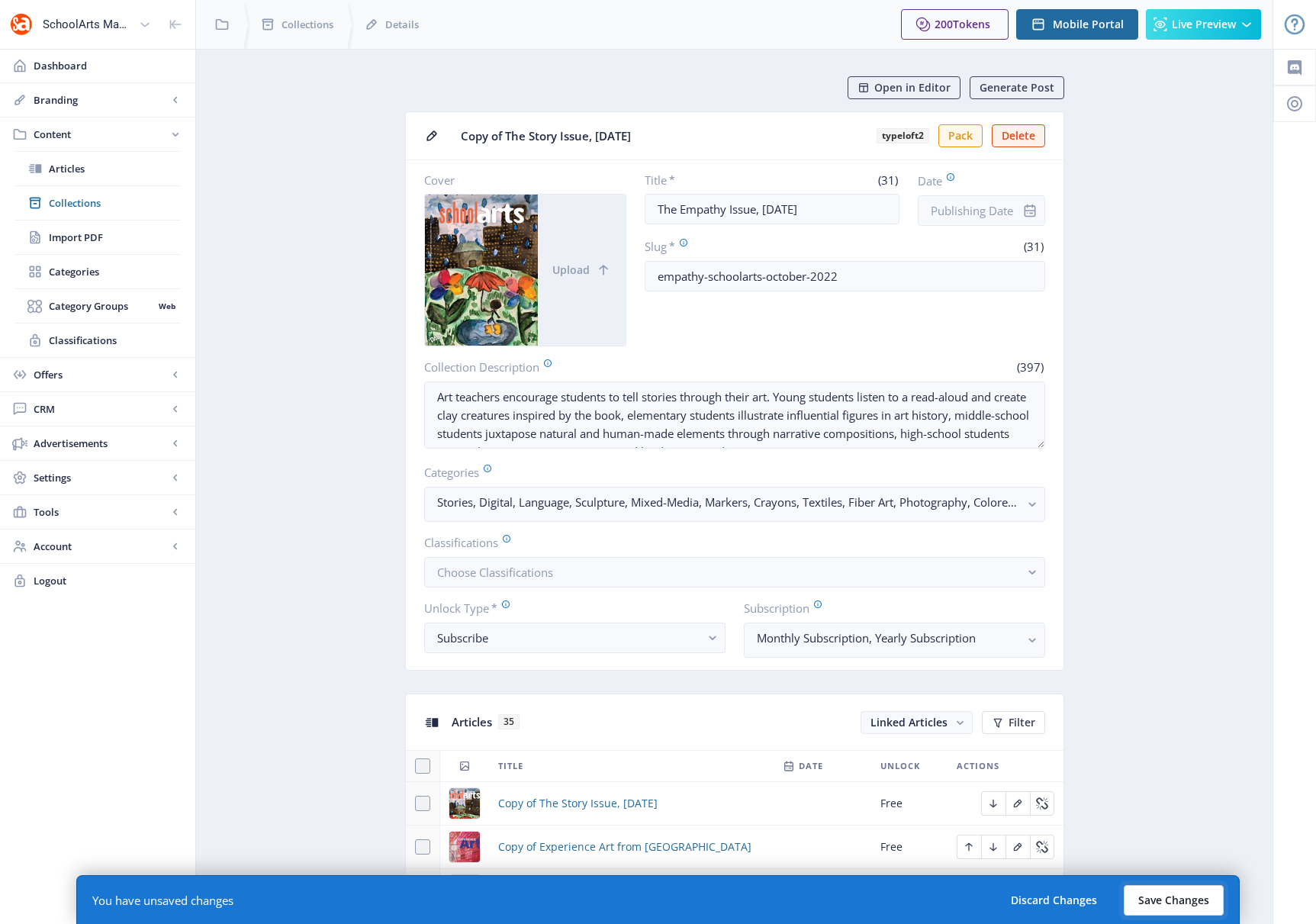
click at [957, 892] on button "Save Changes" at bounding box center [1174, 900] width 100 height 31
